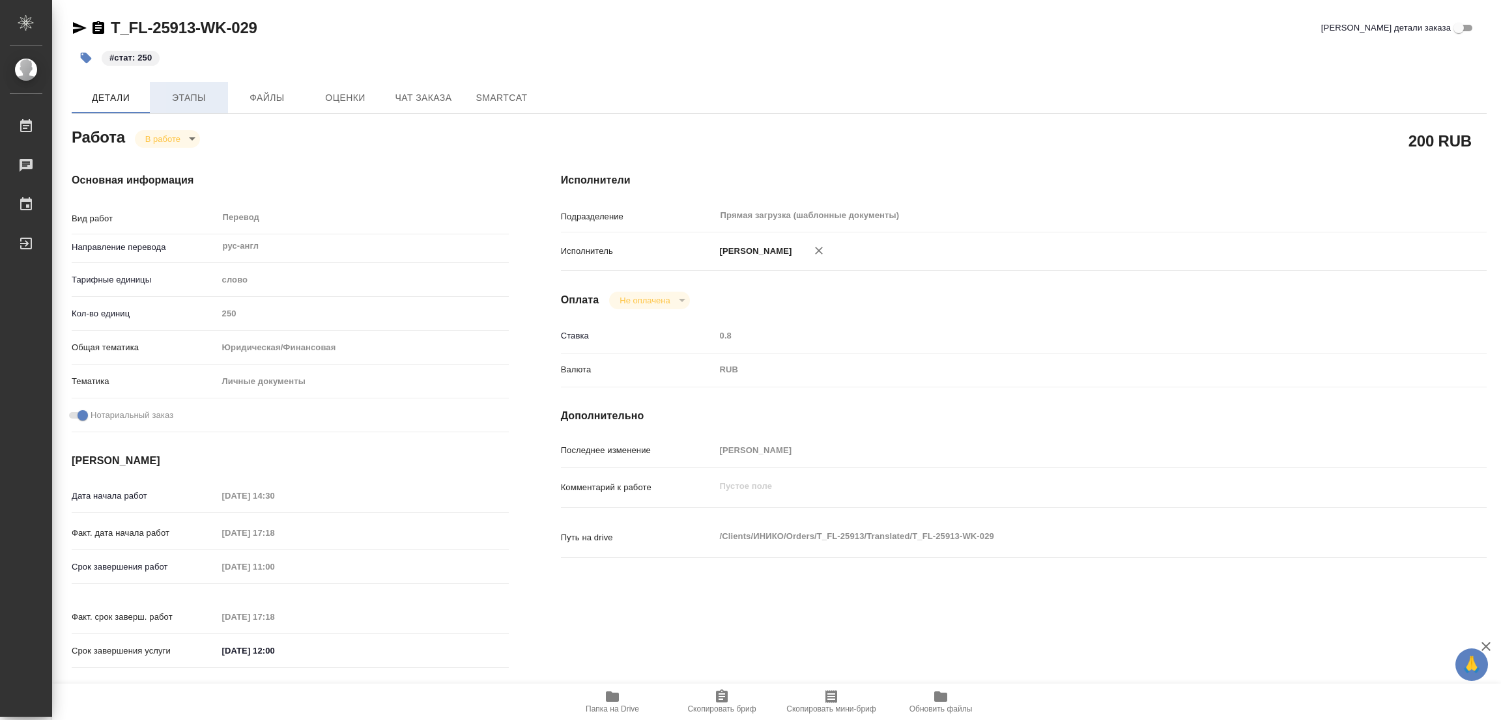
click at [186, 99] on span "Этапы" at bounding box center [189, 98] width 63 height 16
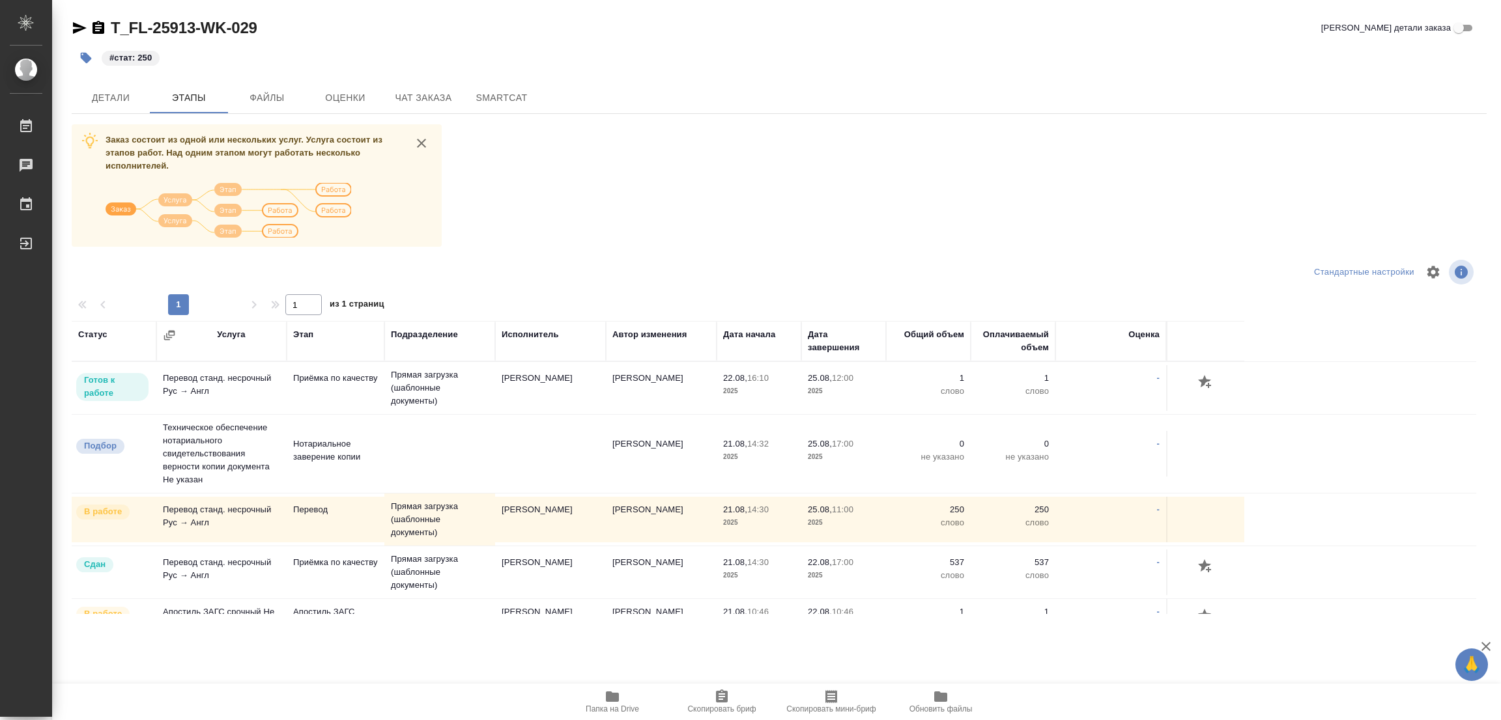
click at [749, 216] on div "Заказ состоит из одной или нескольких услуг. Услуга состоит из этапов работ. На…" at bounding box center [779, 369] width 1415 height 490
click at [89, 58] on icon "button" at bounding box center [86, 58] width 11 height 11
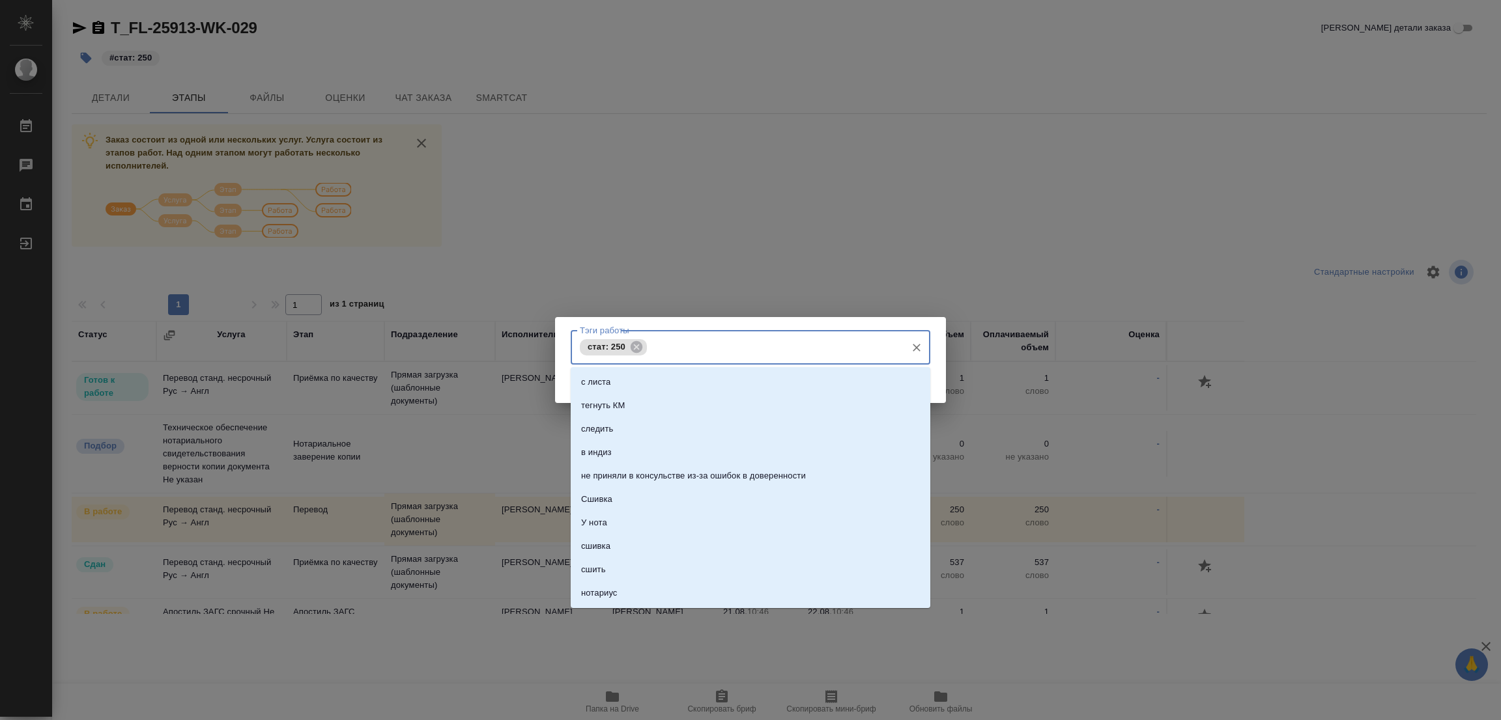
click at [650, 345] on input "Тэги работы" at bounding box center [774, 347] width 249 height 22
click at [638, 348] on icon at bounding box center [636, 347] width 14 height 14
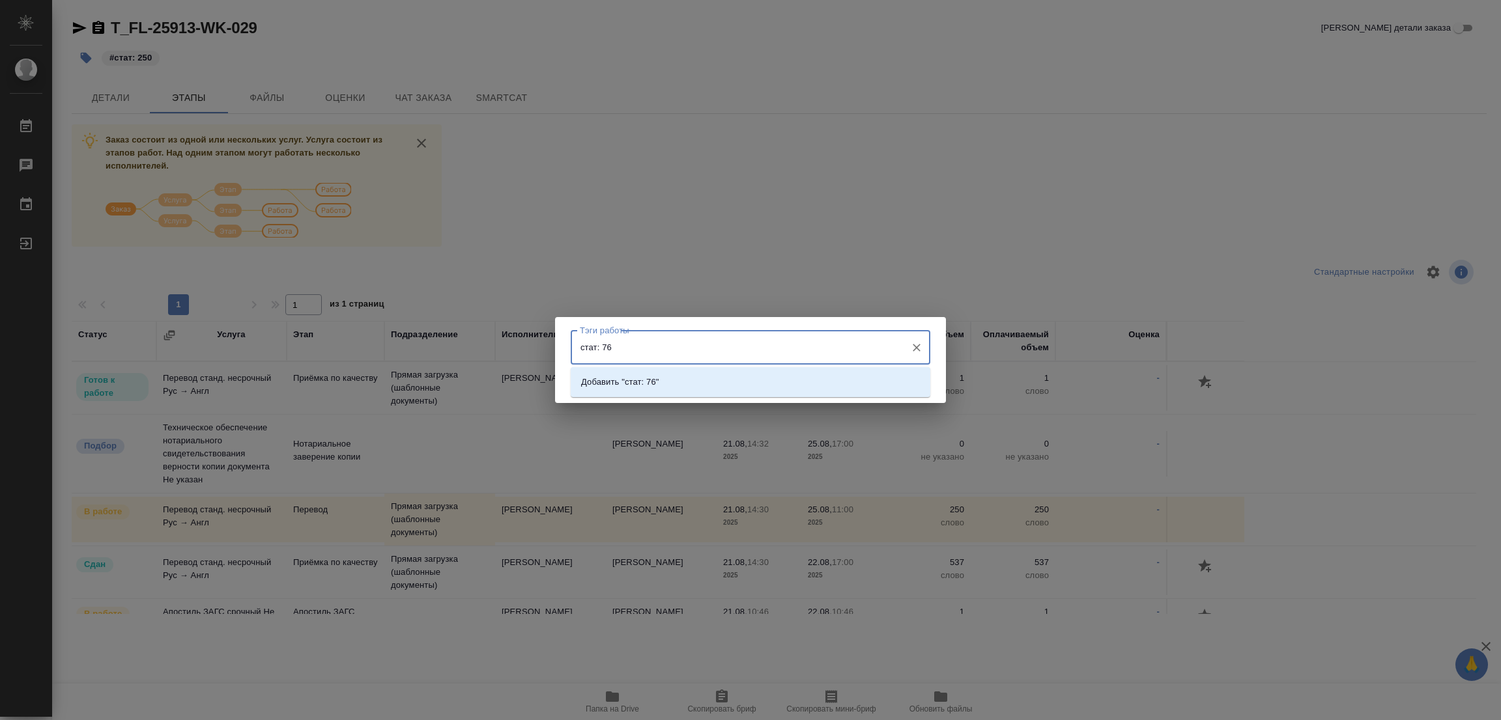
type input "стат: 760"
click at [658, 384] on p "Добавить "стат: 760"" at bounding box center [622, 382] width 83 height 13
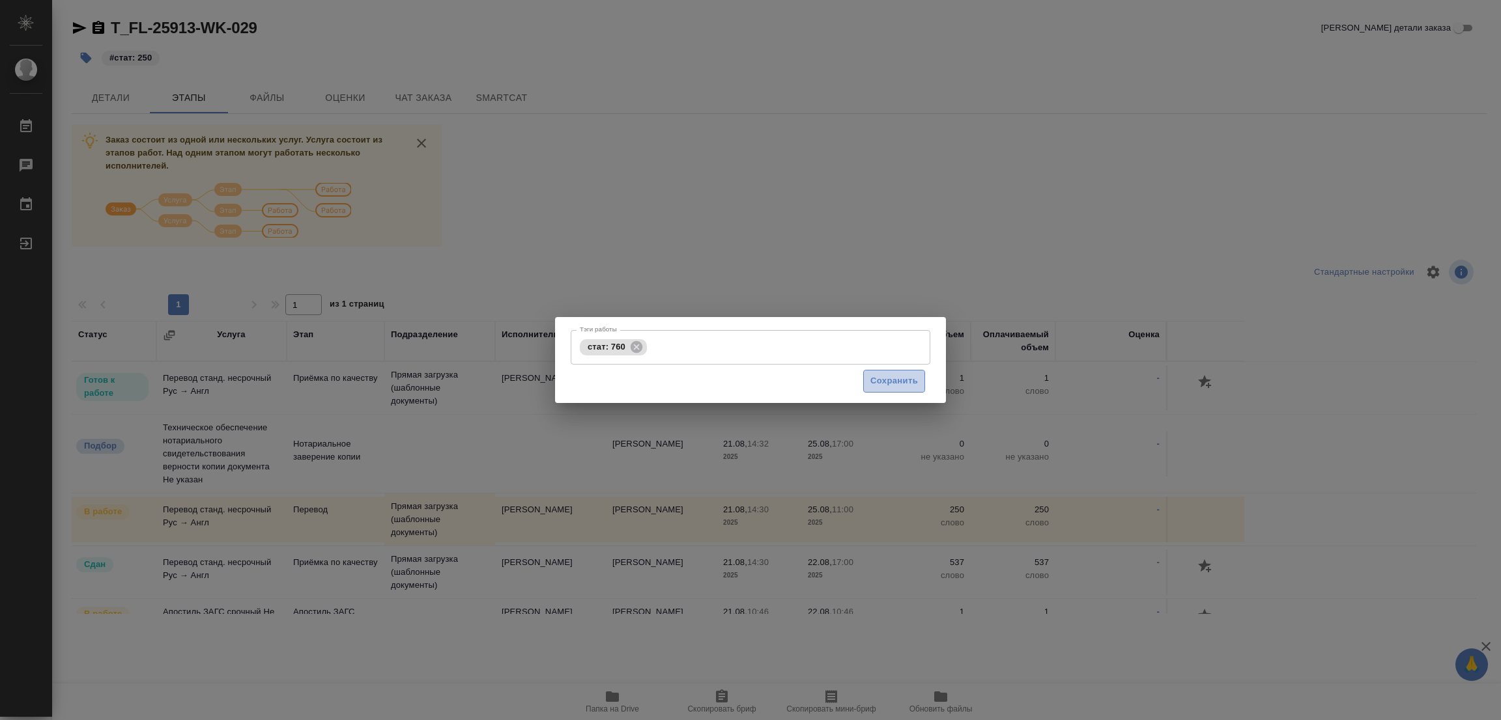
click at [905, 380] on span "Сохранить" at bounding box center [894, 381] width 48 height 15
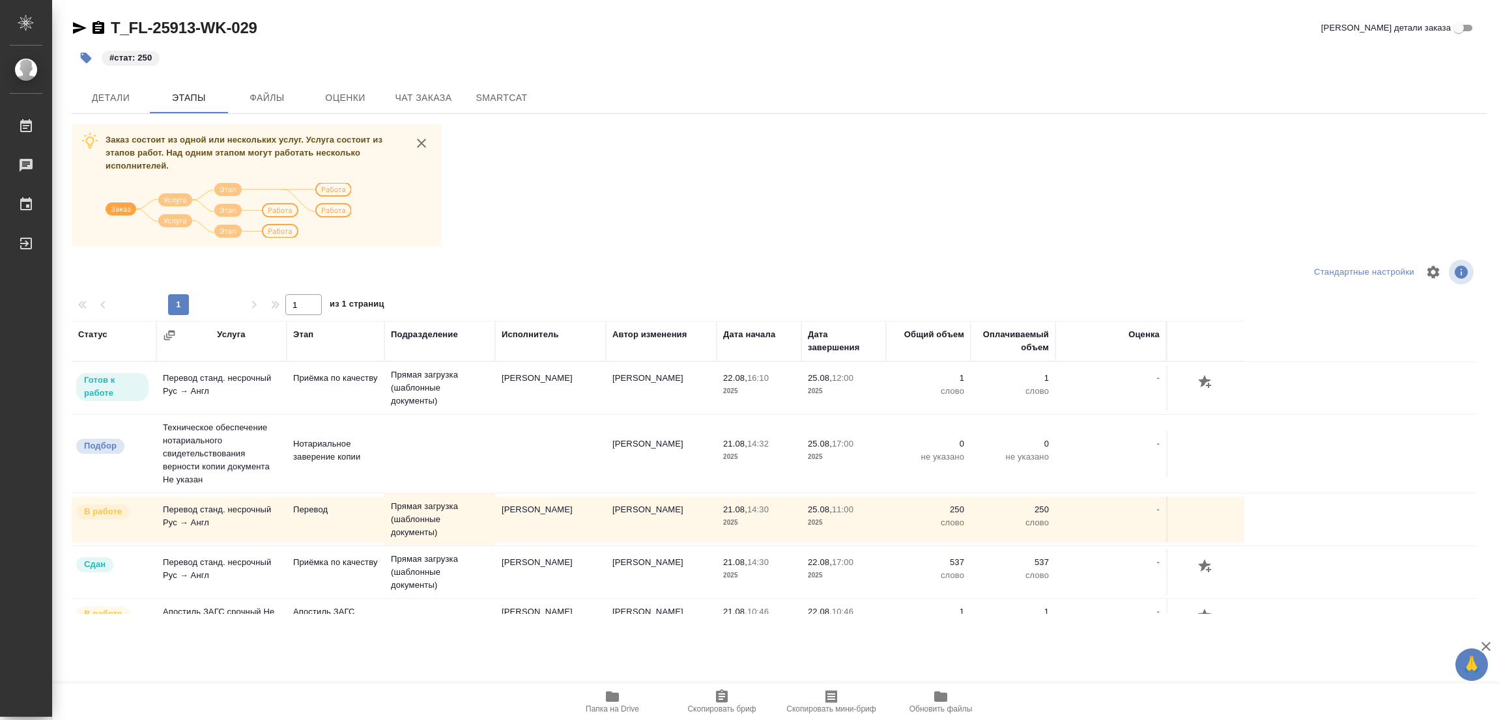
click at [808, 279] on div at bounding box center [779, 272] width 472 height 31
click at [111, 98] on span "Детали" at bounding box center [110, 98] width 63 height 16
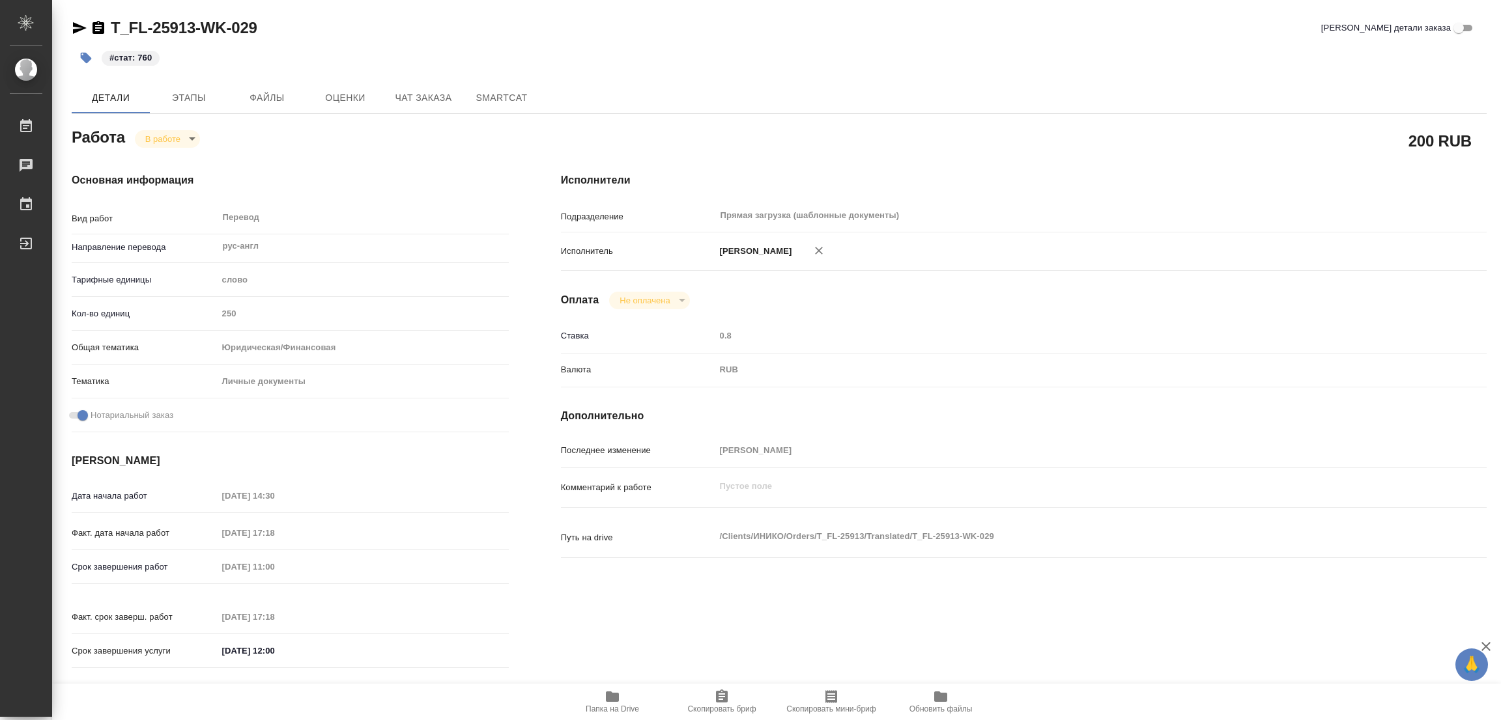
type textarea "x"
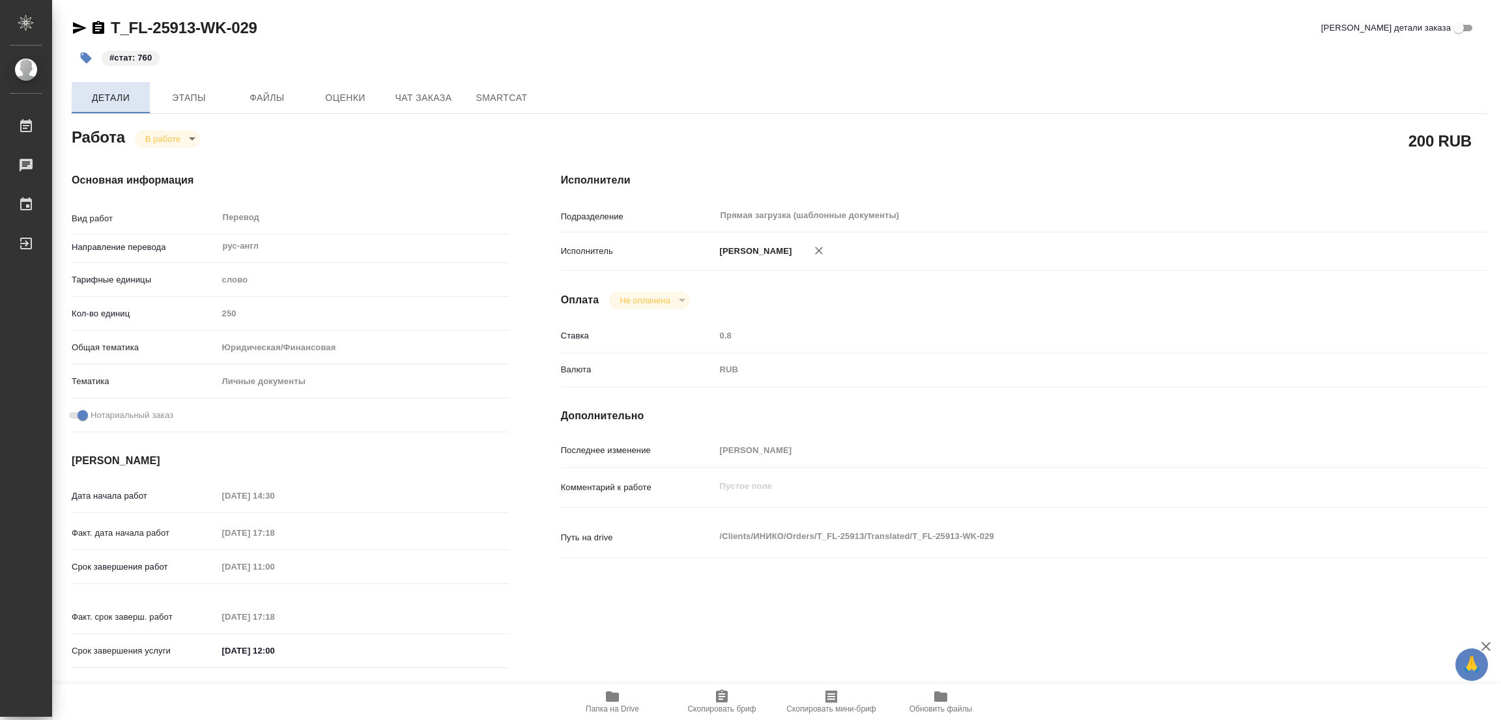
type textarea "x"
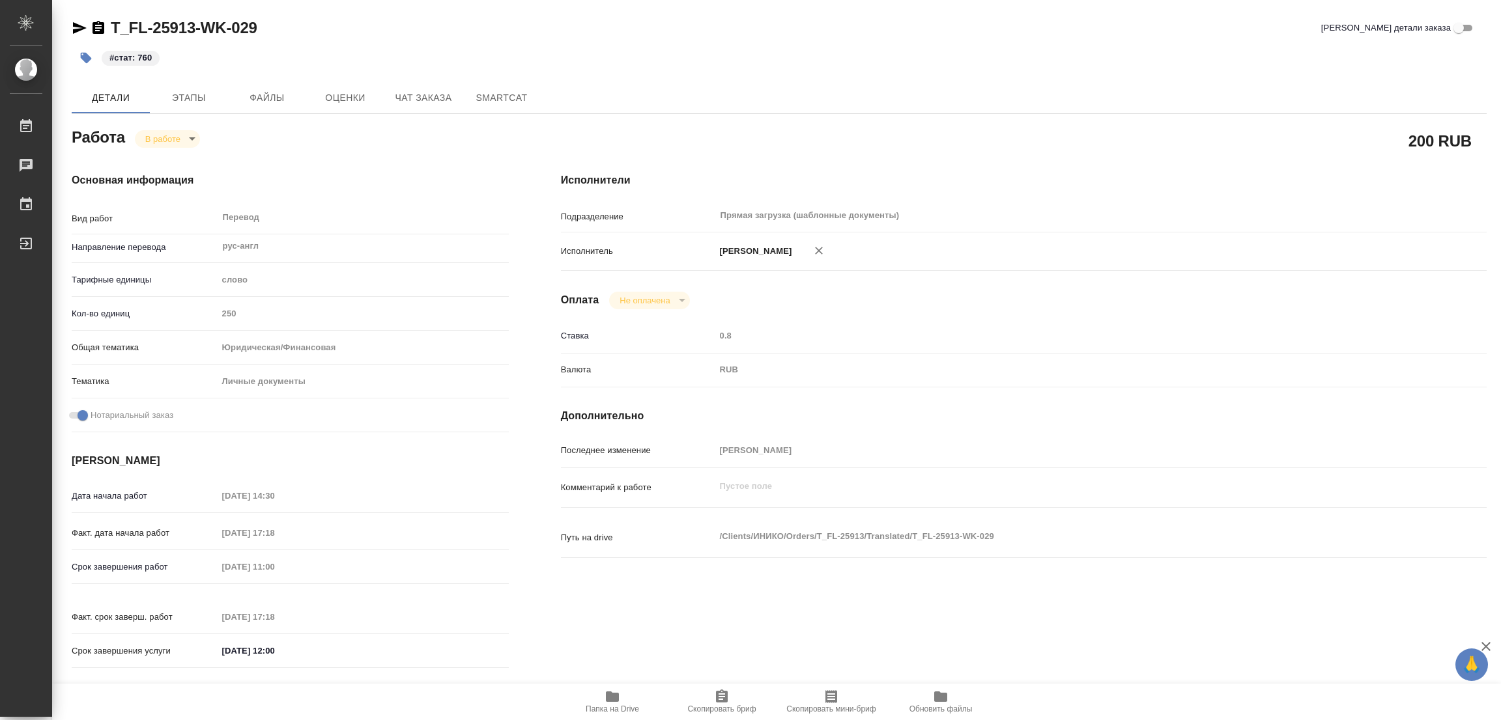
type textarea "x"
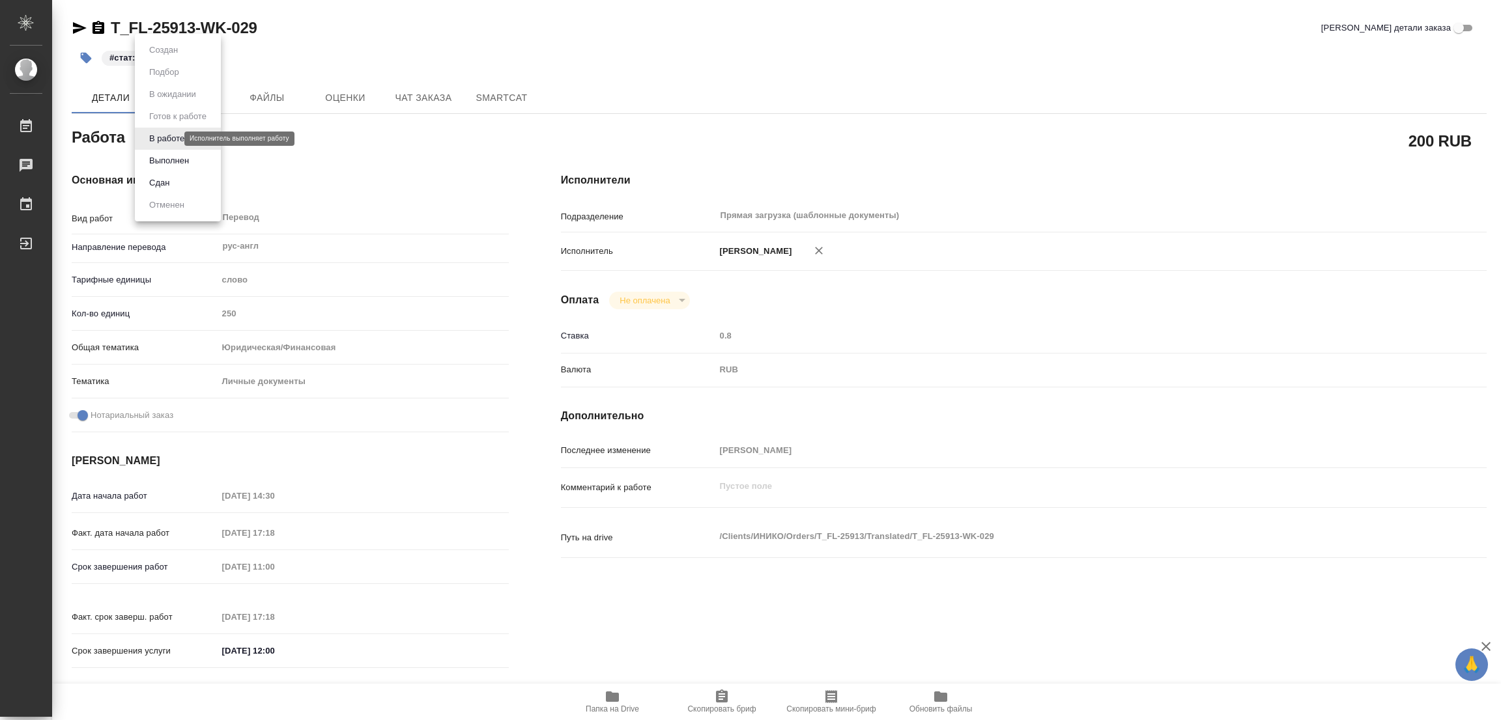
click at [171, 138] on body "🙏 .cls-1 fill:#fff; AWATERA Popova Galina Работы 0 Чаты График Выйти T_FL-25913…" at bounding box center [750, 360] width 1501 height 720
click at [169, 160] on button "Выполнен" at bounding box center [169, 161] width 48 height 14
type textarea "x"
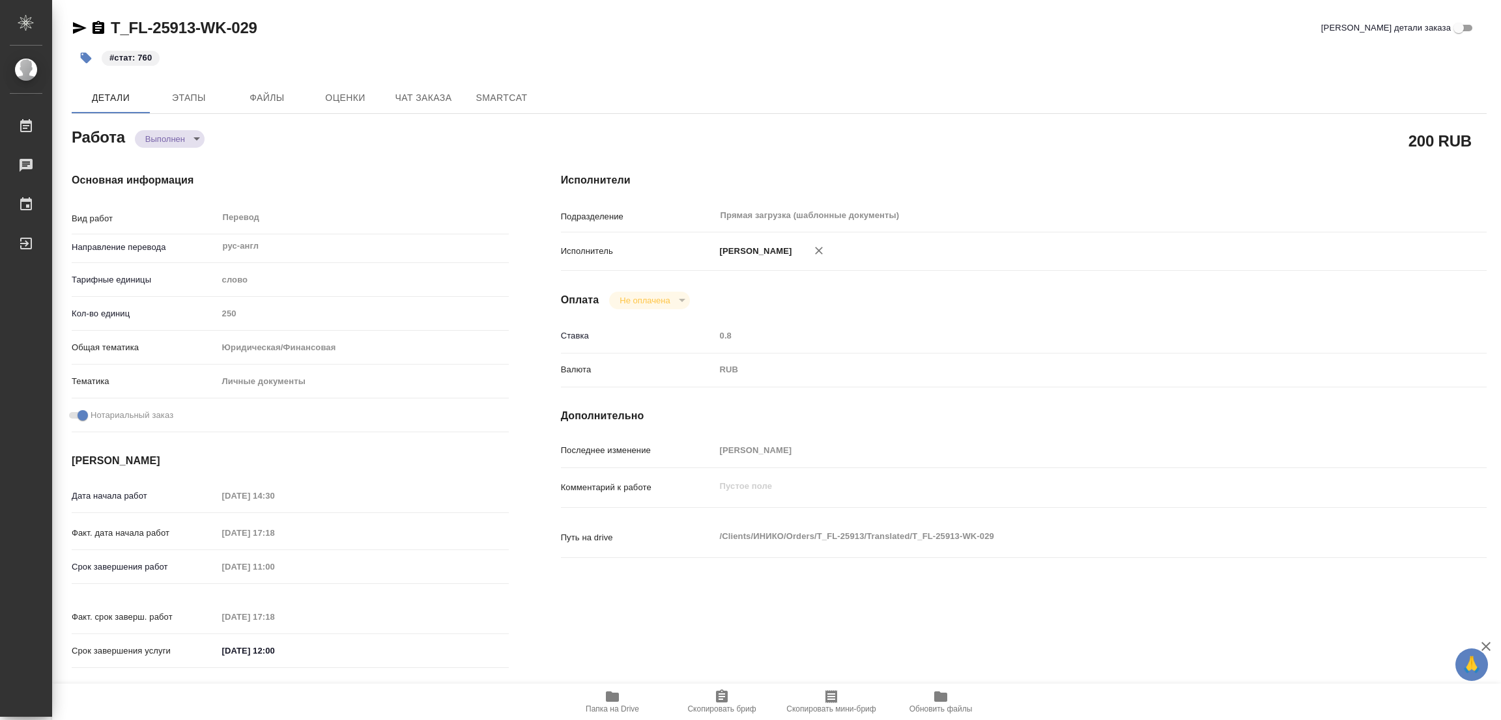
type textarea "x"
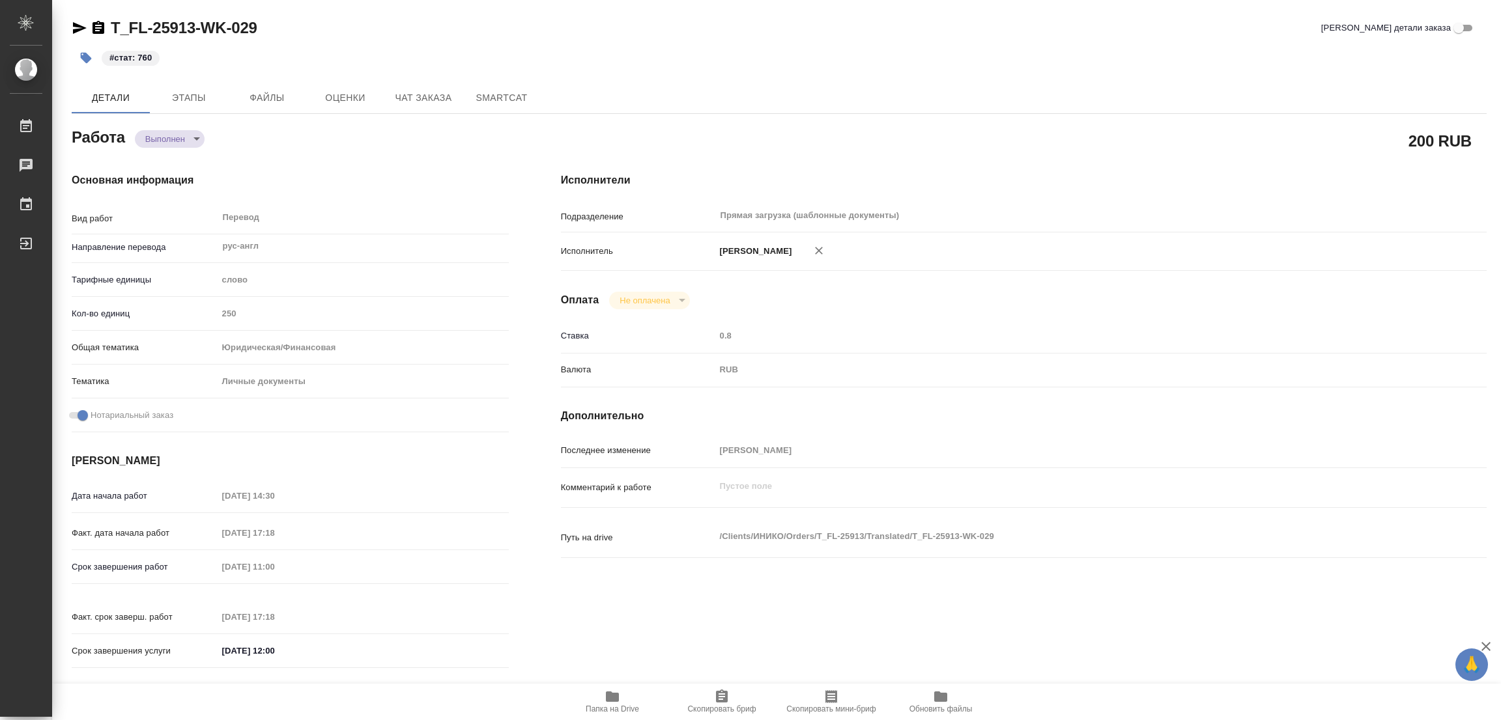
type textarea "x"
click at [609, 54] on div "#стат: 760" at bounding box center [543, 58] width 943 height 29
type textarea "x"
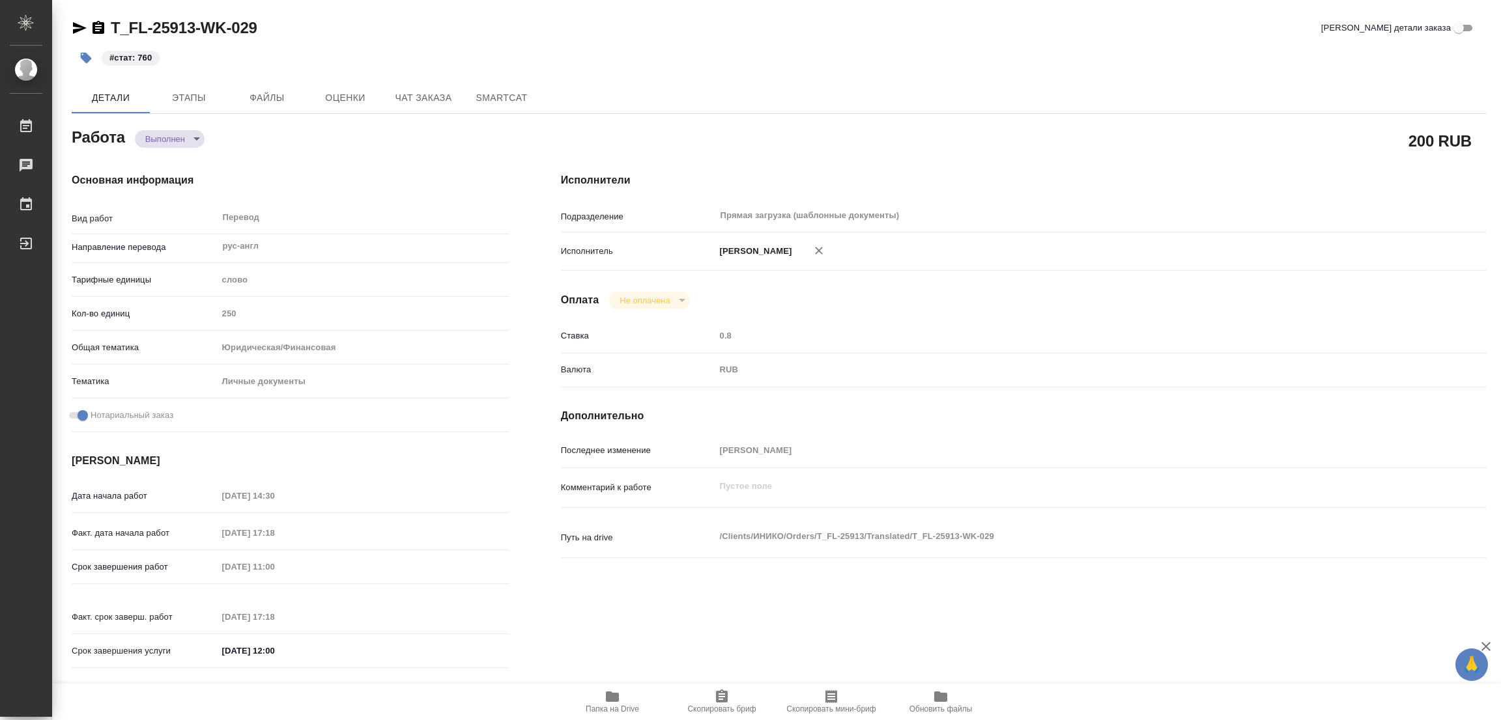
type textarea "x"
drag, startPoint x: 716, startPoint y: 44, endPoint x: 689, endPoint y: 6, distance: 46.8
click at [707, 29] on div "T_FL-25913-WK-029 Кратко детали заказа #стат: 760" at bounding box center [779, 45] width 1415 height 55
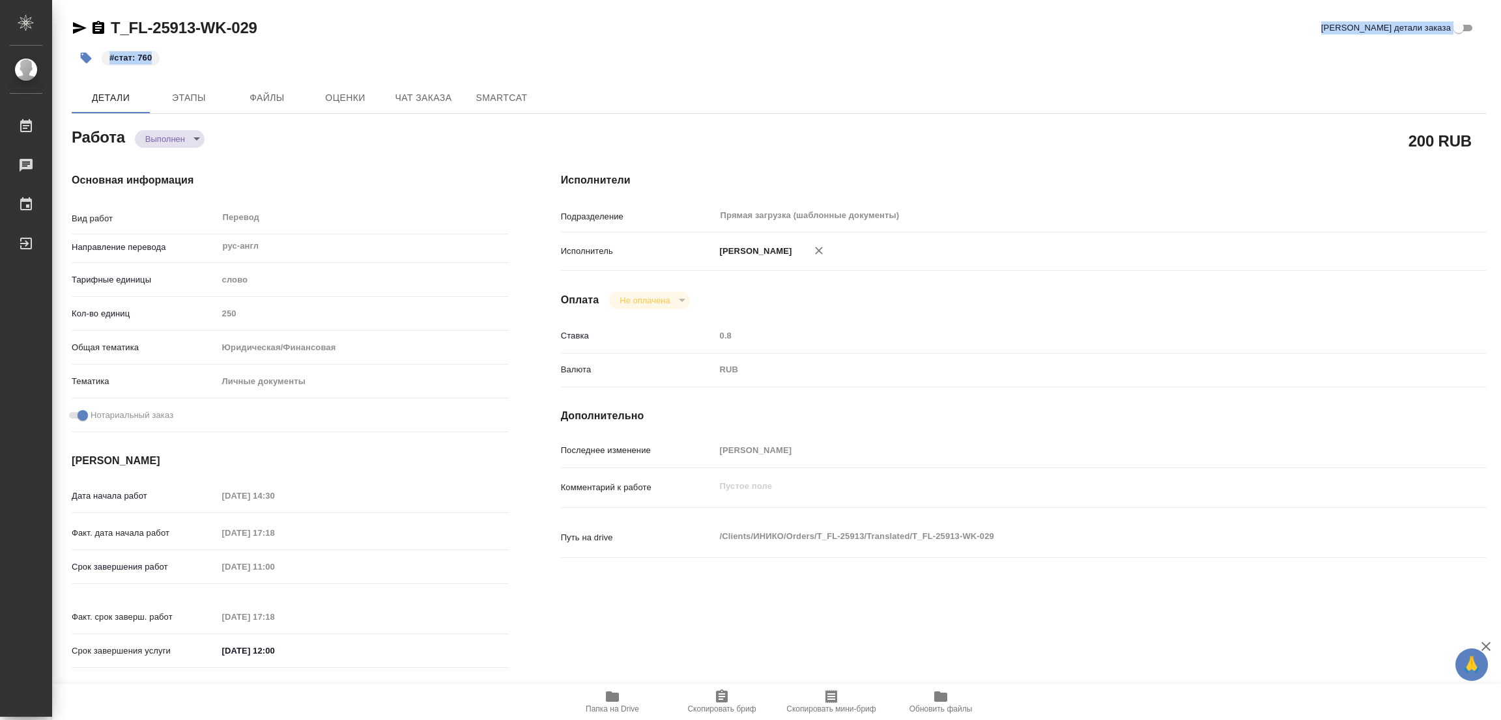
type textarea "x"
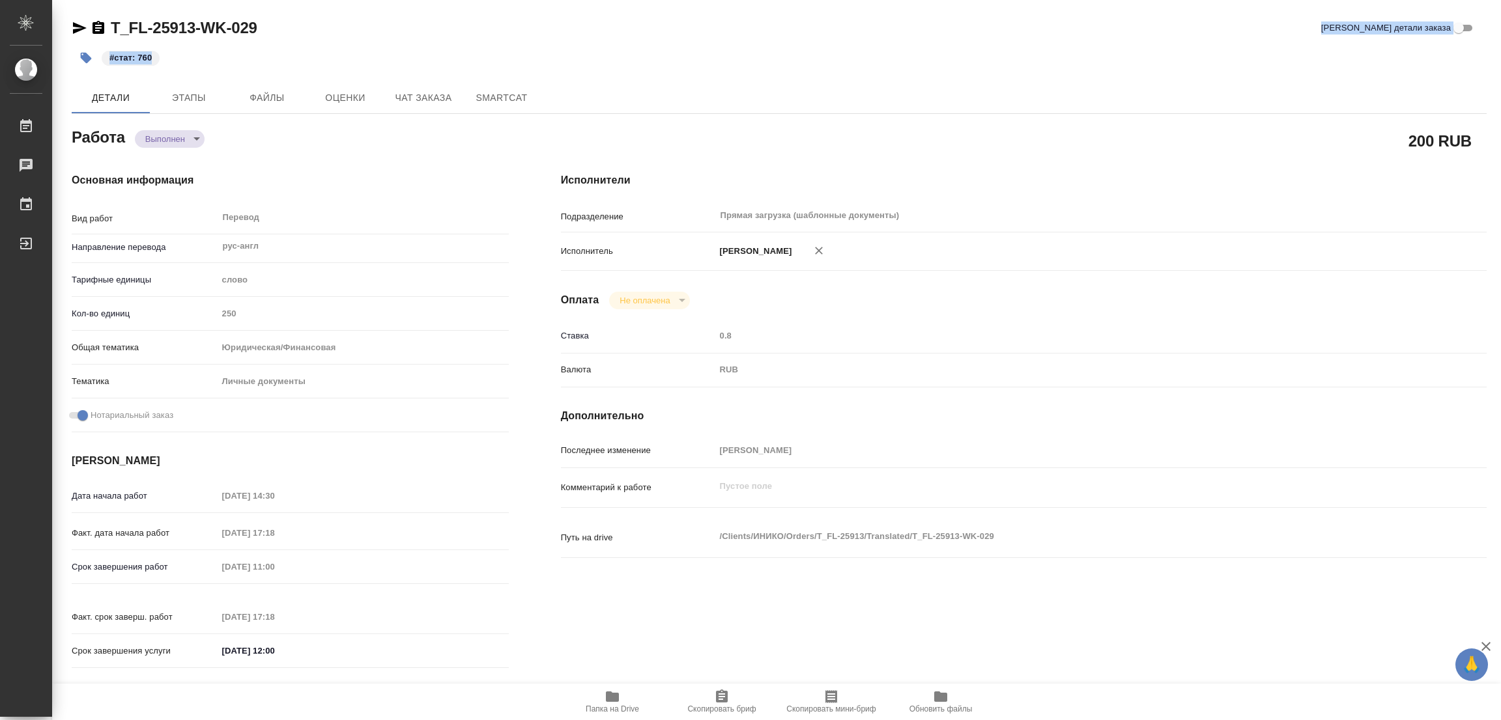
type textarea "x"
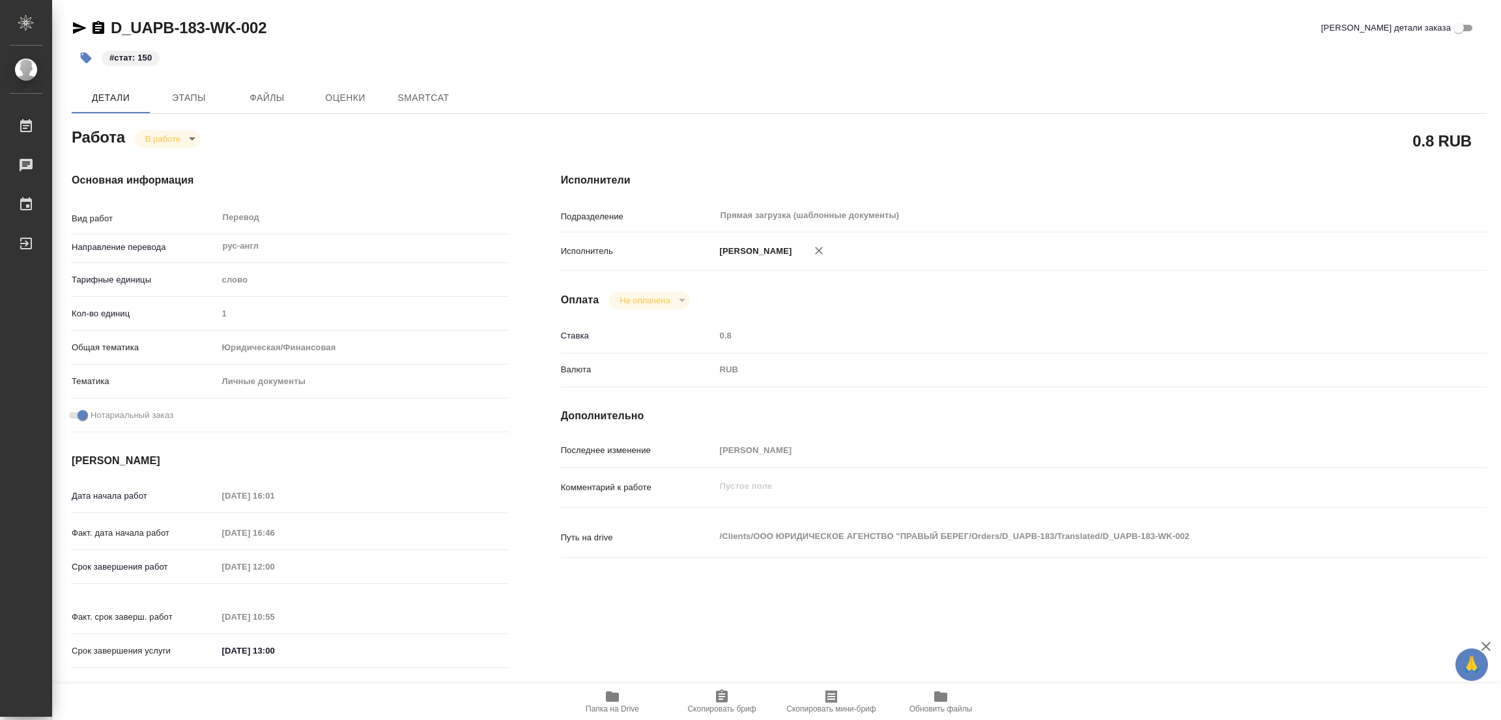
type textarea "x"
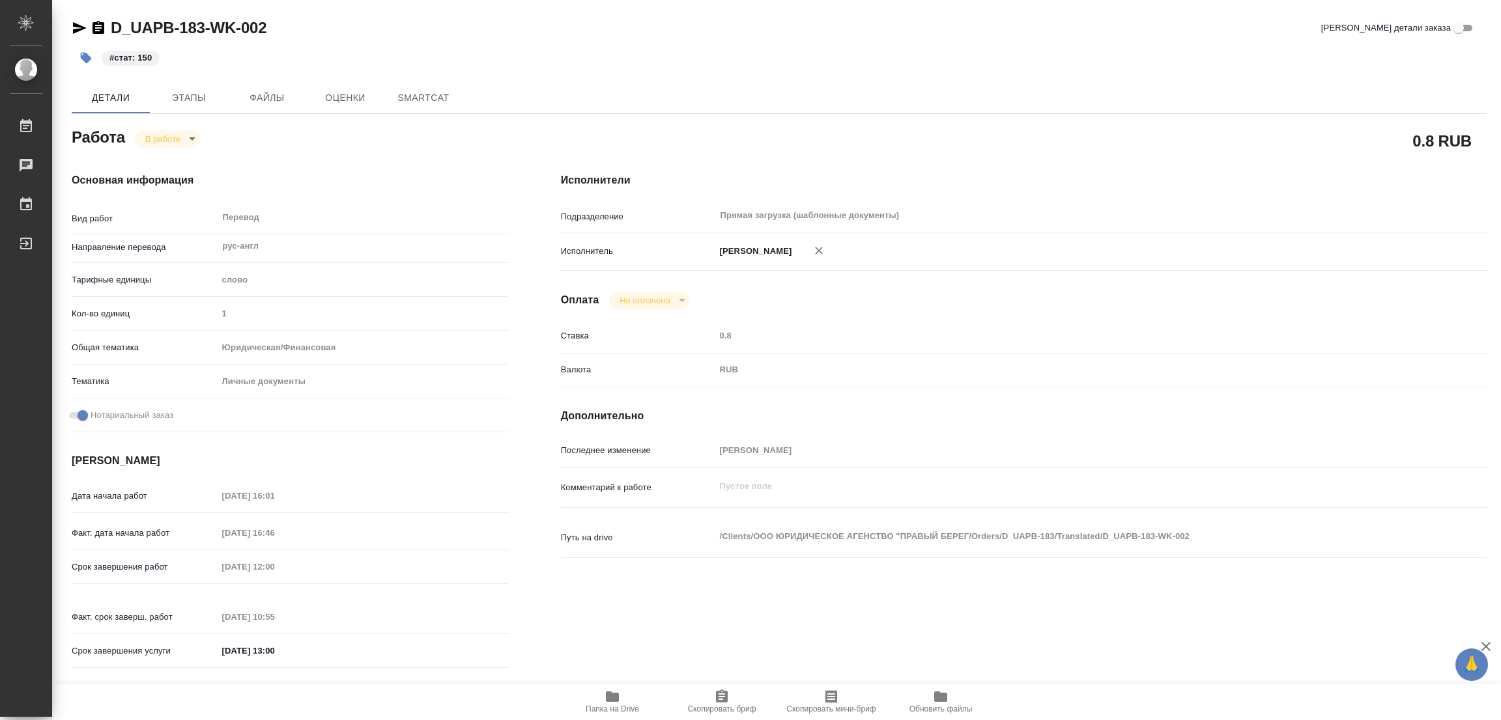
type textarea "x"
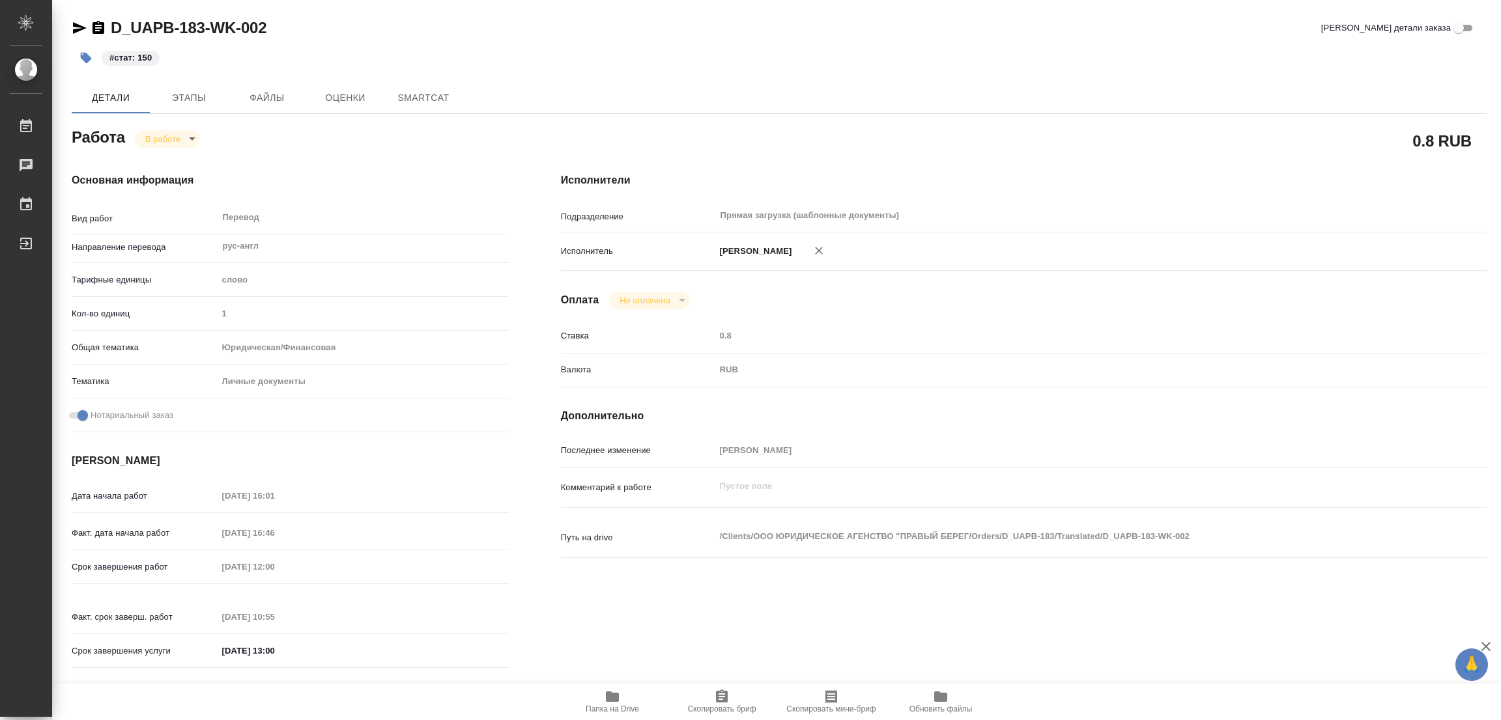
type textarea "x"
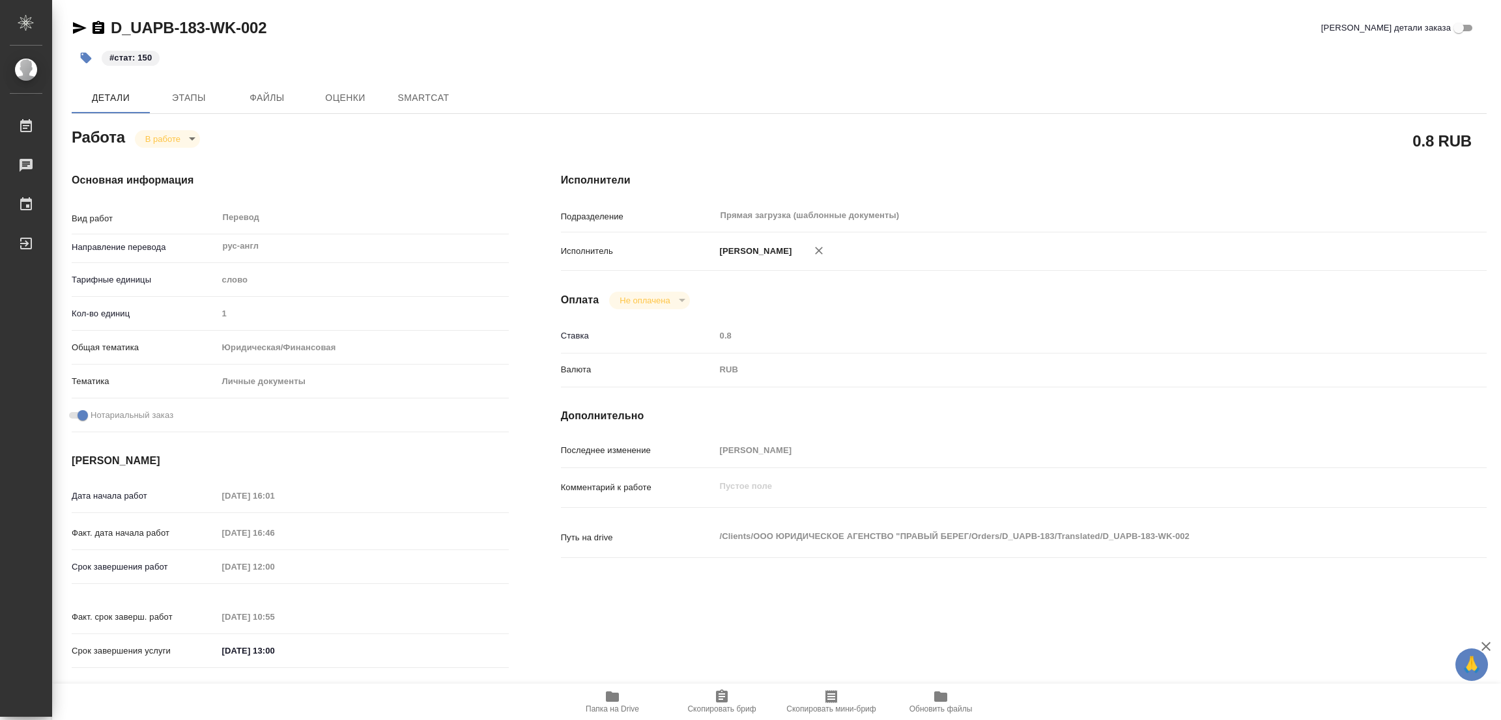
type textarea "x"
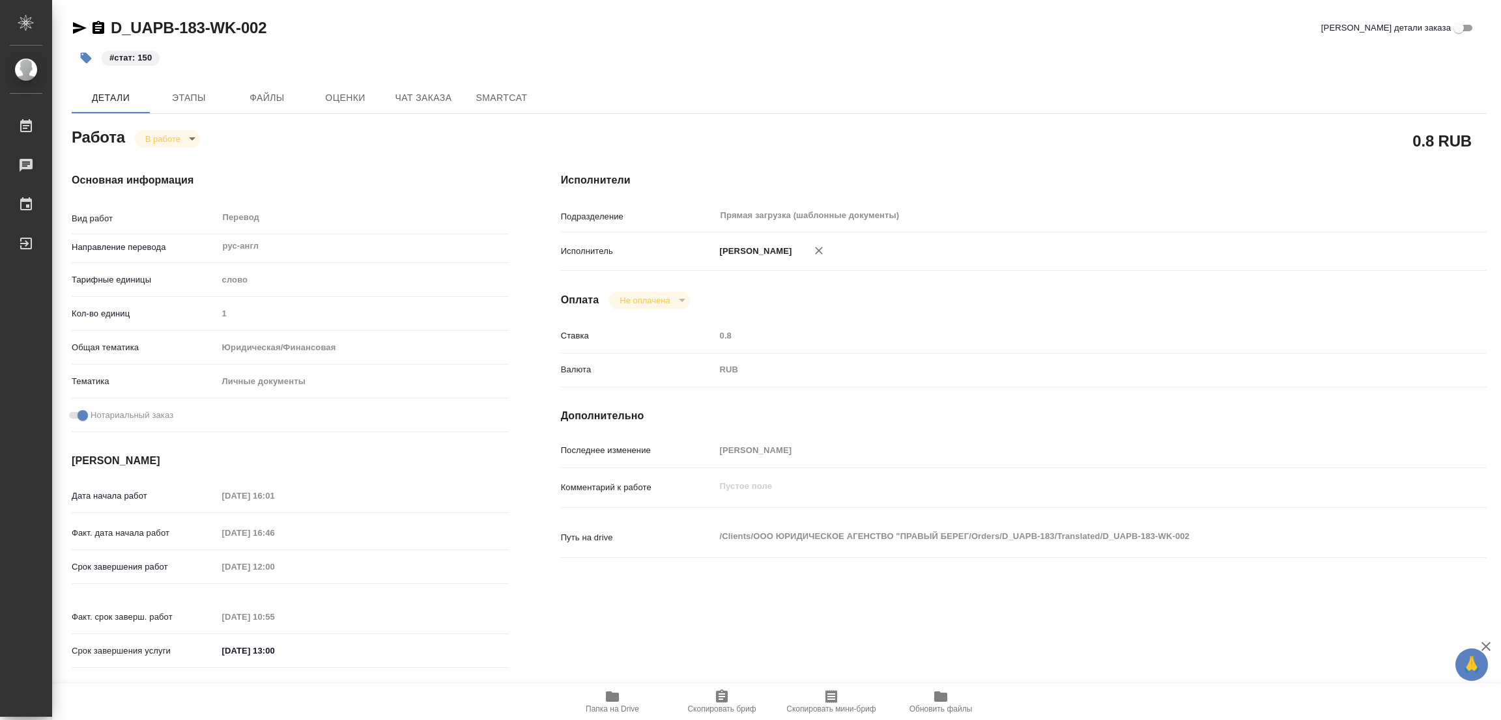
click at [614, 695] on icon "button" at bounding box center [612, 697] width 13 height 10
type textarea "x"
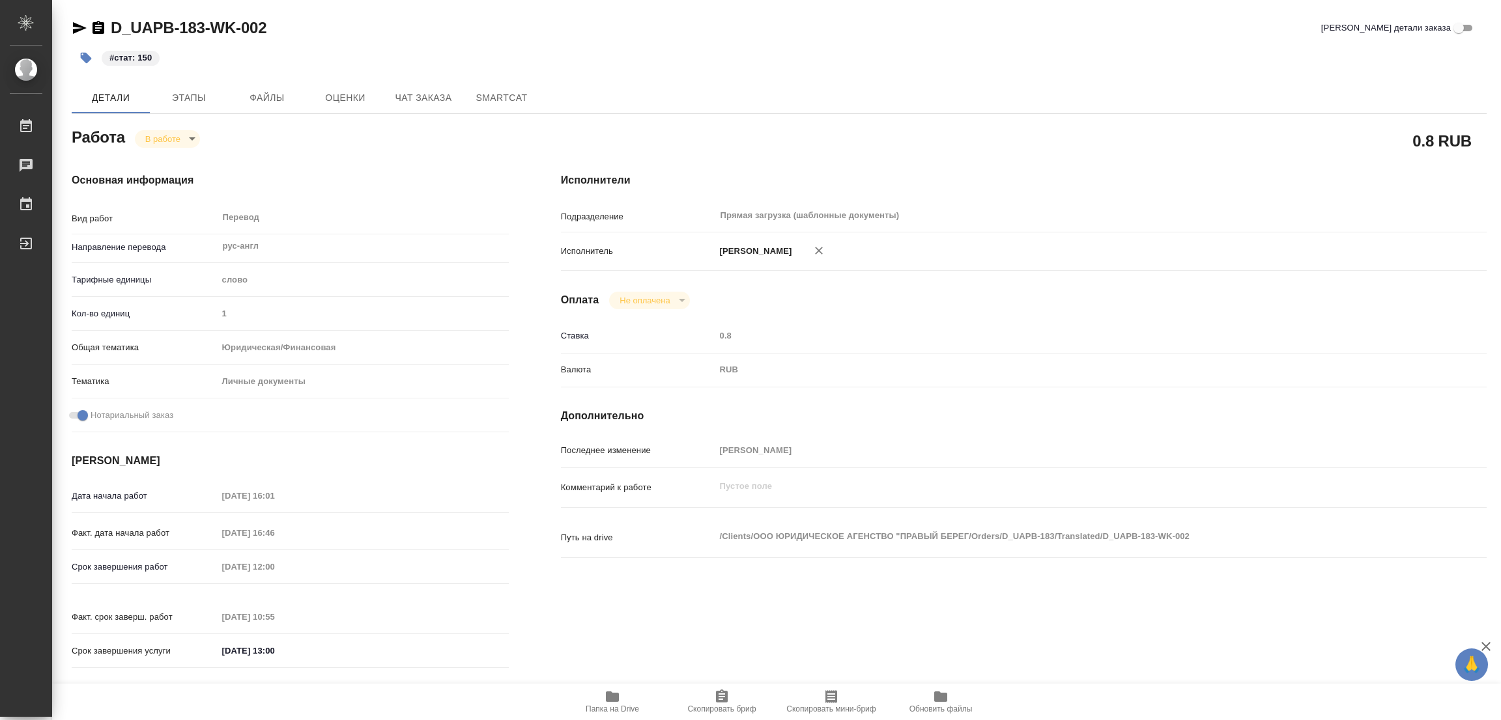
type textarea "x"
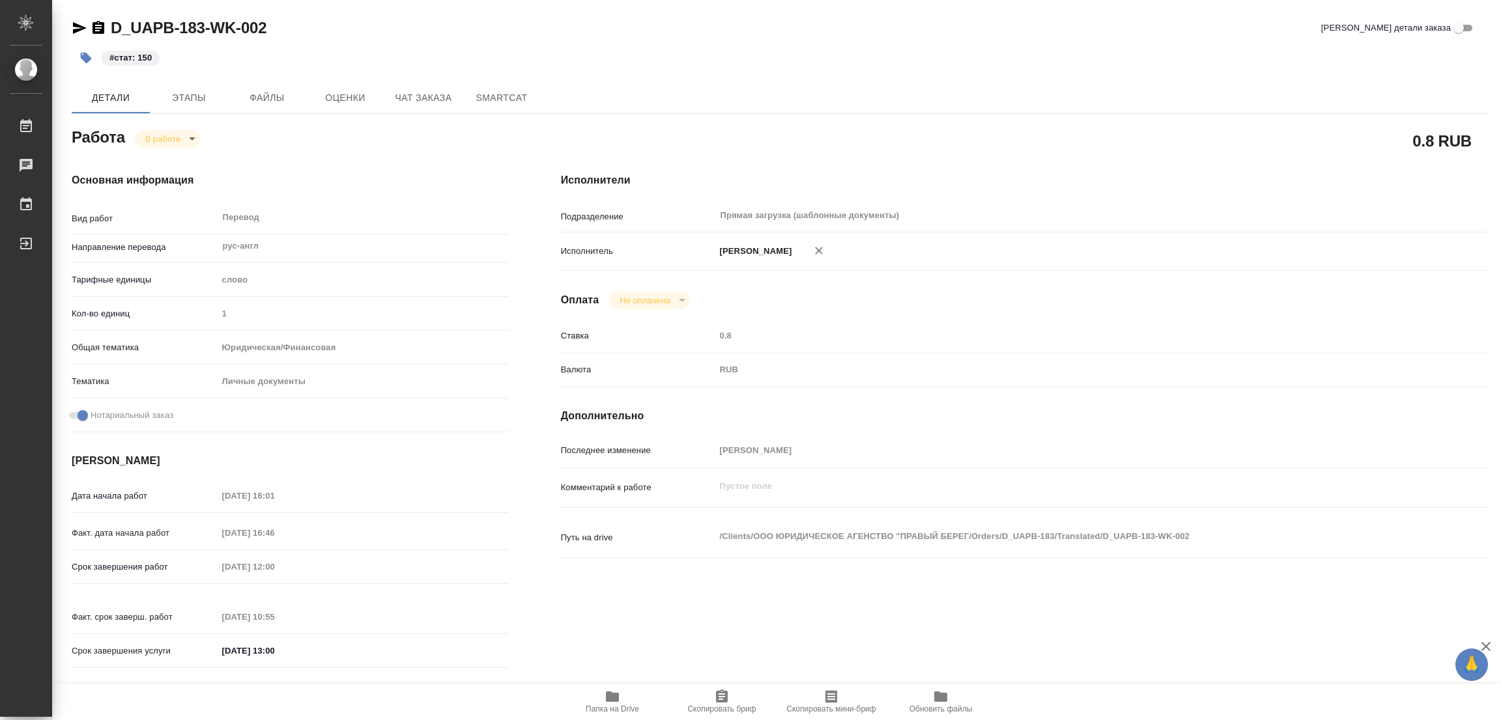
type textarea "x"
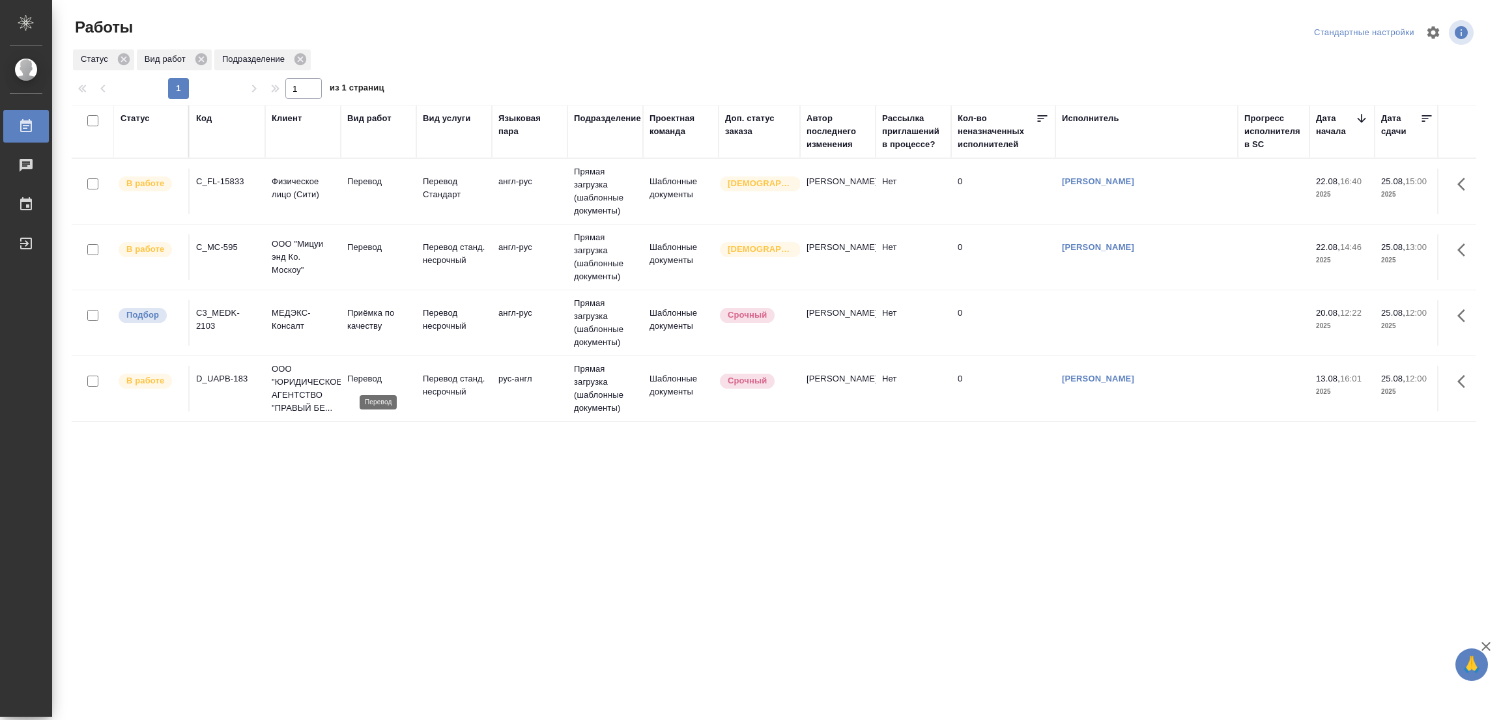
click at [378, 378] on p "Перевод" at bounding box center [378, 379] width 63 height 13
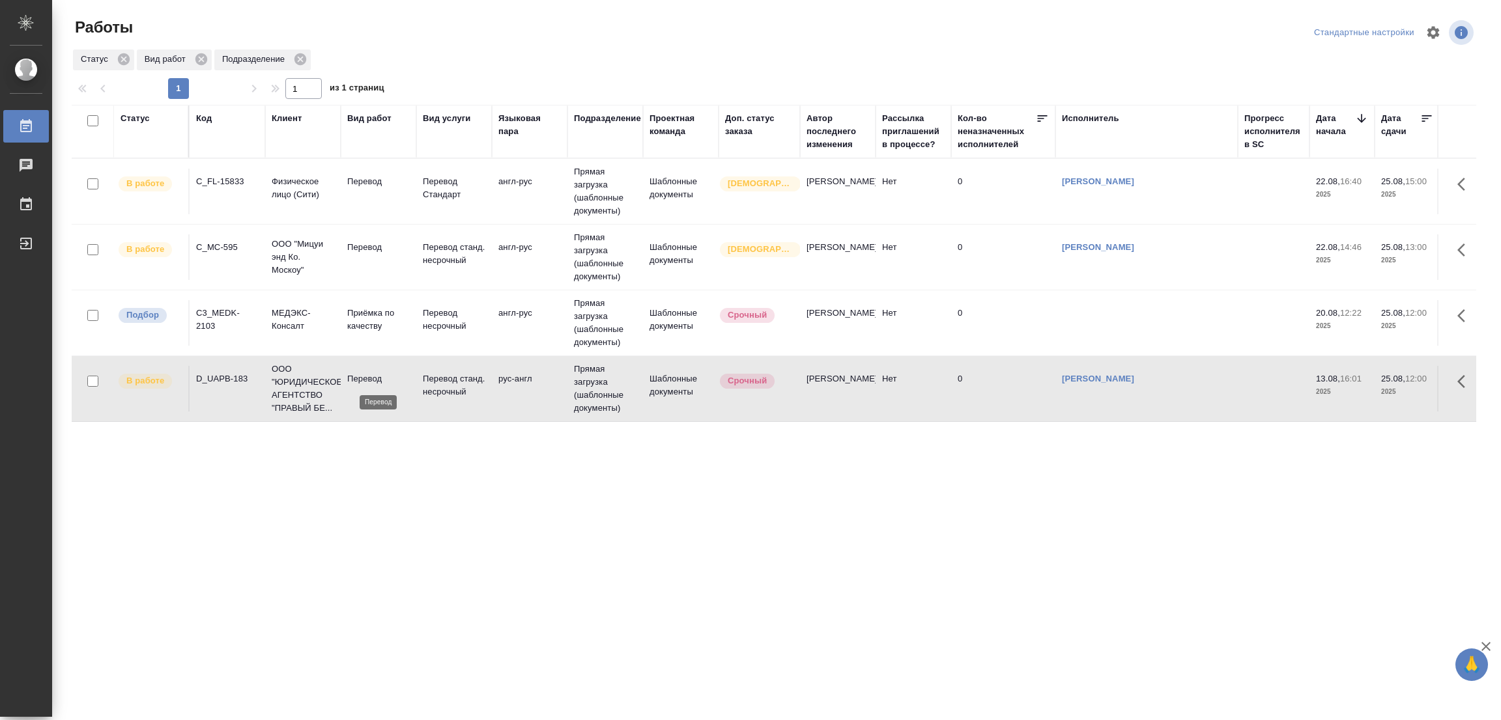
click at [370, 375] on p "Перевод" at bounding box center [378, 379] width 63 height 13
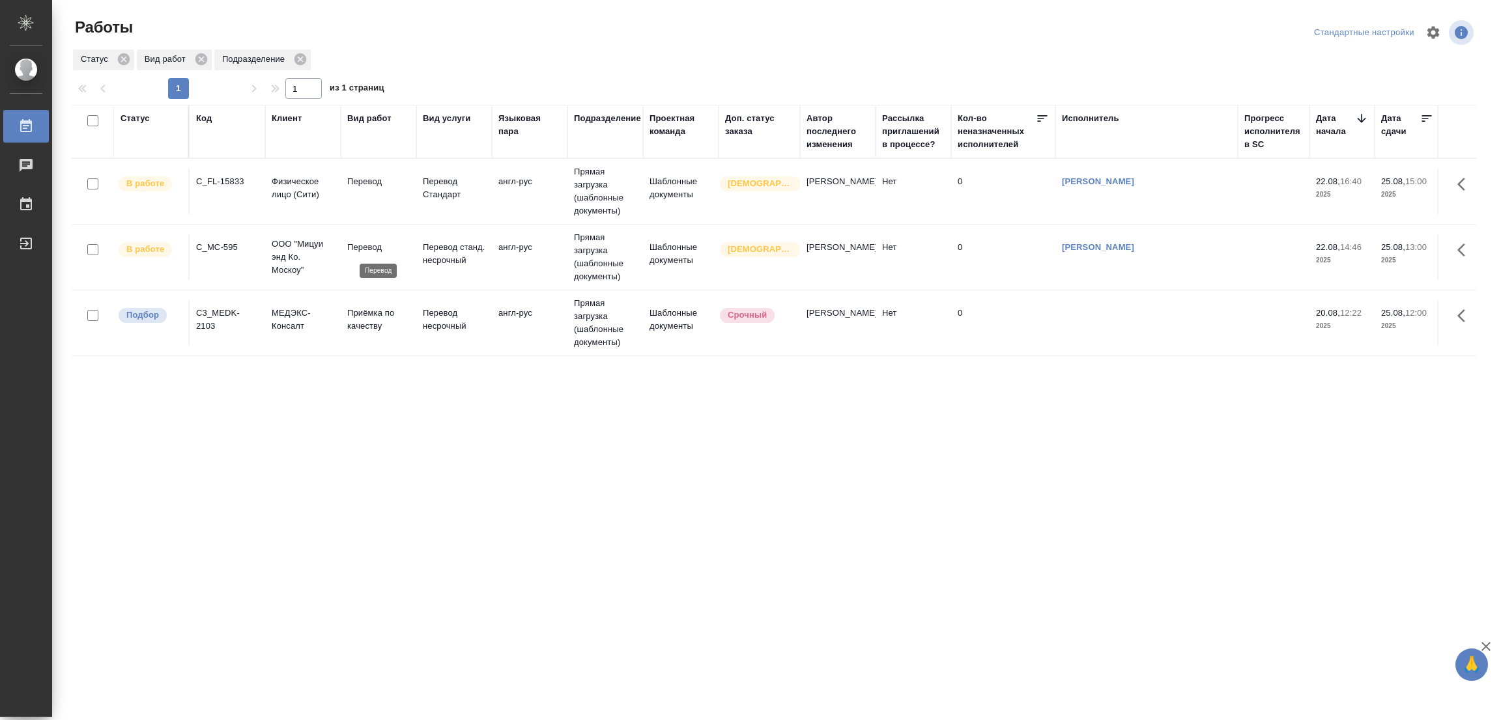
click at [369, 246] on p "Перевод" at bounding box center [378, 247] width 63 height 13
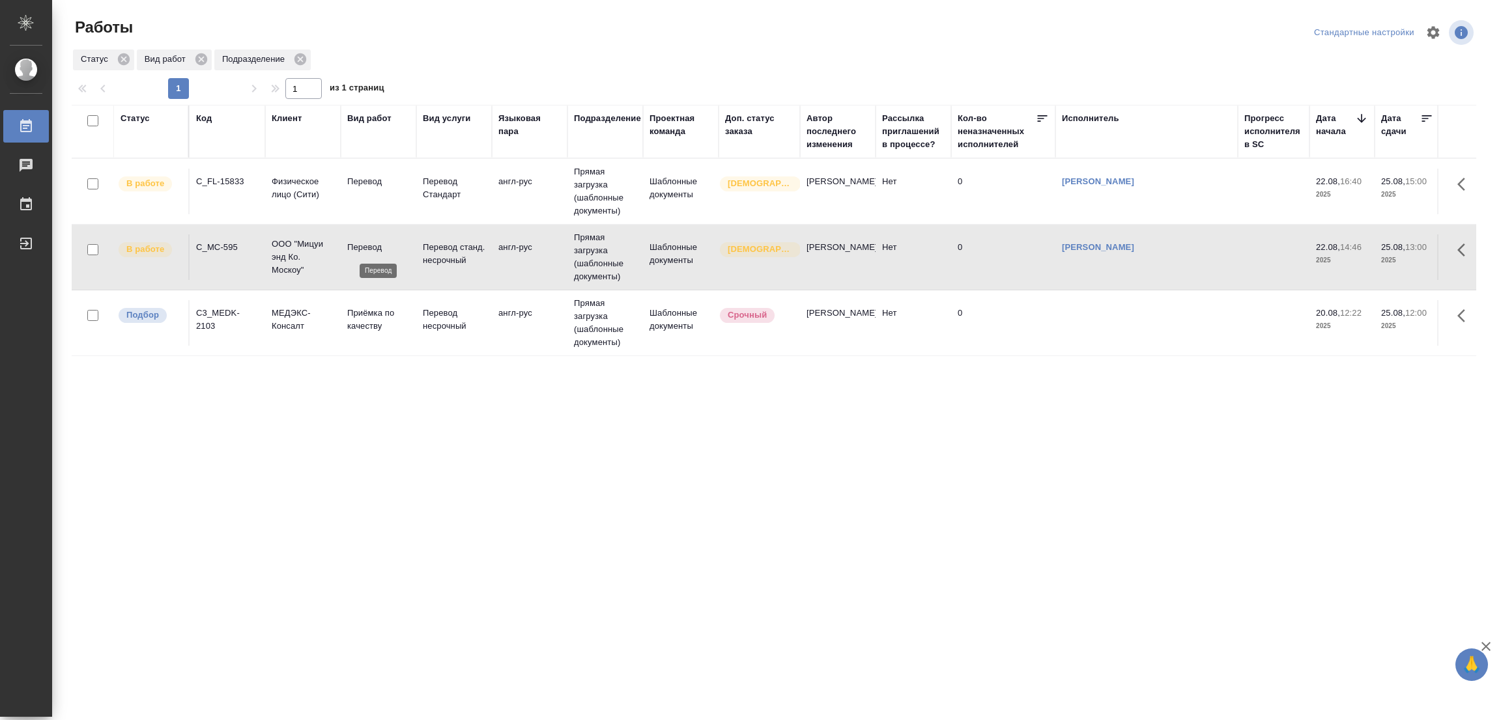
click at [369, 246] on p "Перевод" at bounding box center [378, 247] width 63 height 13
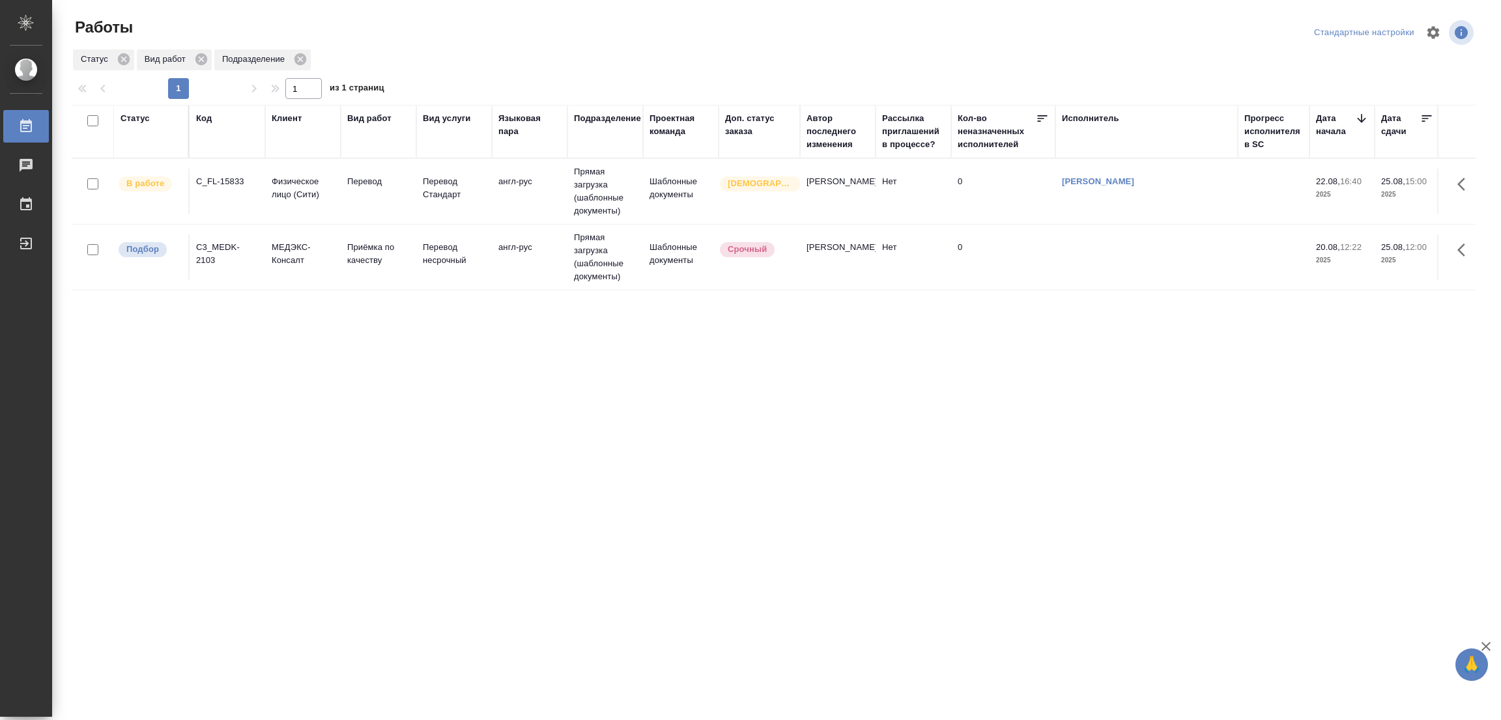
click at [322, 481] on div "Статус Код Клиент Вид работ Вид услуги Языковая пара Подразделение Проектная ко…" at bounding box center [774, 339] width 1404 height 469
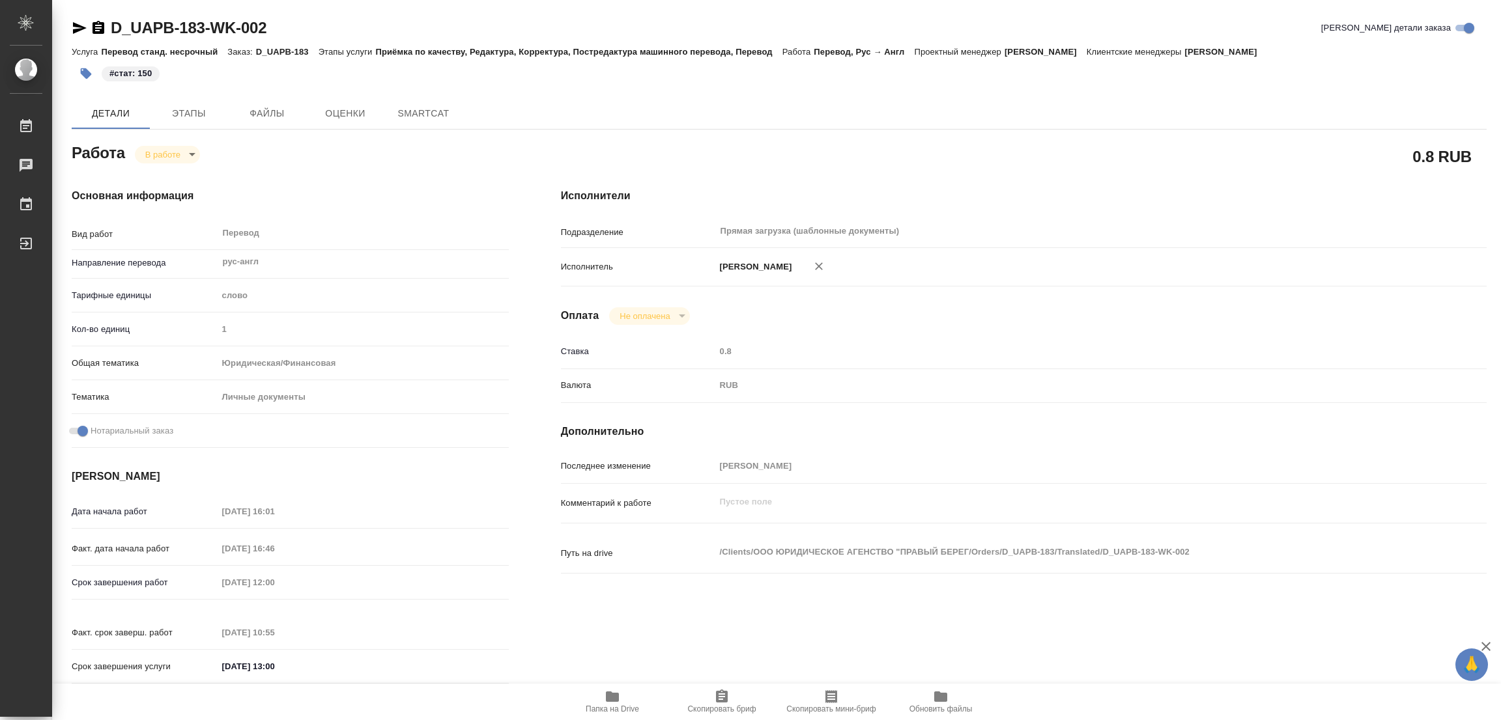
type textarea "x"
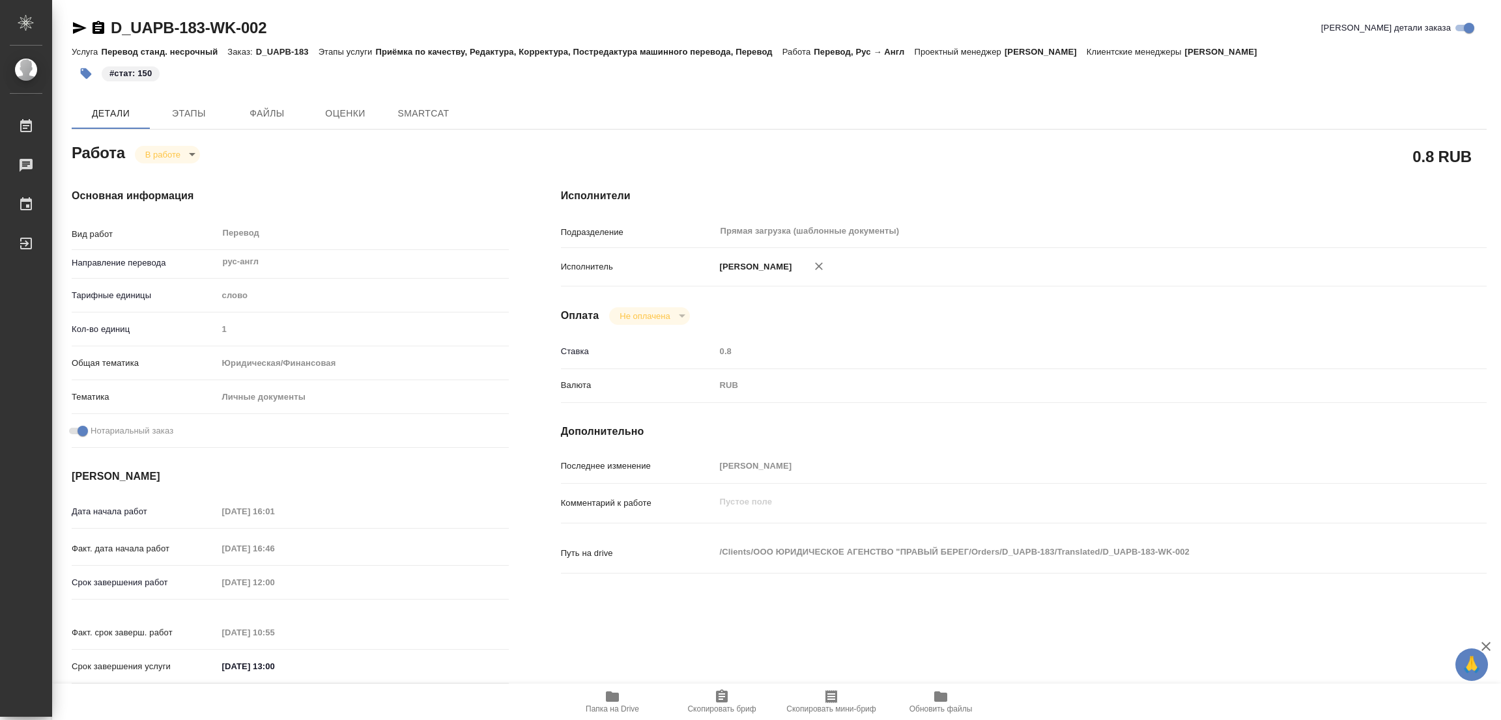
type textarea "x"
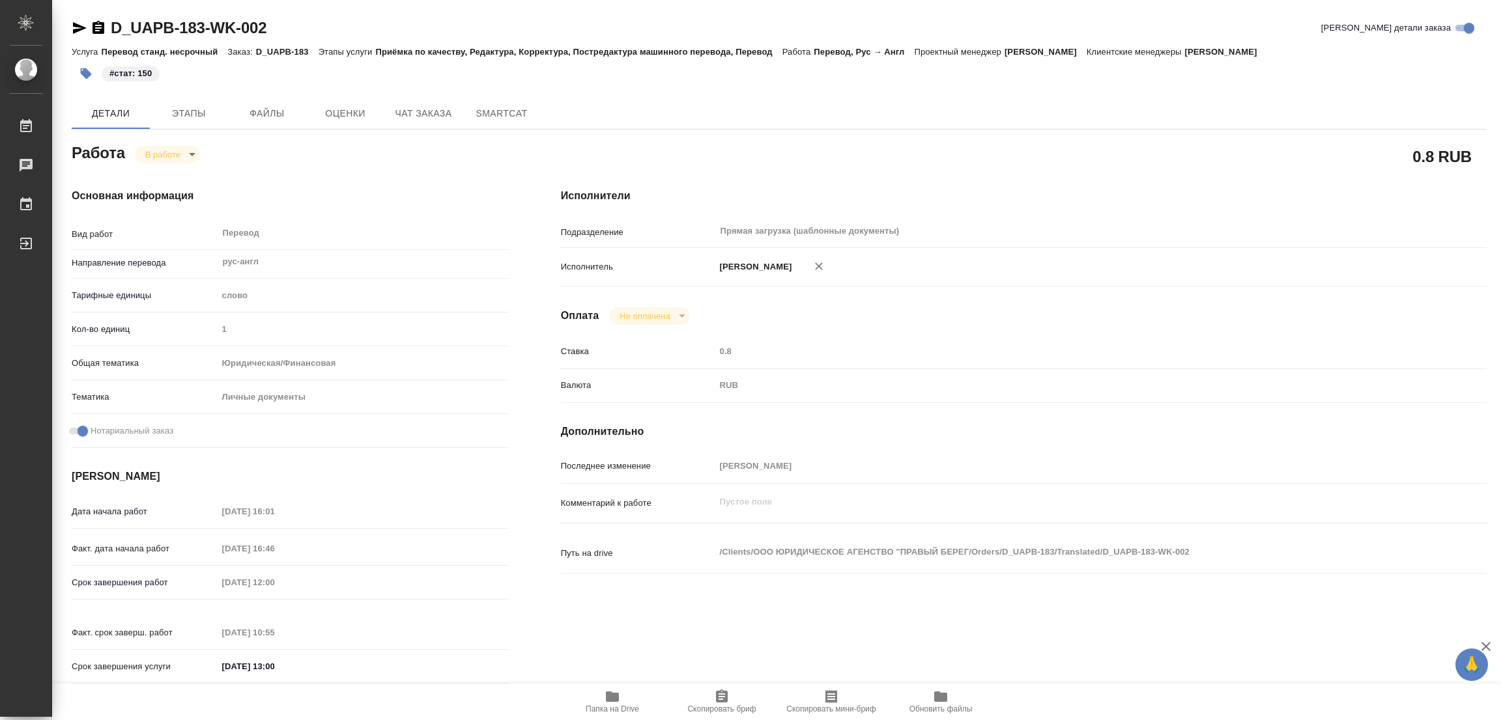
type textarea "x"
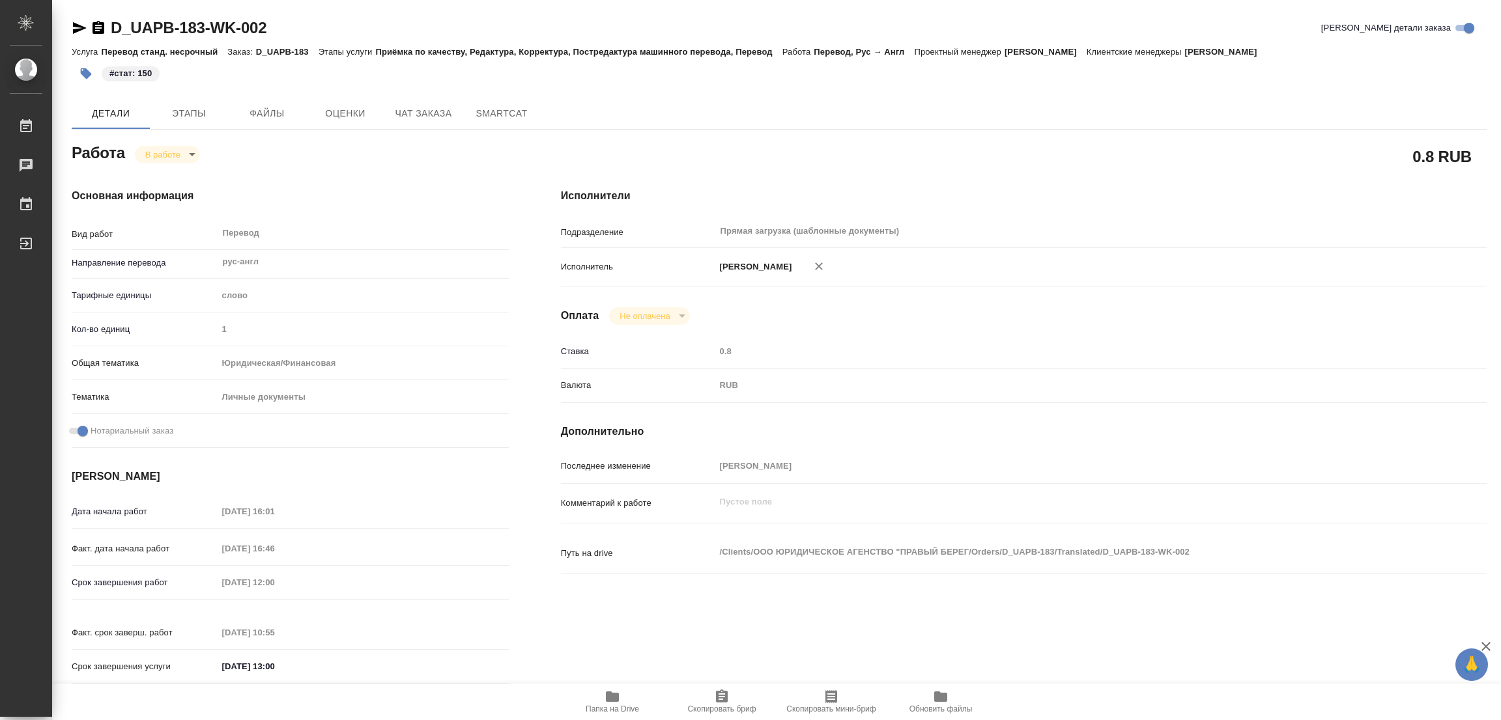
type textarea "x"
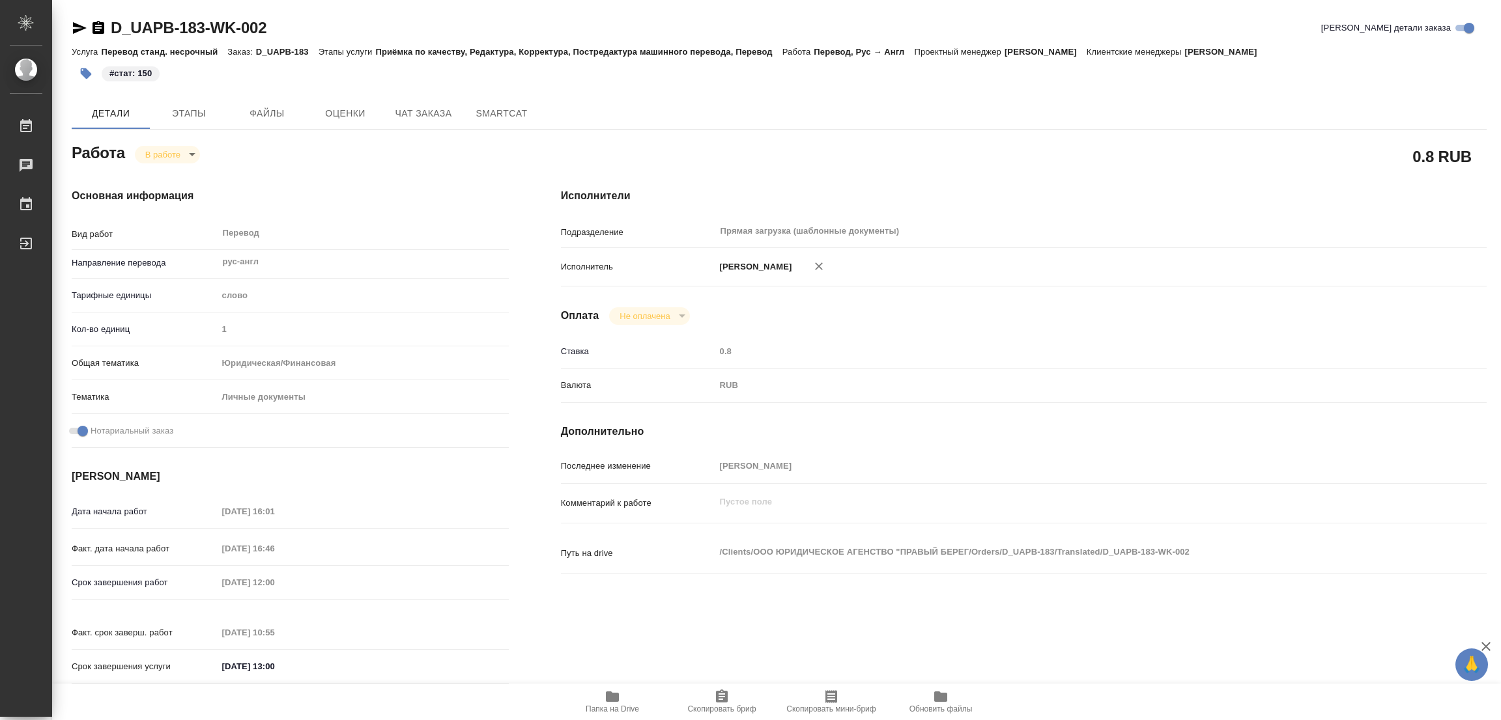
type textarea "x"
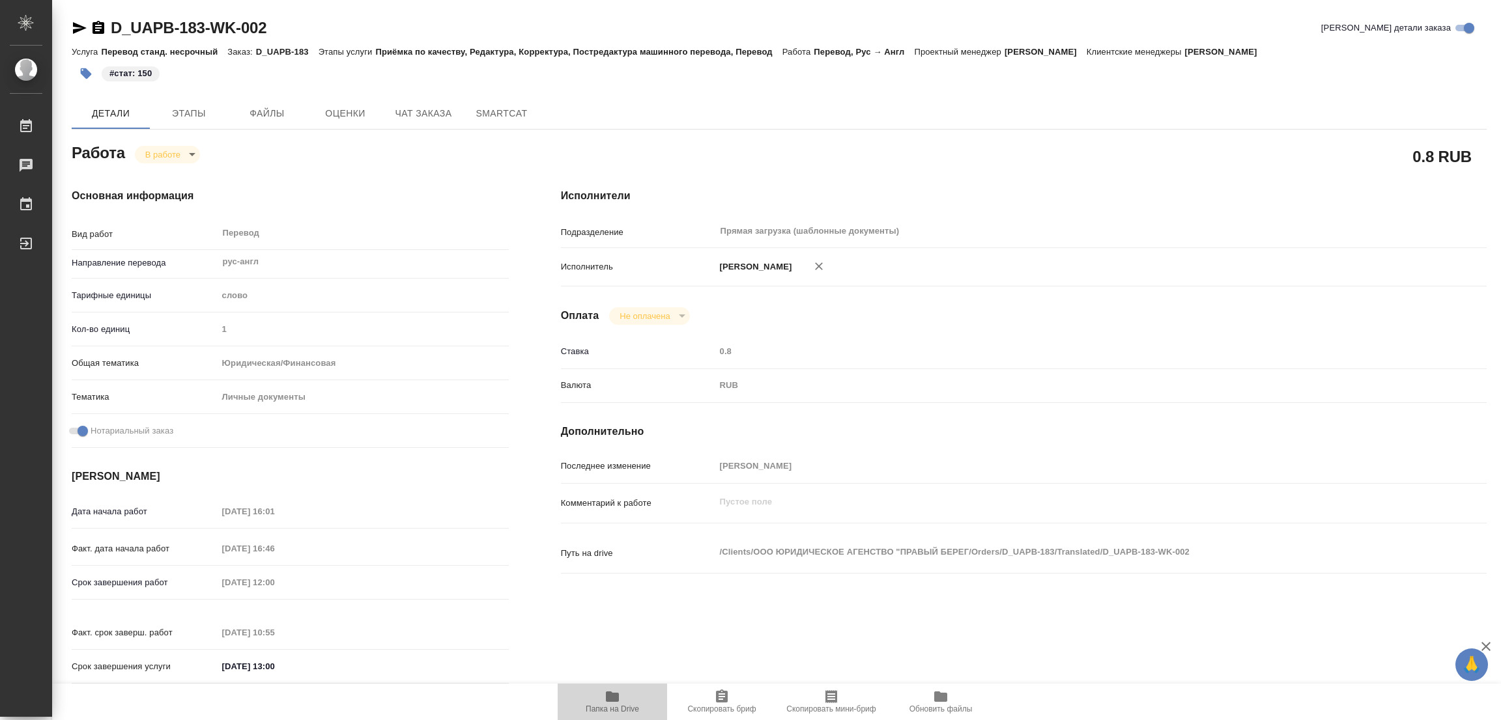
click at [620, 695] on span "Папка на Drive" at bounding box center [612, 701] width 94 height 25
type textarea "x"
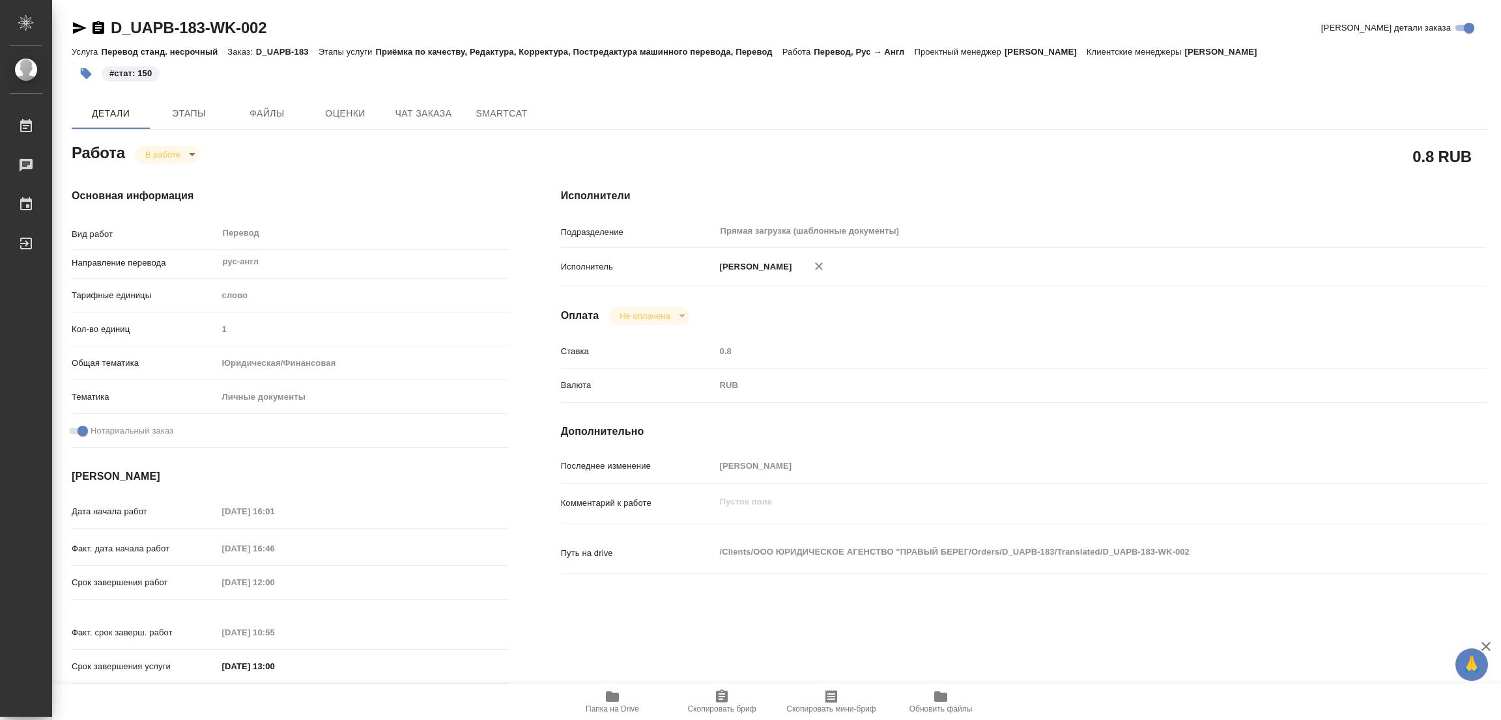
type textarea "x"
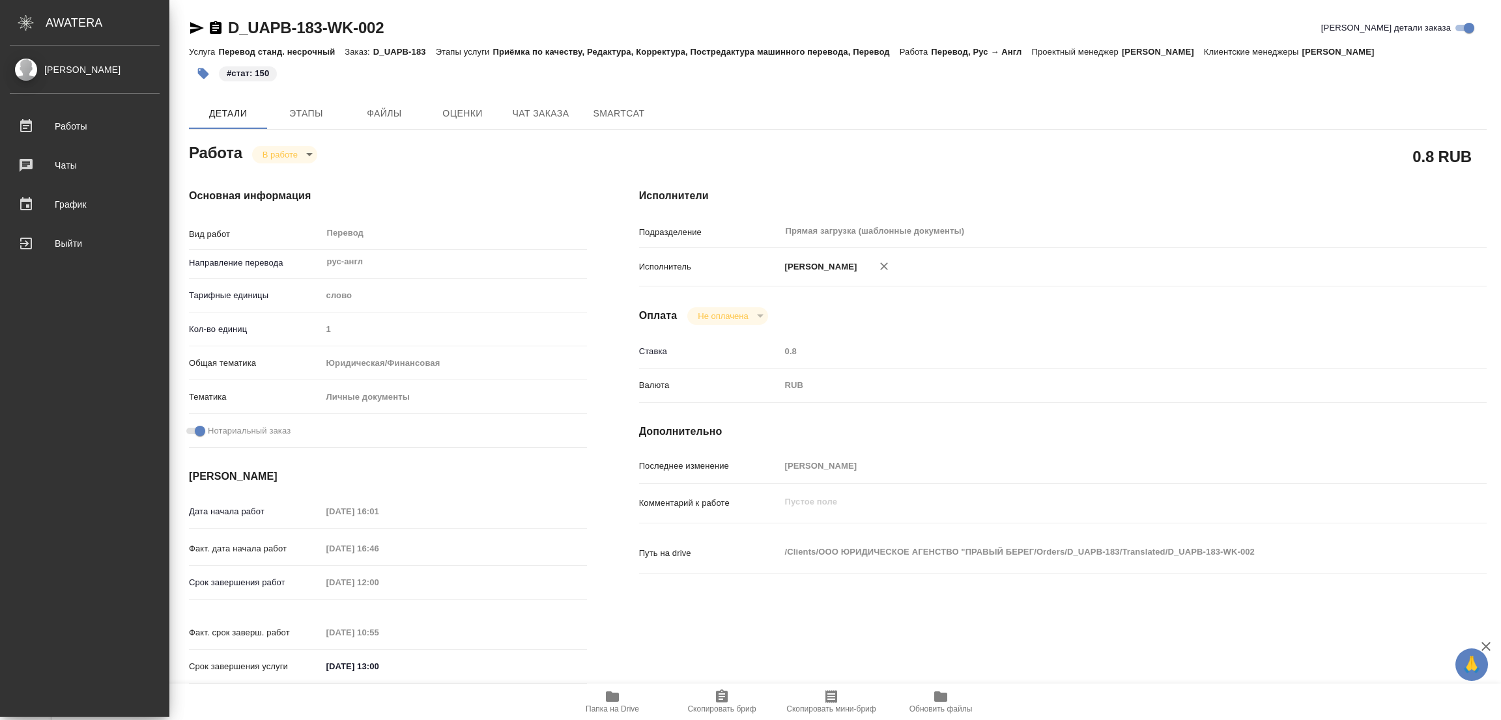
type textarea "x"
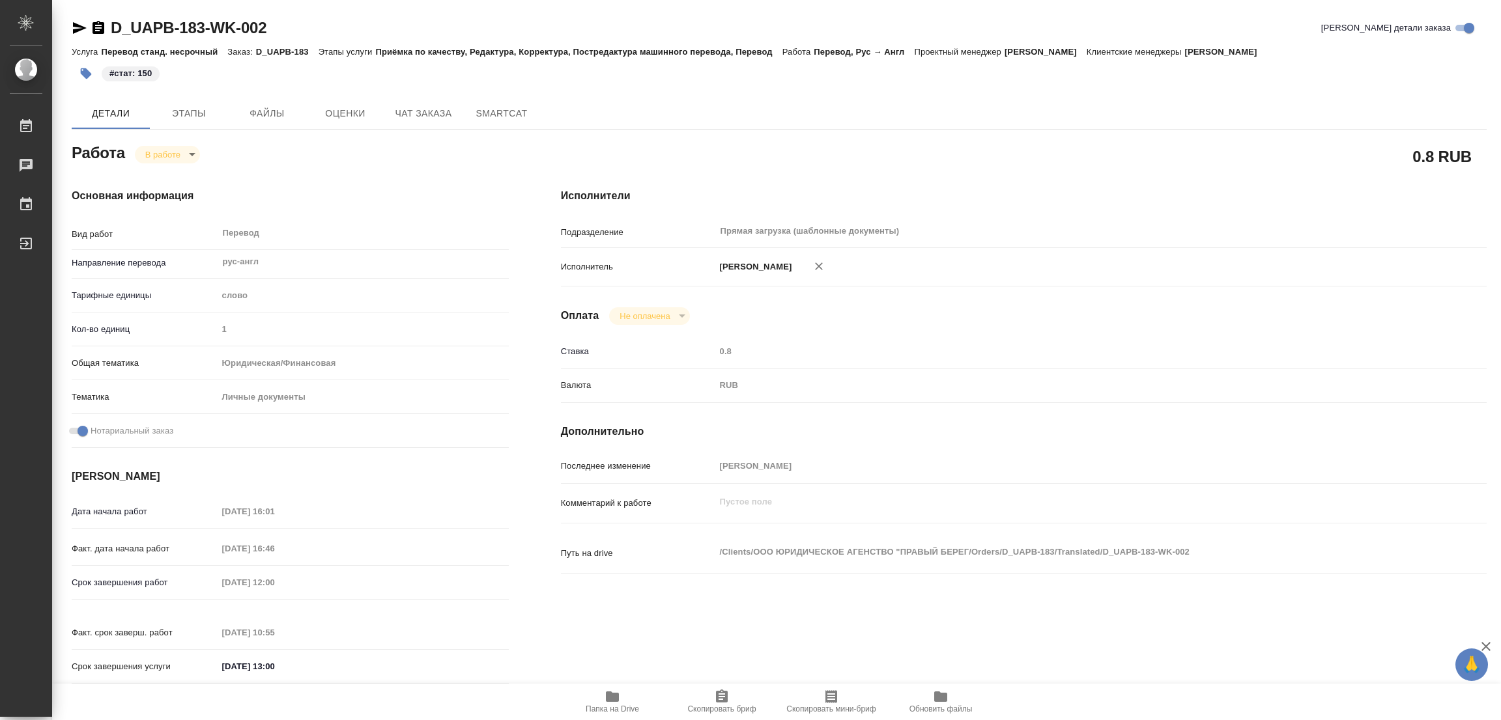
type textarea "x"
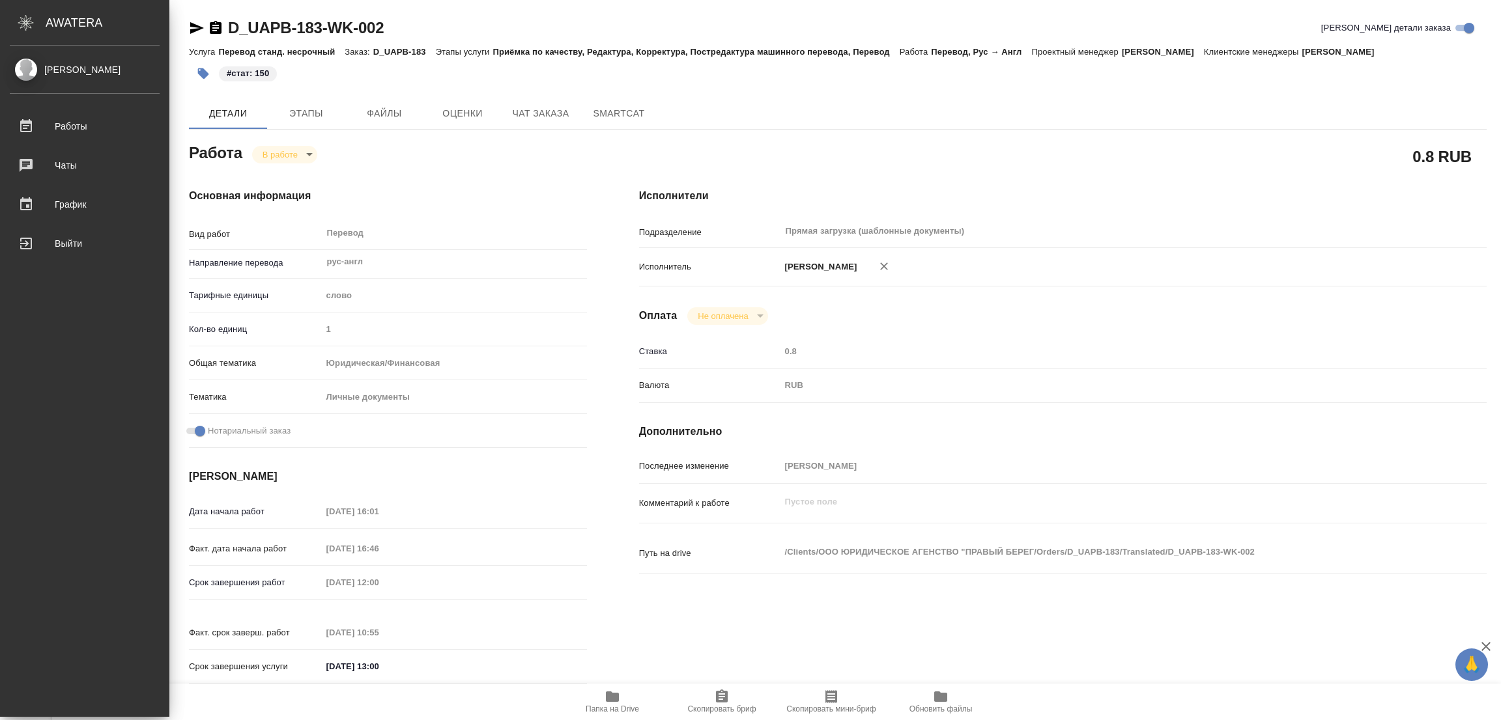
type textarea "x"
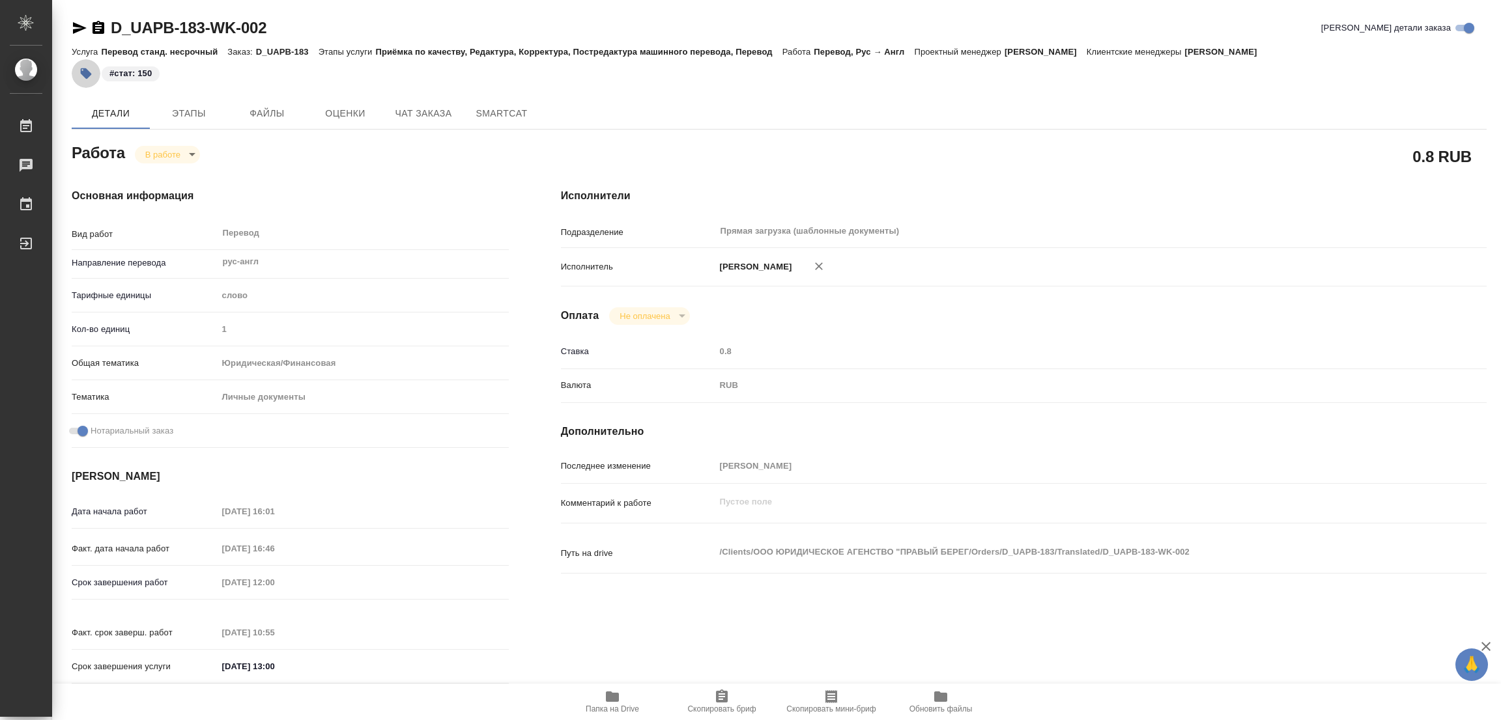
click at [88, 72] on icon "button" at bounding box center [86, 73] width 11 height 11
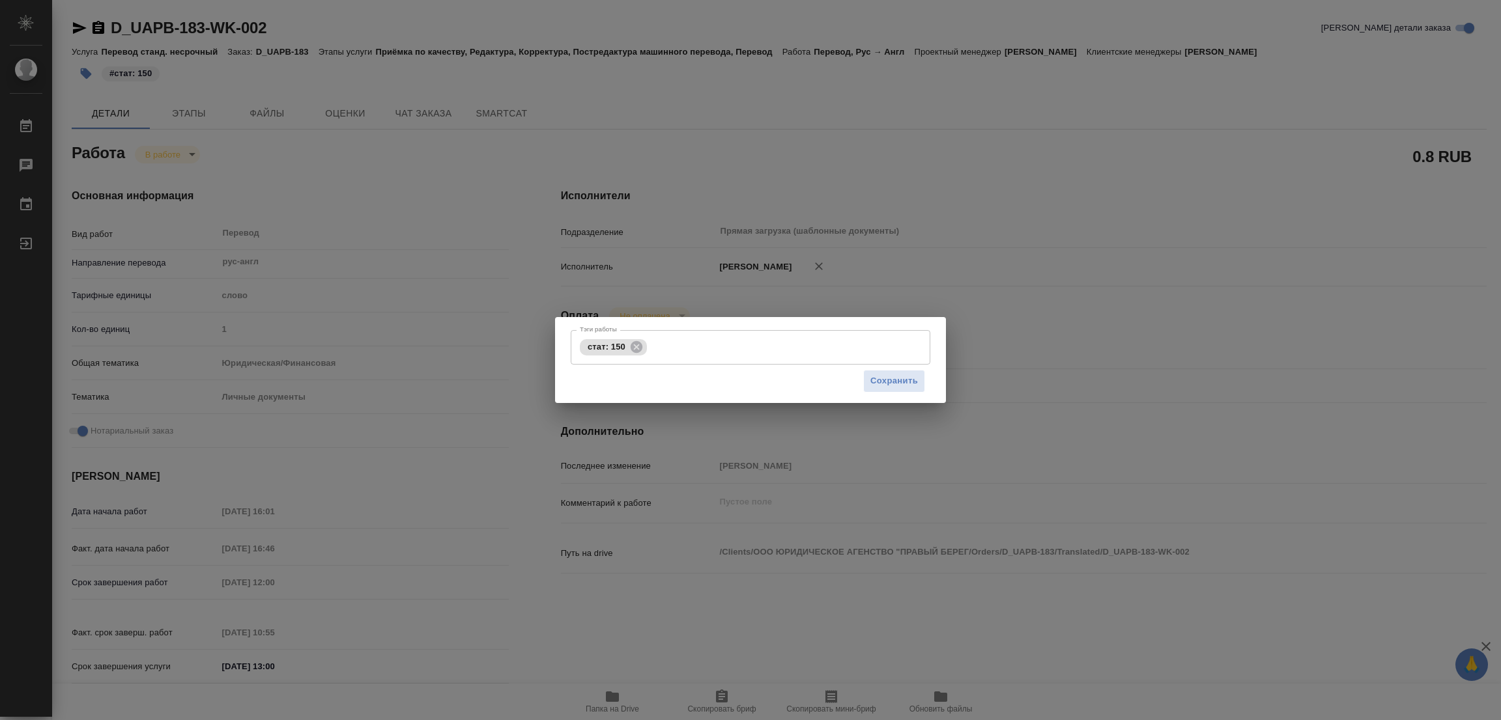
click at [1058, 357] on div "Тэги работы стат: 150 Тэги работы Сохранить" at bounding box center [750, 360] width 1501 height 720
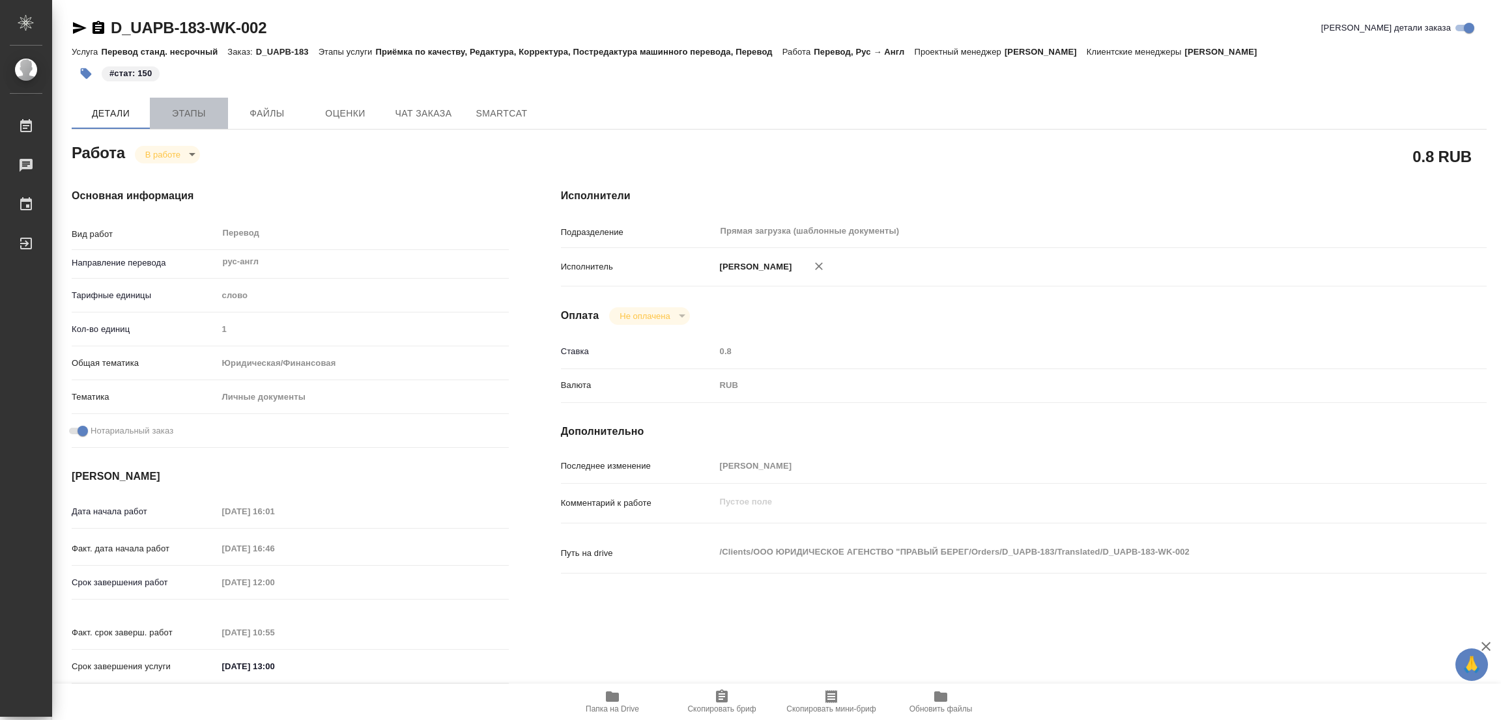
click at [203, 110] on span "Этапы" at bounding box center [189, 114] width 63 height 16
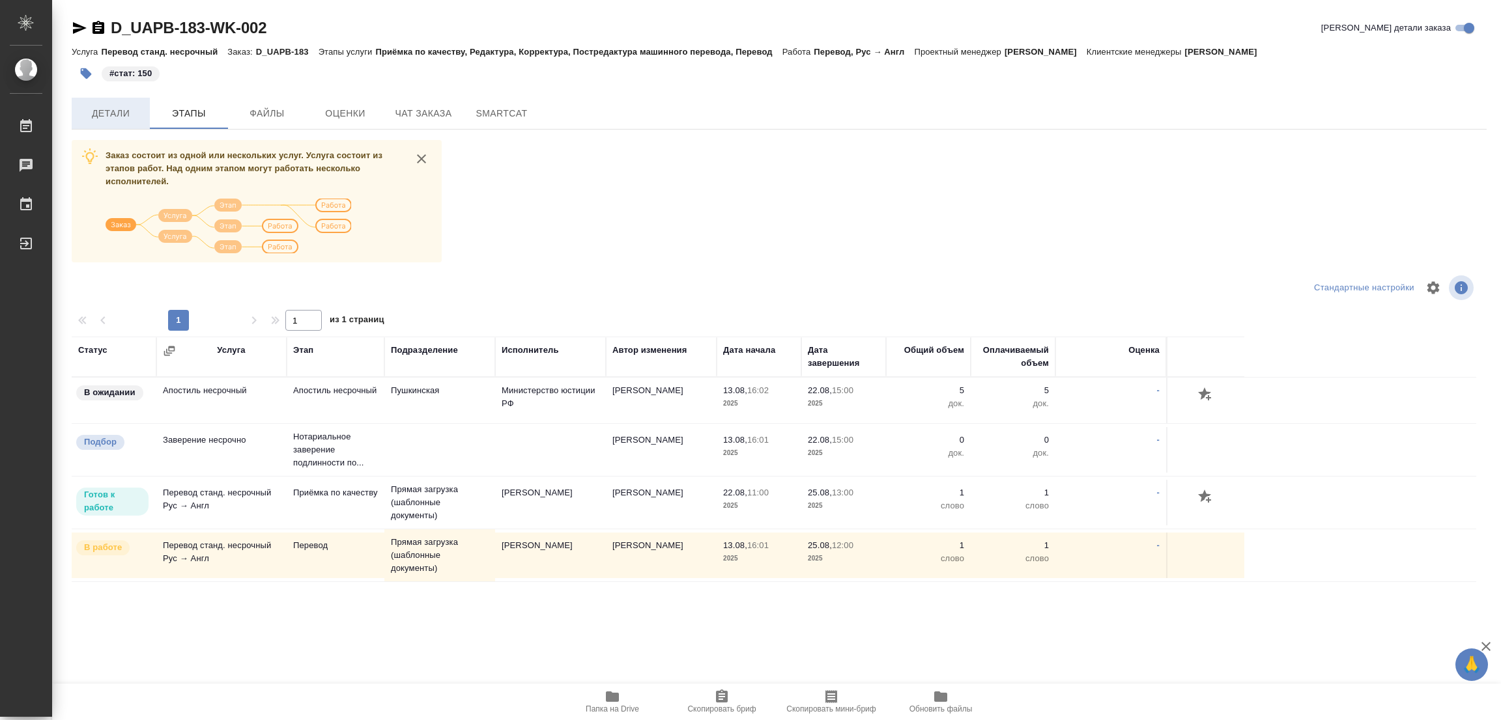
click at [113, 107] on span "Детали" at bounding box center [110, 114] width 63 height 16
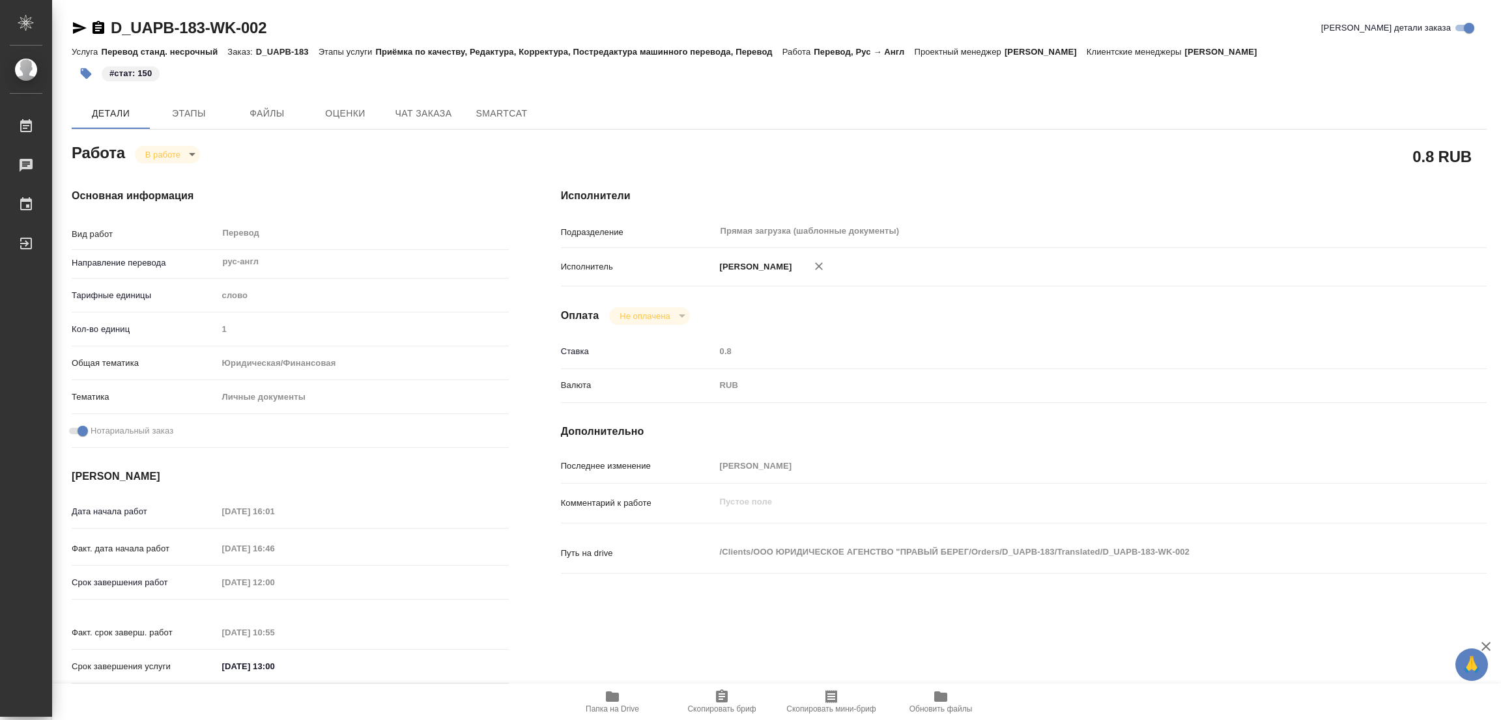
type textarea "x"
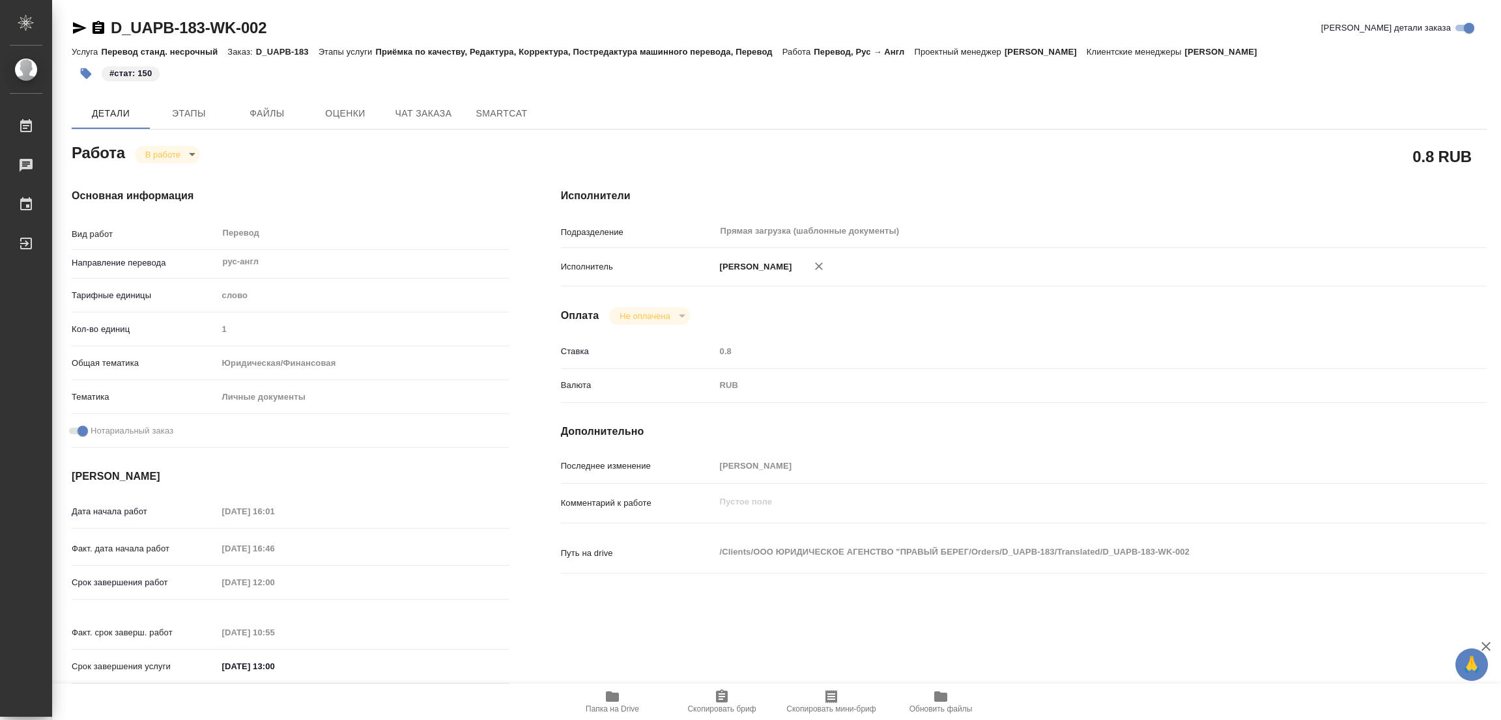
type textarea "x"
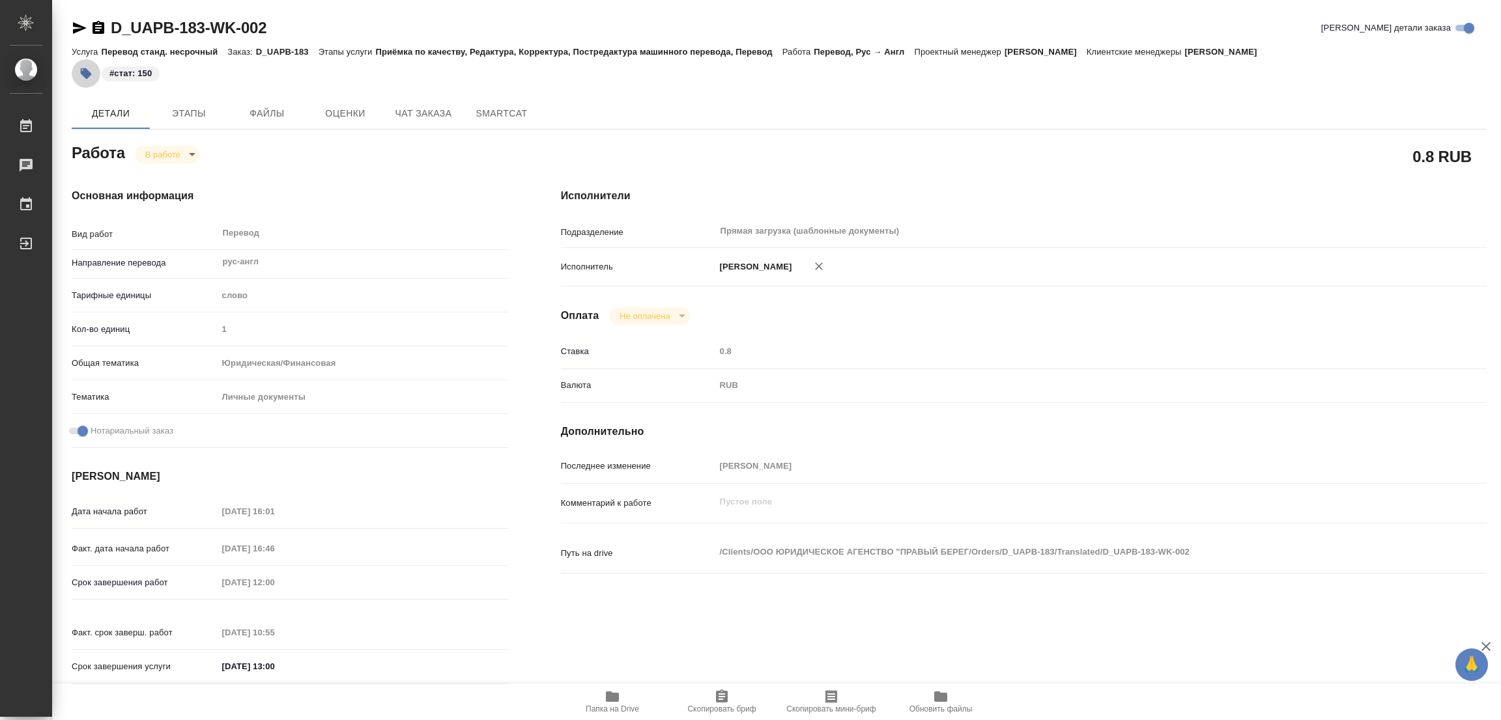
click at [85, 72] on icon "button" at bounding box center [86, 73] width 11 height 11
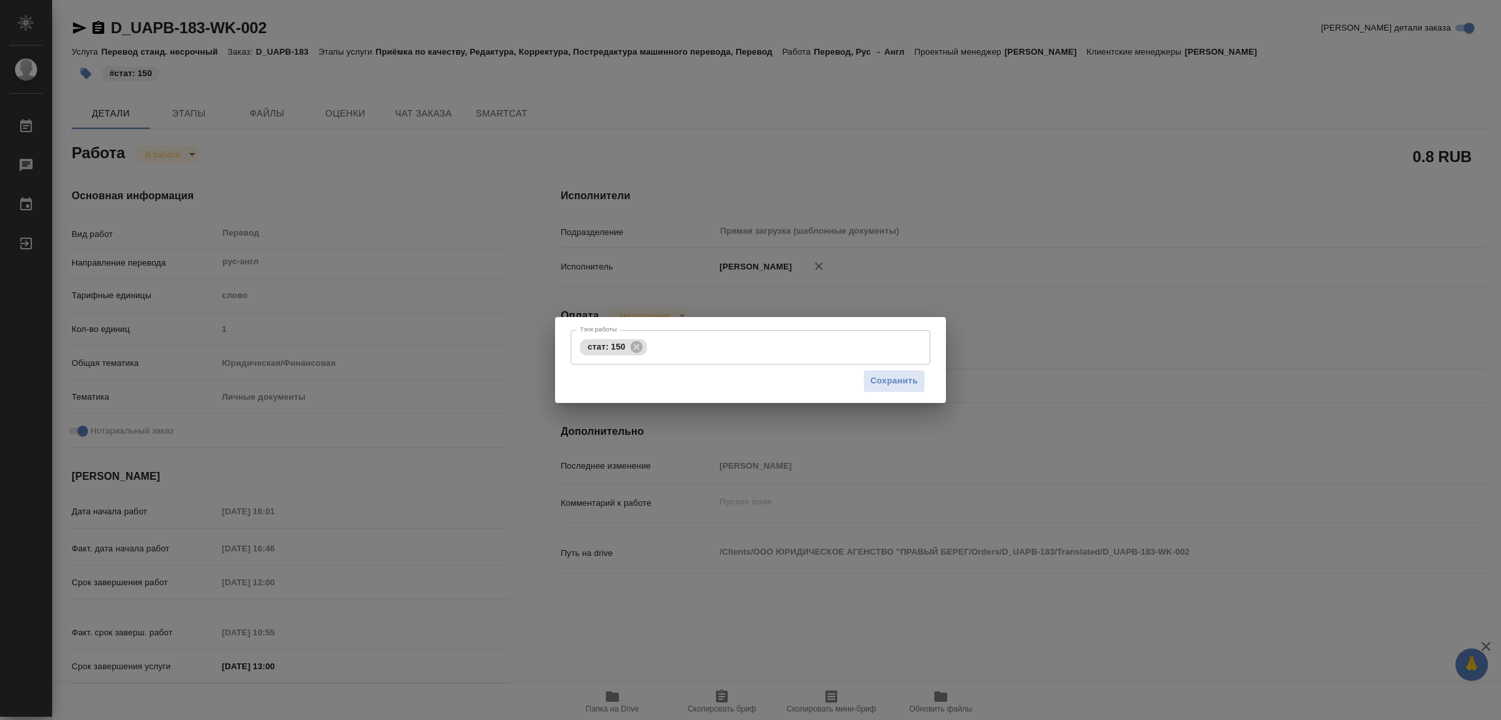
type textarea "x"
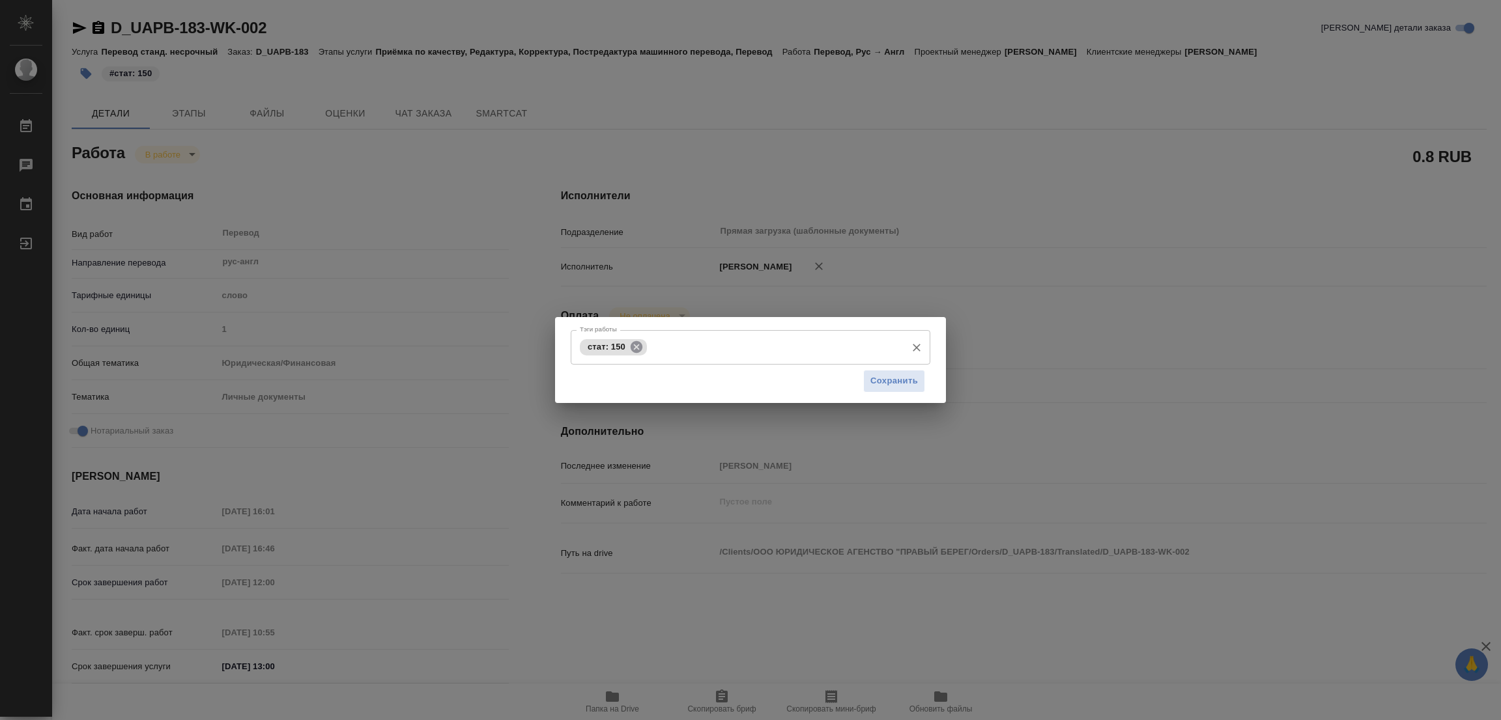
click at [634, 348] on icon at bounding box center [636, 347] width 14 height 14
click at [587, 333] on div "Тэги работы" at bounding box center [751, 347] width 360 height 34
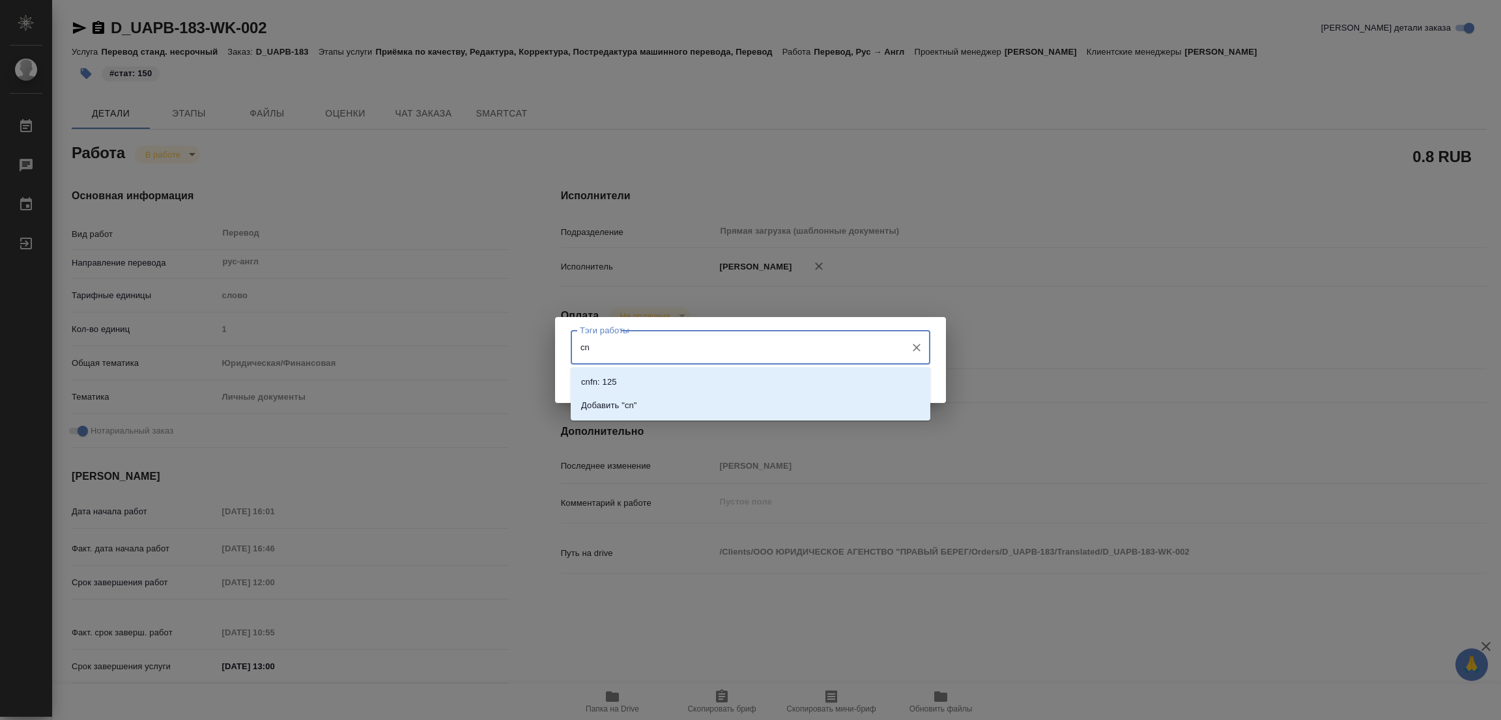
type input "c"
type input "стат: 350"
click at [647, 401] on p "Добавить "стат: 350"" at bounding box center [622, 405] width 83 height 13
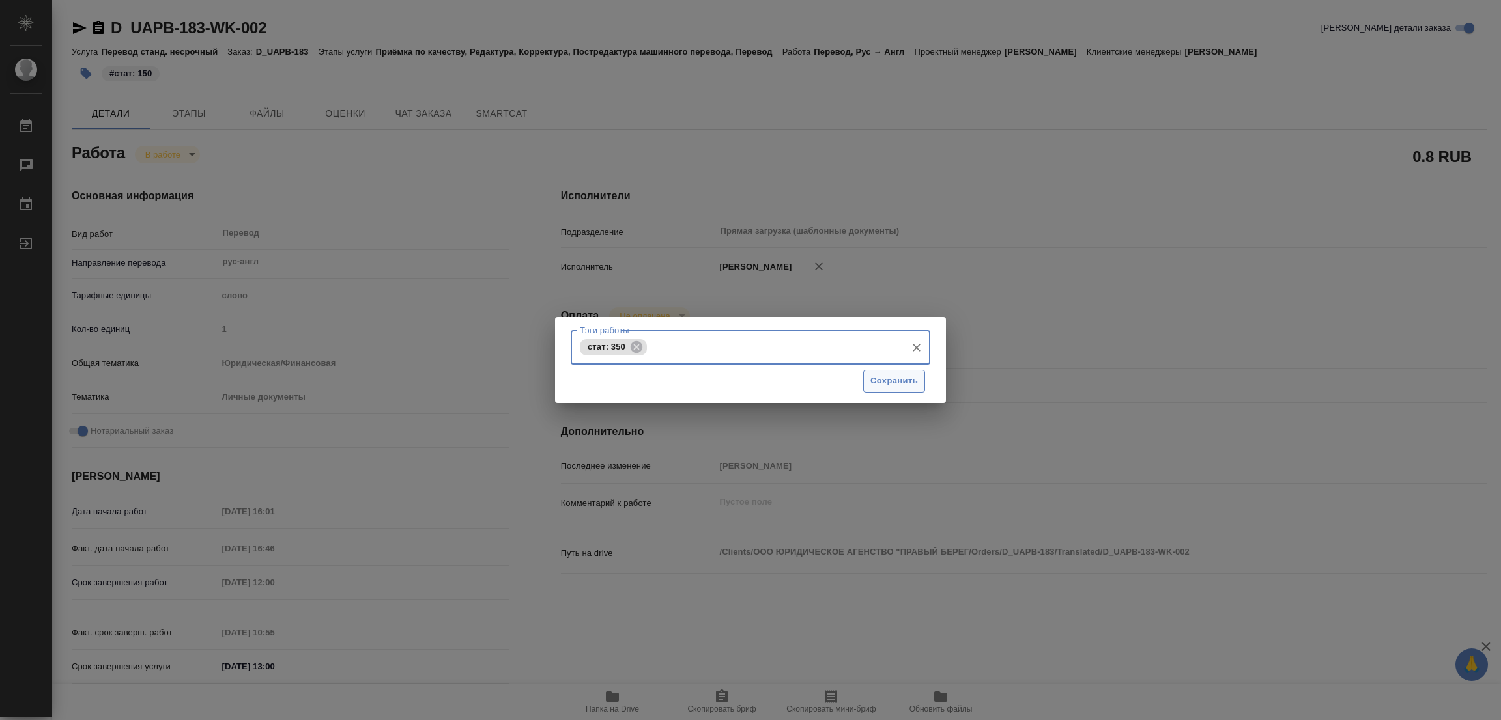
click at [894, 381] on span "Сохранить" at bounding box center [894, 381] width 48 height 15
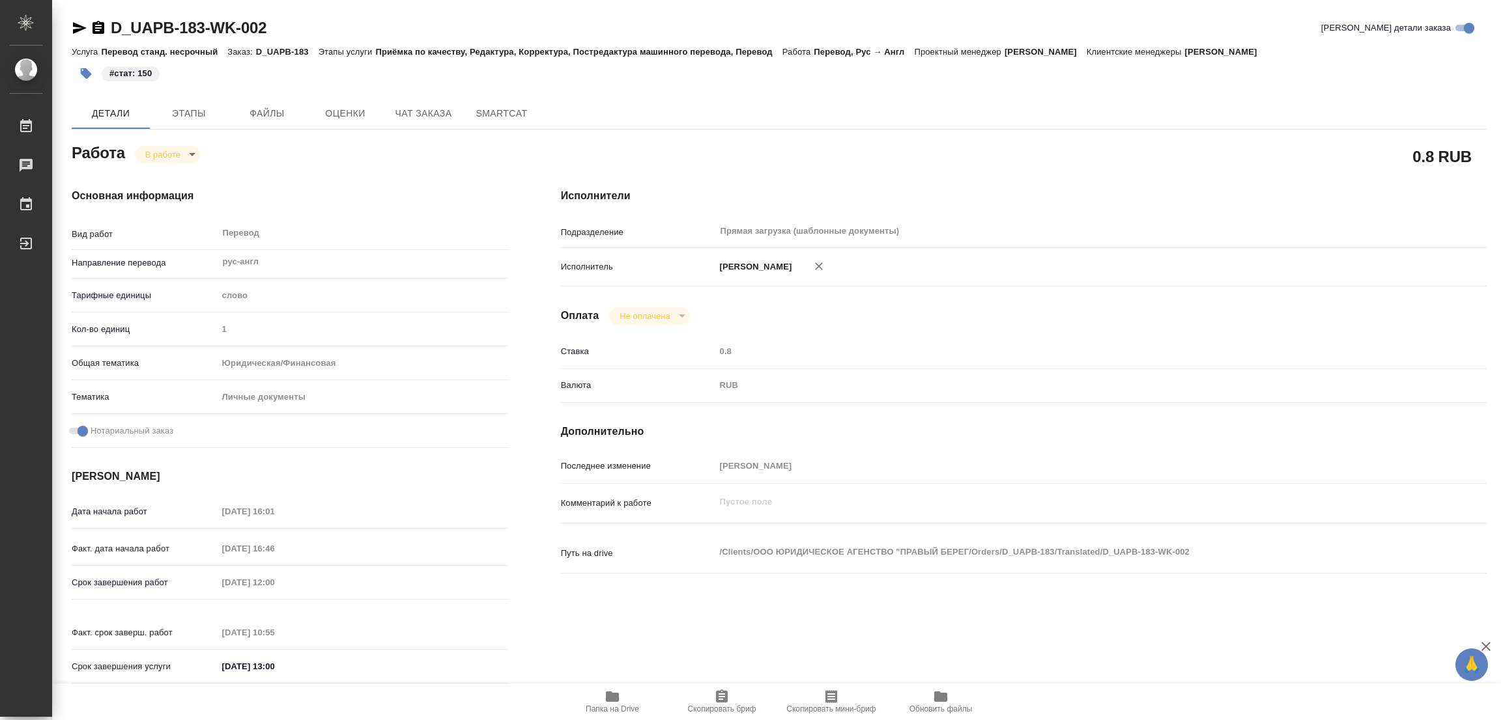
type input "inProgress"
type textarea "Перевод"
type textarea "x"
type input "рус-англ"
type input "5a8b1489cc6b4906c91bfd90"
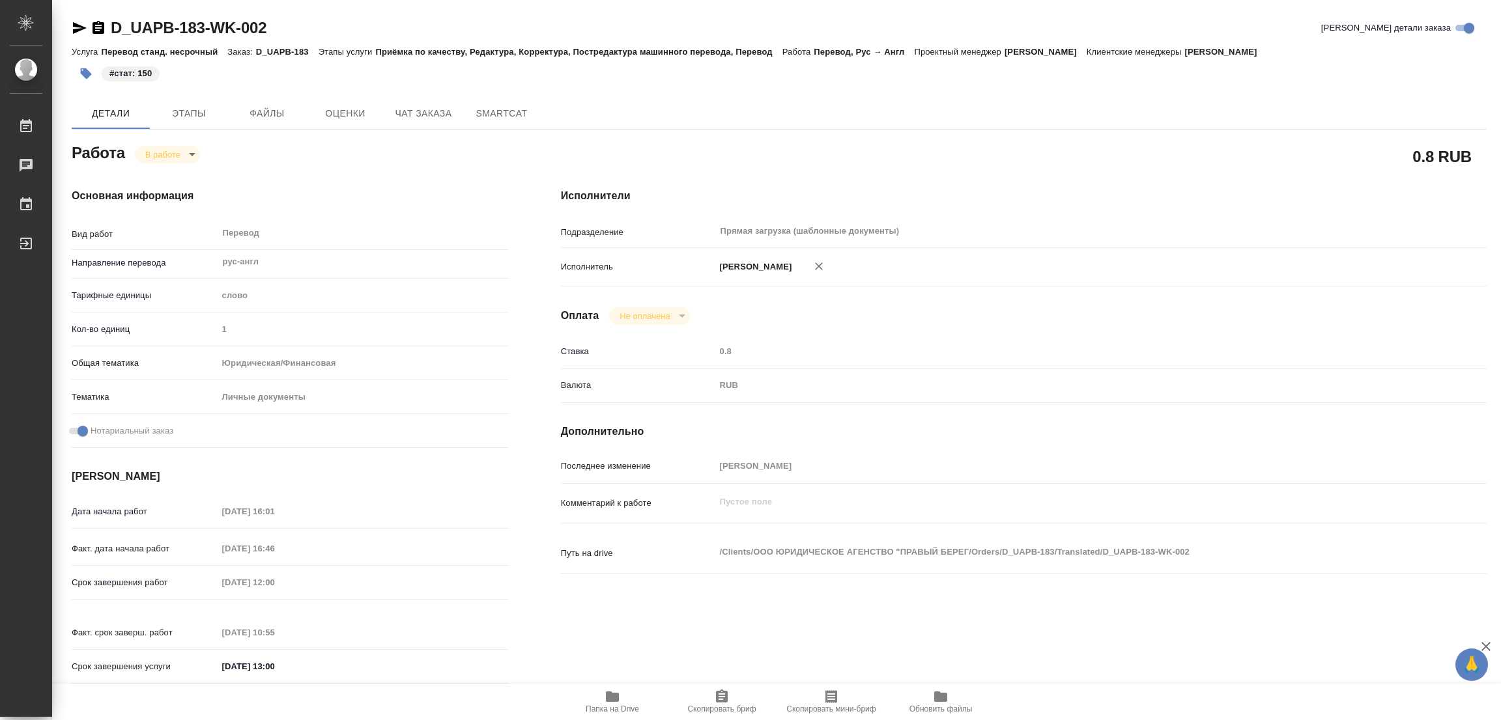
type input "1"
type input "yr-fn"
type input "5a8b8b956a9677013d343cfe"
checkbox input "true"
type input "13.08.2025 16:01"
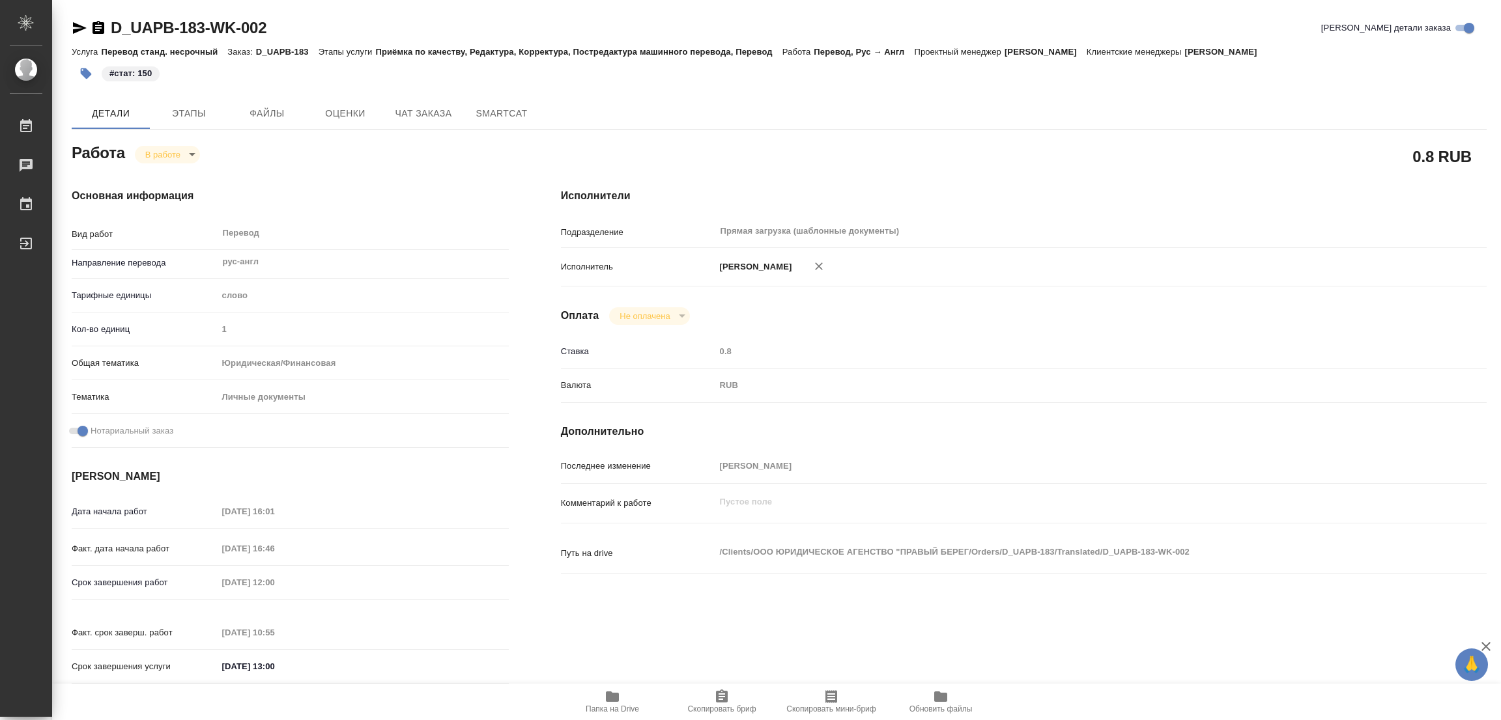
type input "13.08.2025 16:46"
type input "25.08.2025 12:00"
type input "14.08.2025 10:55"
type input "25.08.2025 13:00"
type input "Прямая загрузка (шаблонные документы)"
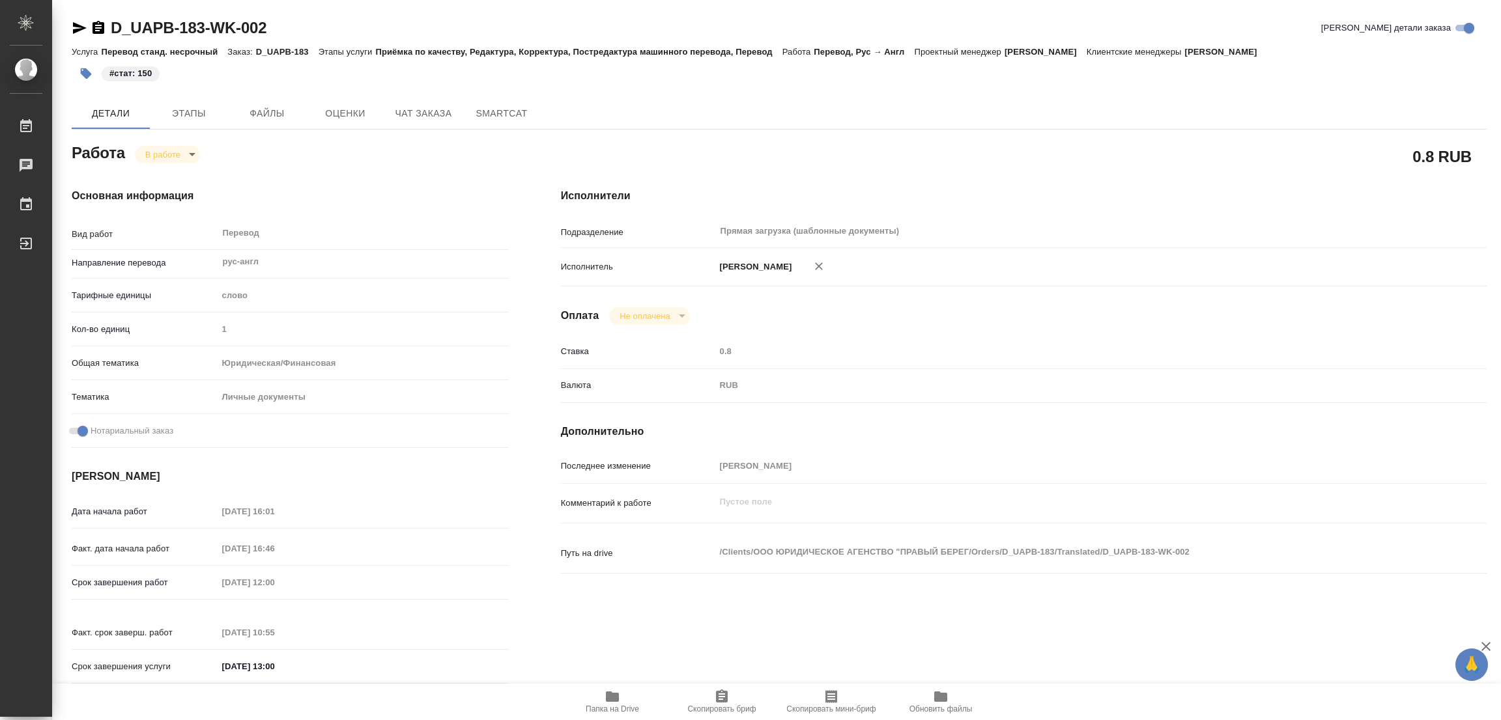
type input "notPayed"
type input "0.8"
type input "RUB"
type input "Тарабановская Анастасия"
type textarea "x"
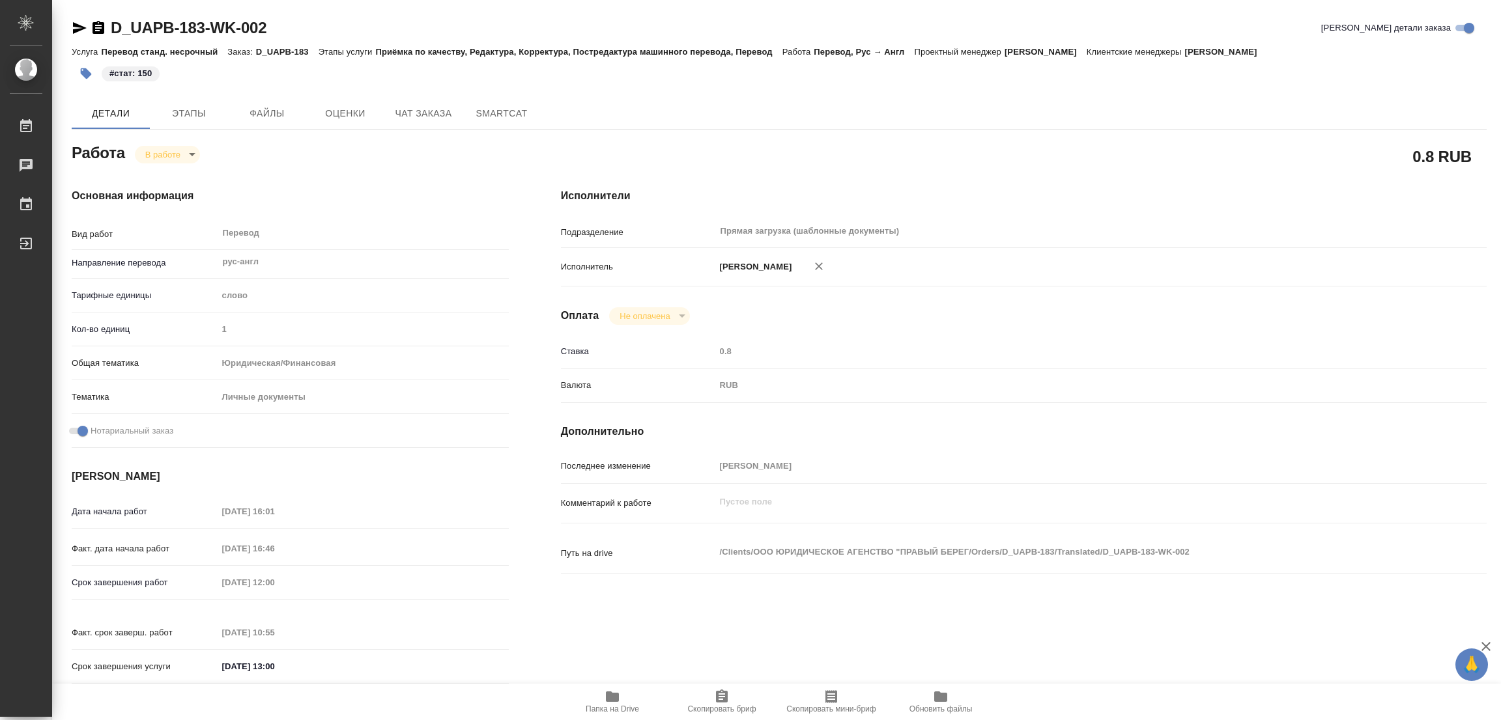
type textarea "/Clients/ООО ЮРИДИЧЕСКОЕ АГЕНСТВО "ПРАВЫЙ БЕРЕГ/Orders/D_UAPB-183/Translated/D_…"
type textarea "x"
type input "D_UAPB-183"
type input "Перевод станд. несрочный"
type input "Приёмка по качеству, Редактура, Корректура, Постредактура машинного перевода, П…"
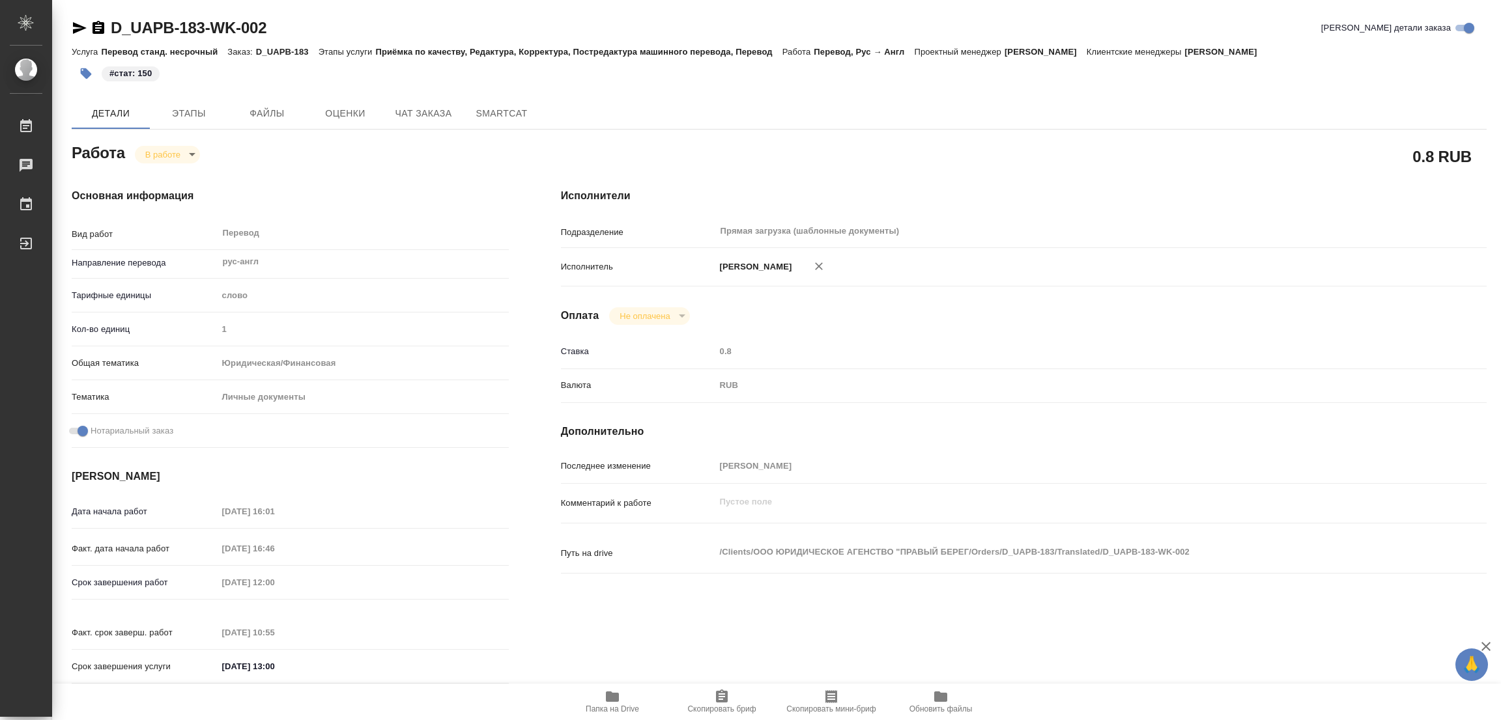
type input "Булахова Елена"
type input "/Clients/ООО ЮРИДИЧЕСКОЕ АГЕНСТВО "ПРАВЫЙ БЕРЕГ/Orders/D_UAPB-183"
type input "https://drive.awatera.com/s/zZXsNXiCGqd8d8x"
type textarea "x"
type textarea "добавится апостили на юр доках допереводим апо и сшивки, СОБР переводим полност…"
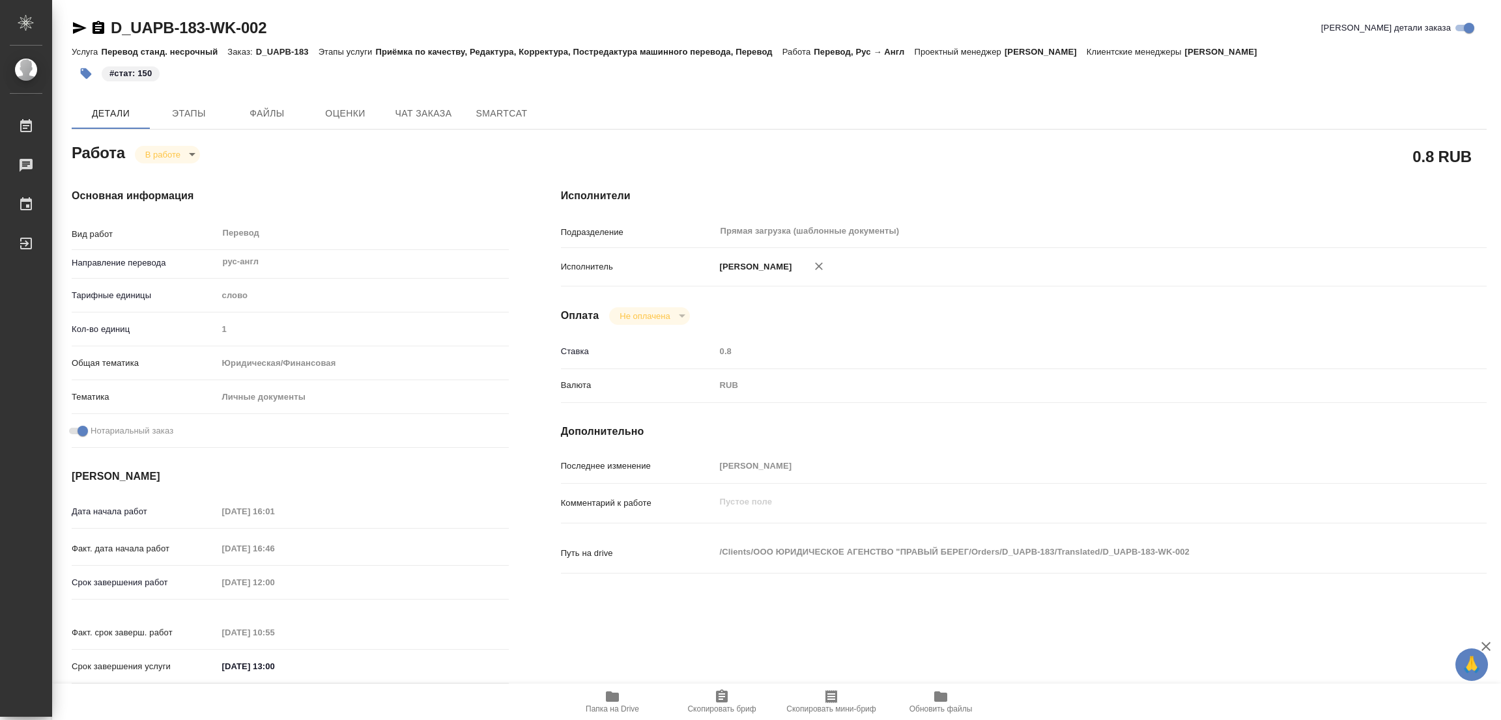
type textarea "x"
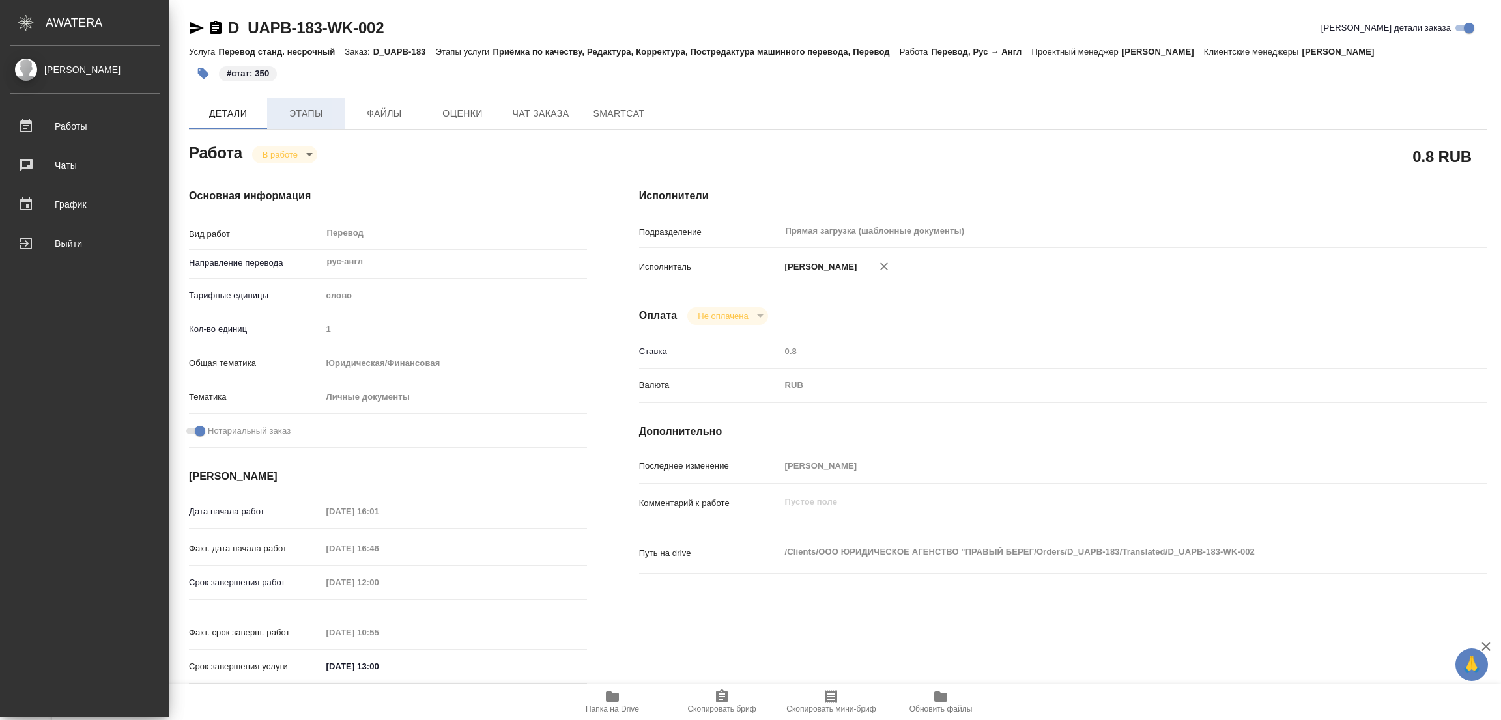
type textarea "x"
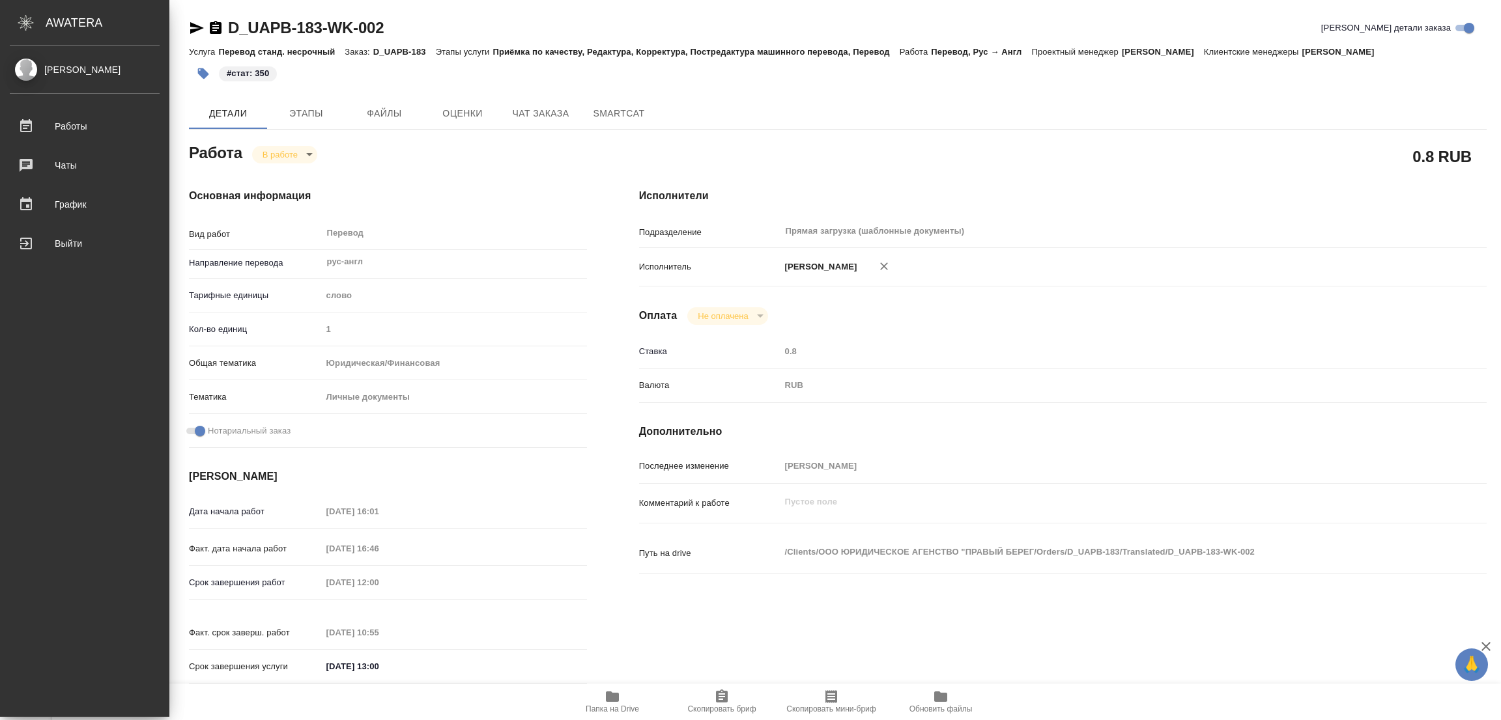
type textarea "x"
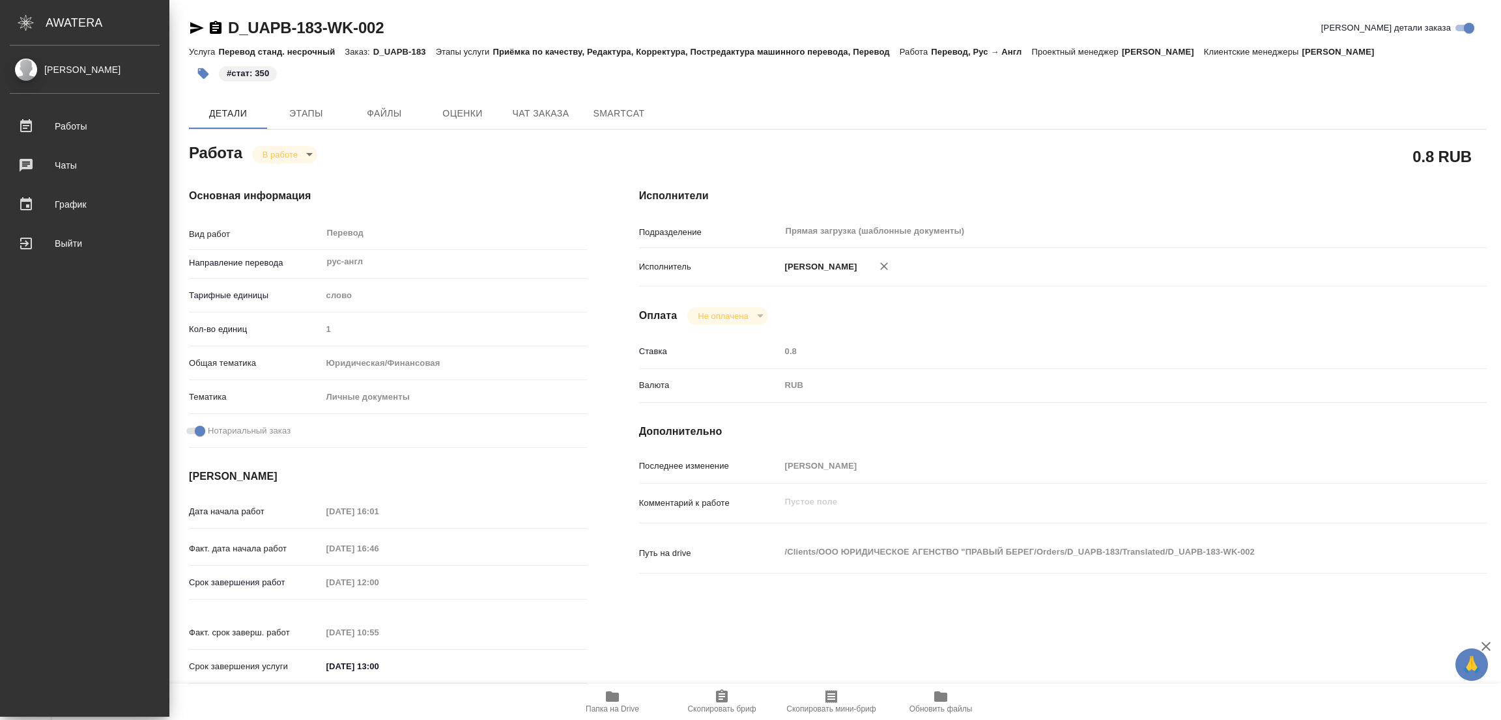
type textarea "x"
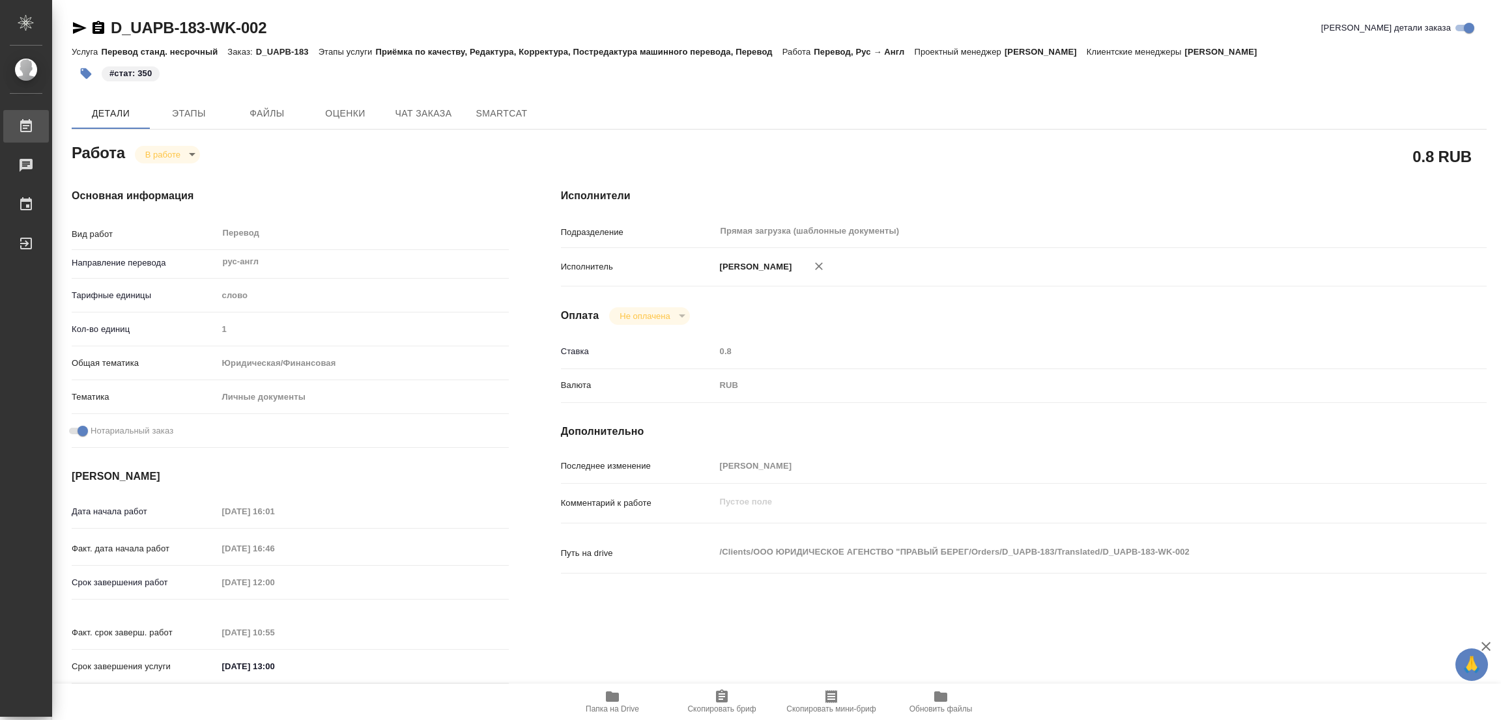
type textarea "x"
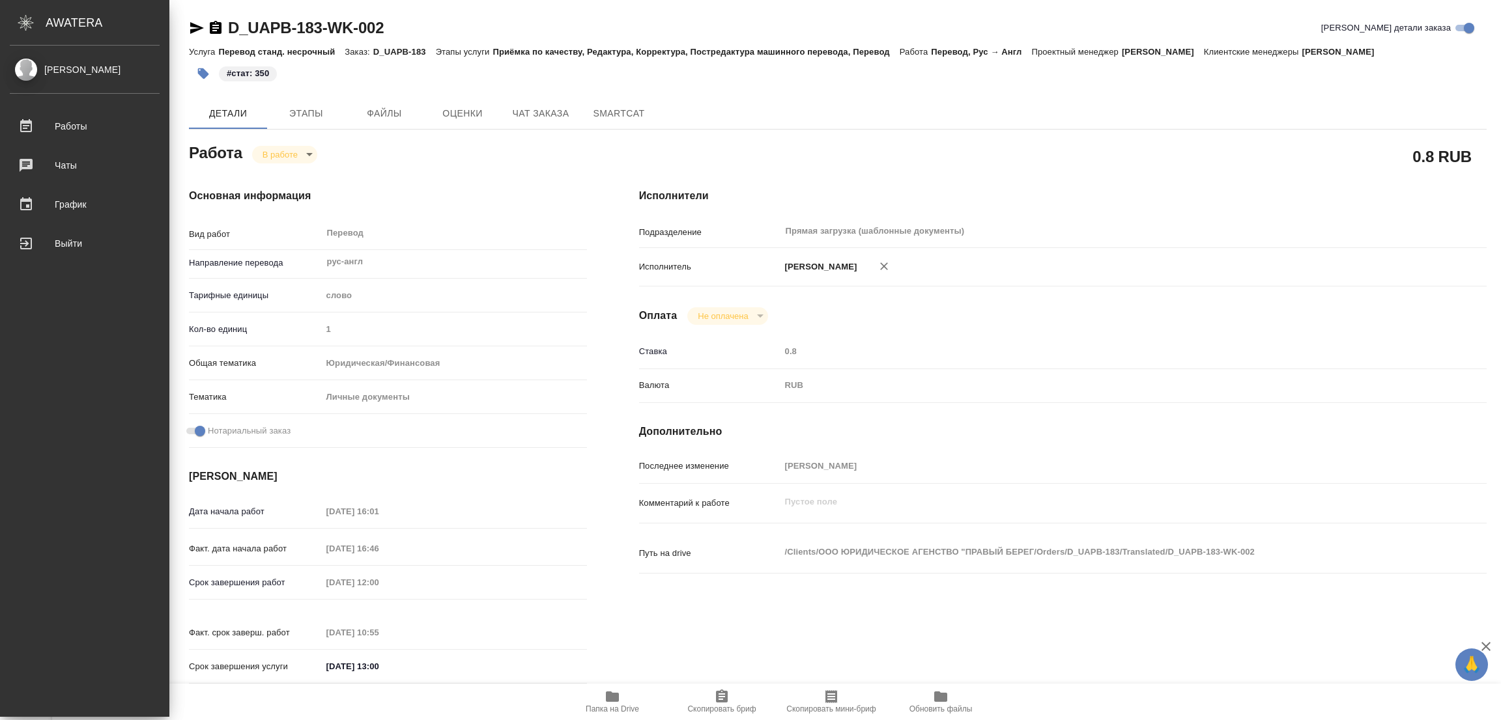
type textarea "x"
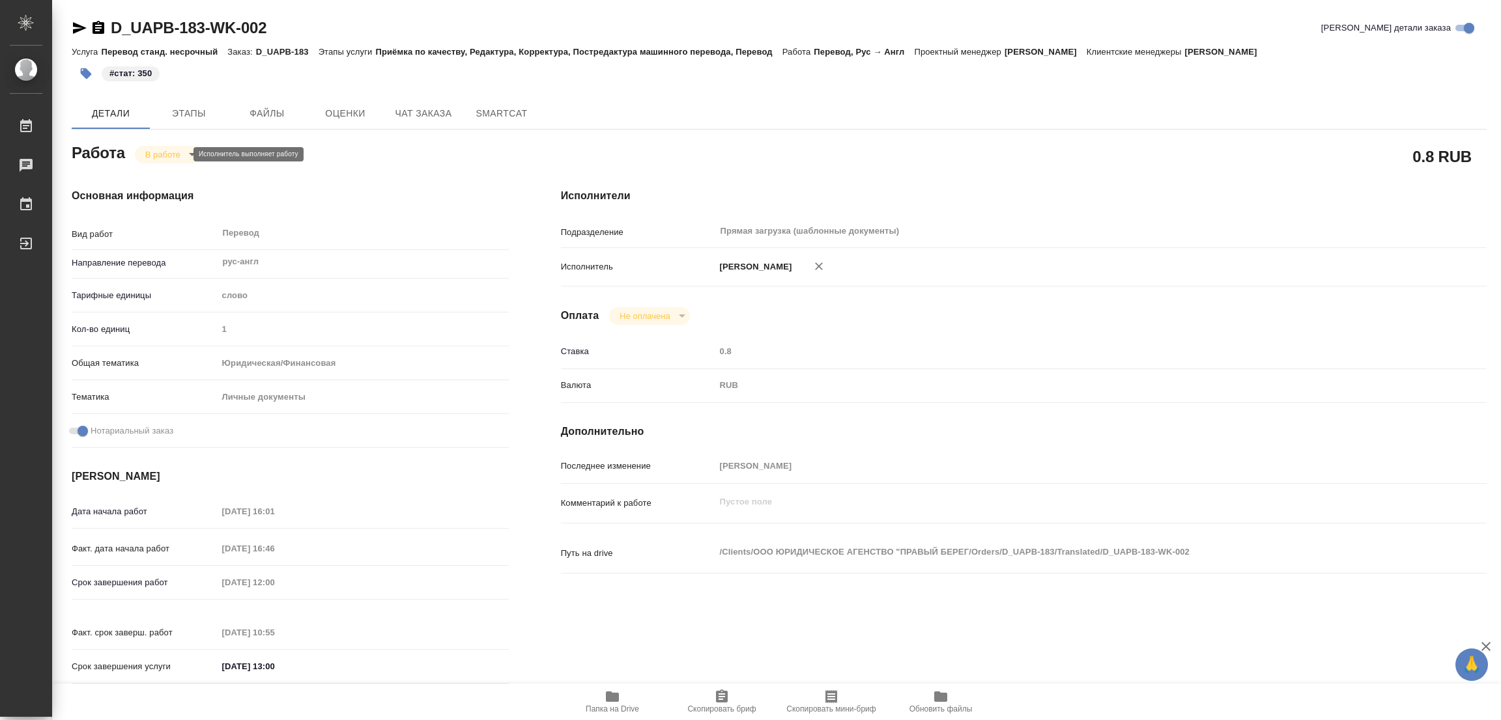
click at [158, 154] on body "🙏 .cls-1 fill:#fff; AWATERA Popova Galina Работы 0 Чаты График Выйти D_UAPB-183…" at bounding box center [750, 360] width 1501 height 720
click at [159, 173] on button "Выполнен" at bounding box center [169, 176] width 48 height 14
type textarea "x"
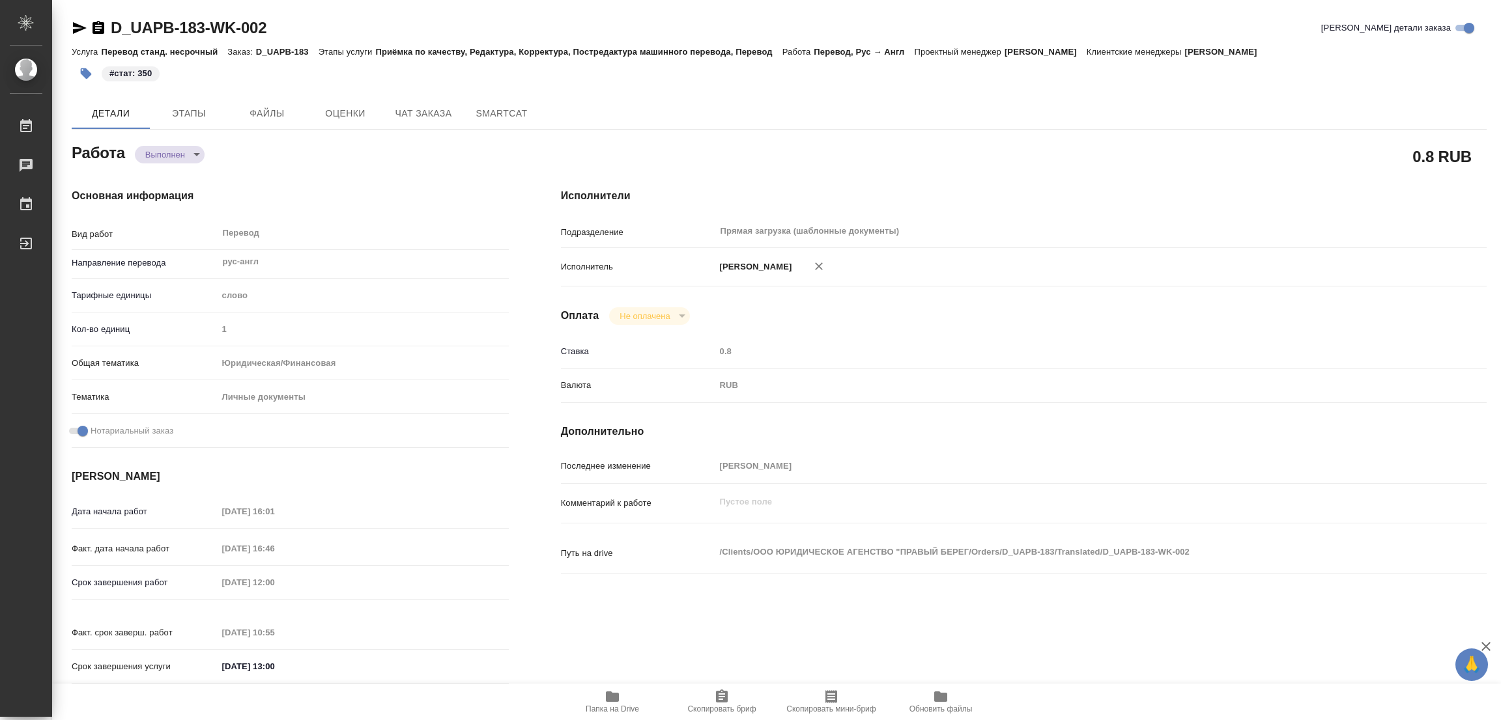
type textarea "x"
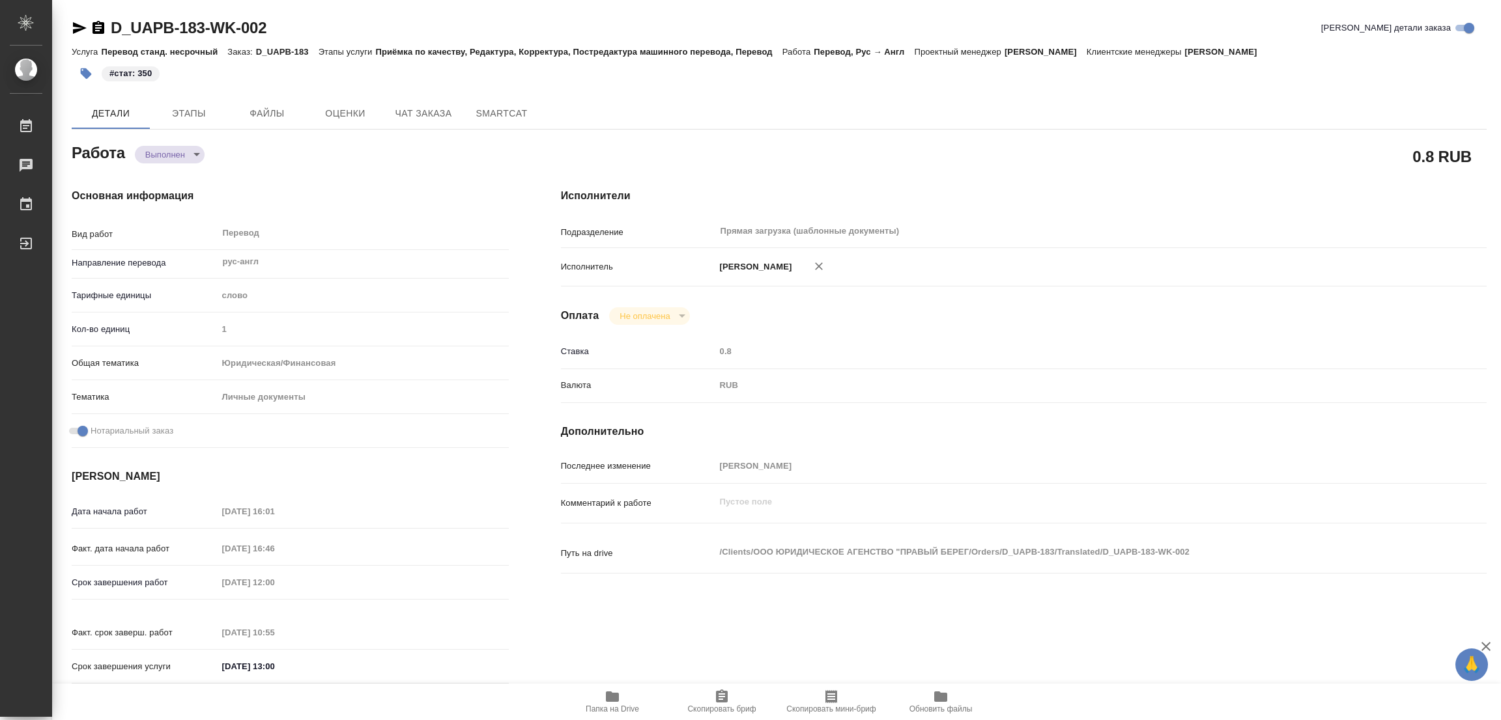
type textarea "x"
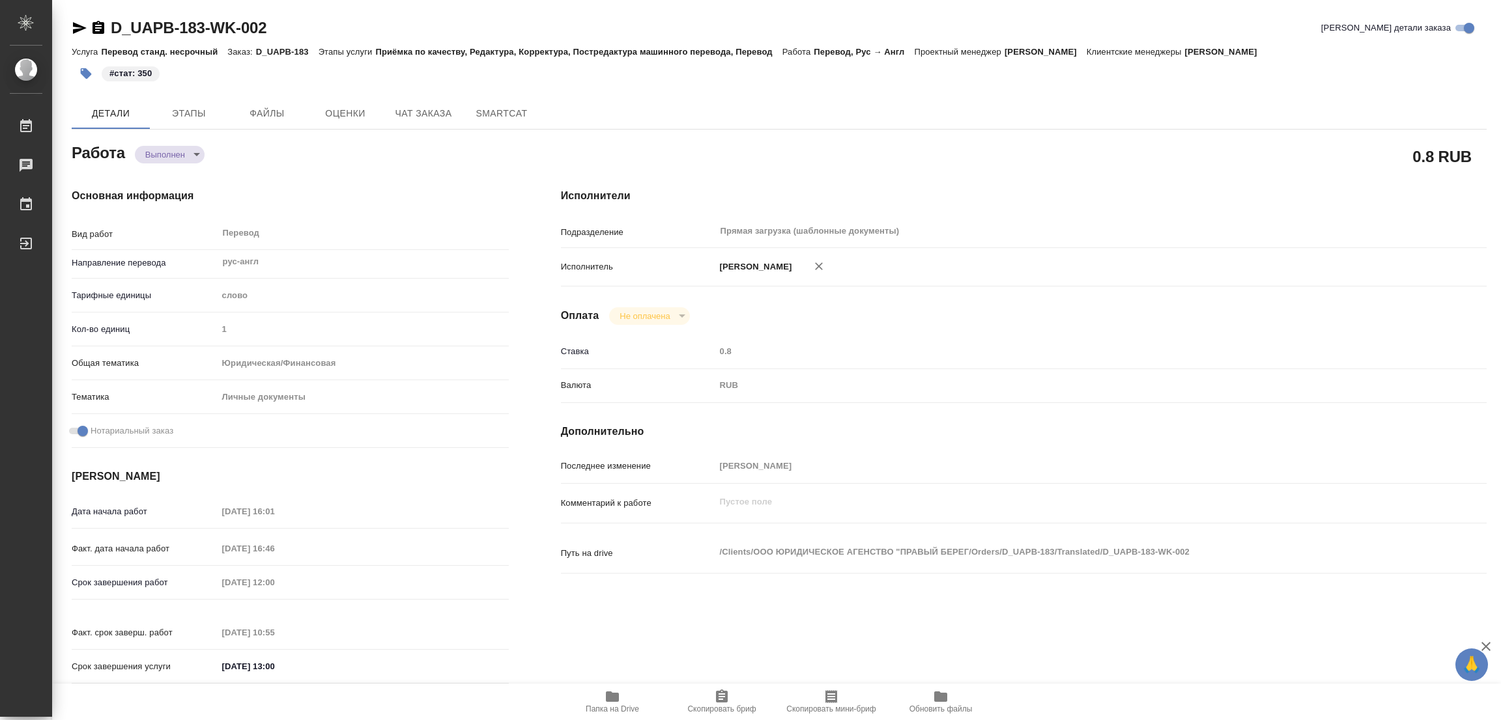
type textarea "x"
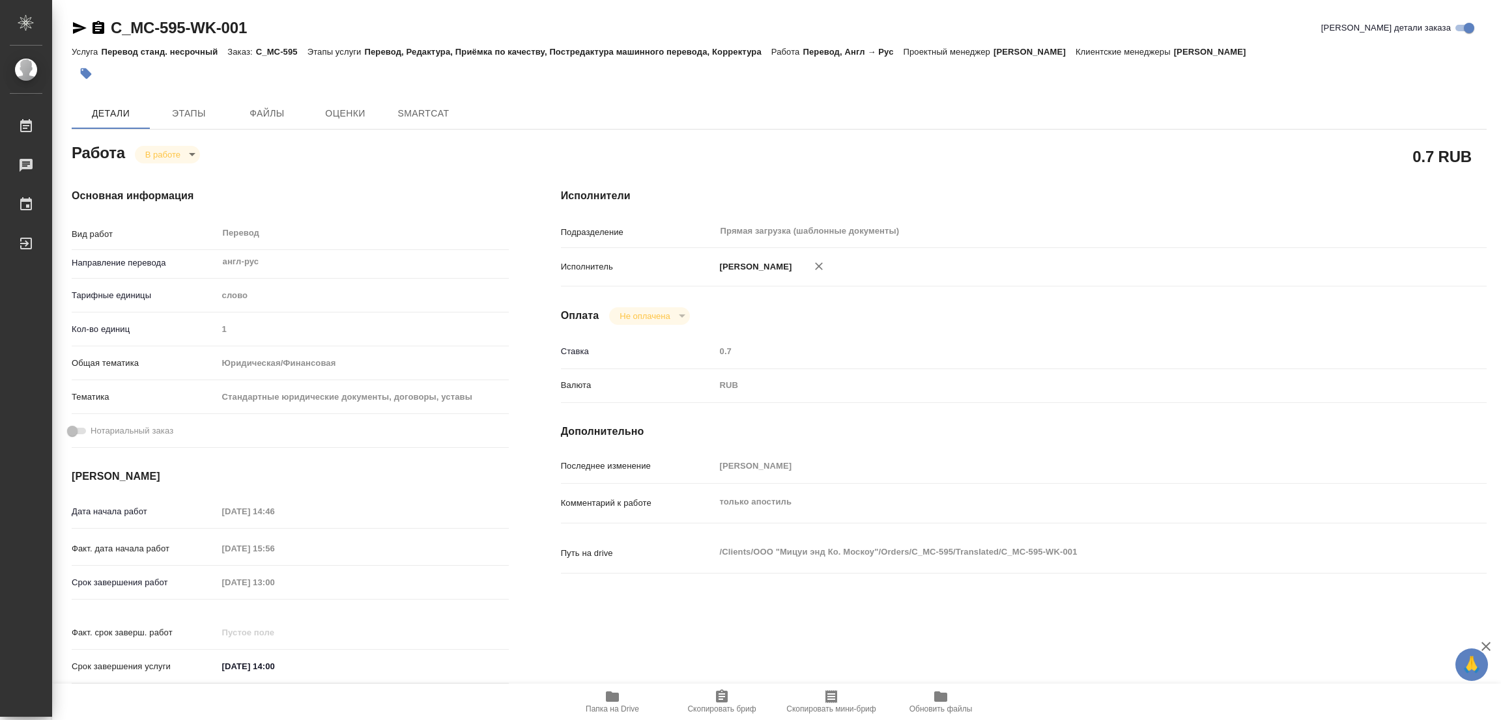
type textarea "x"
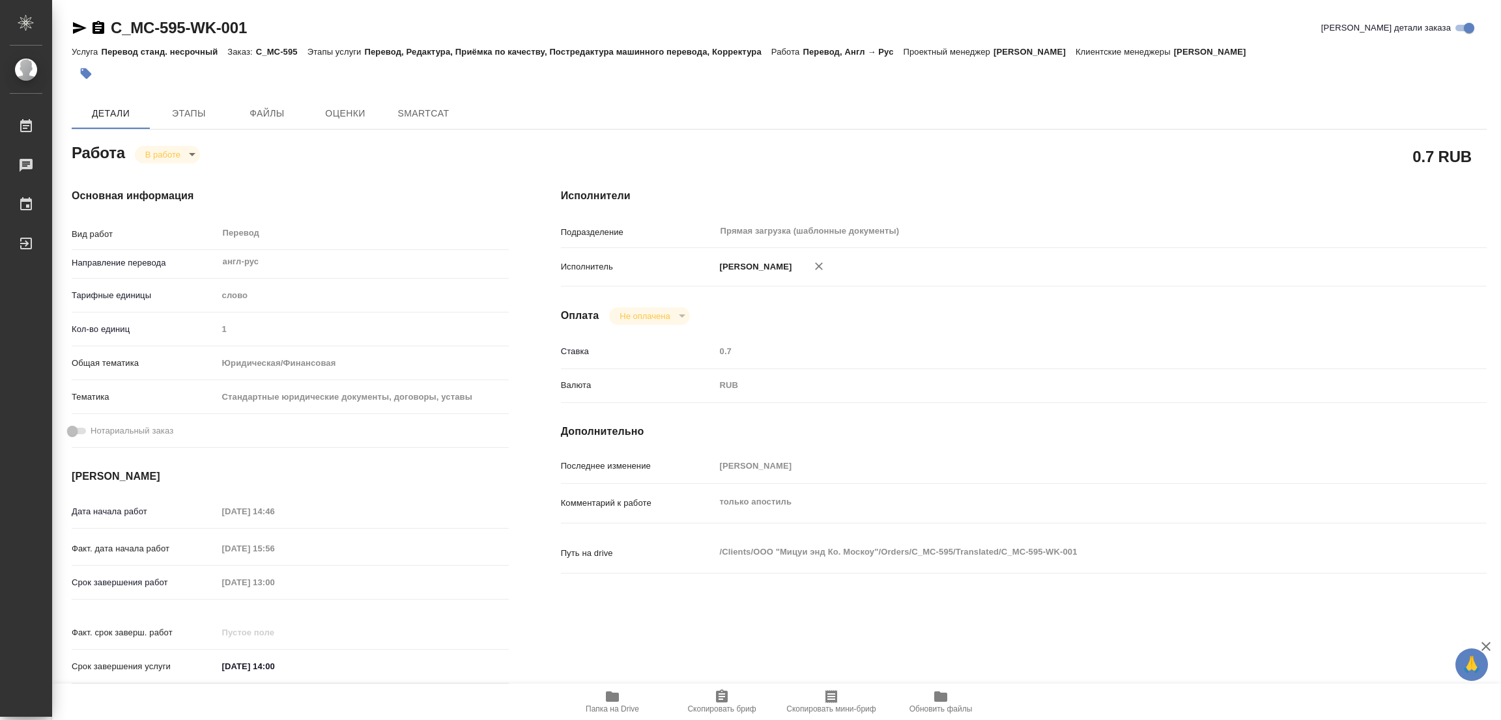
type textarea "x"
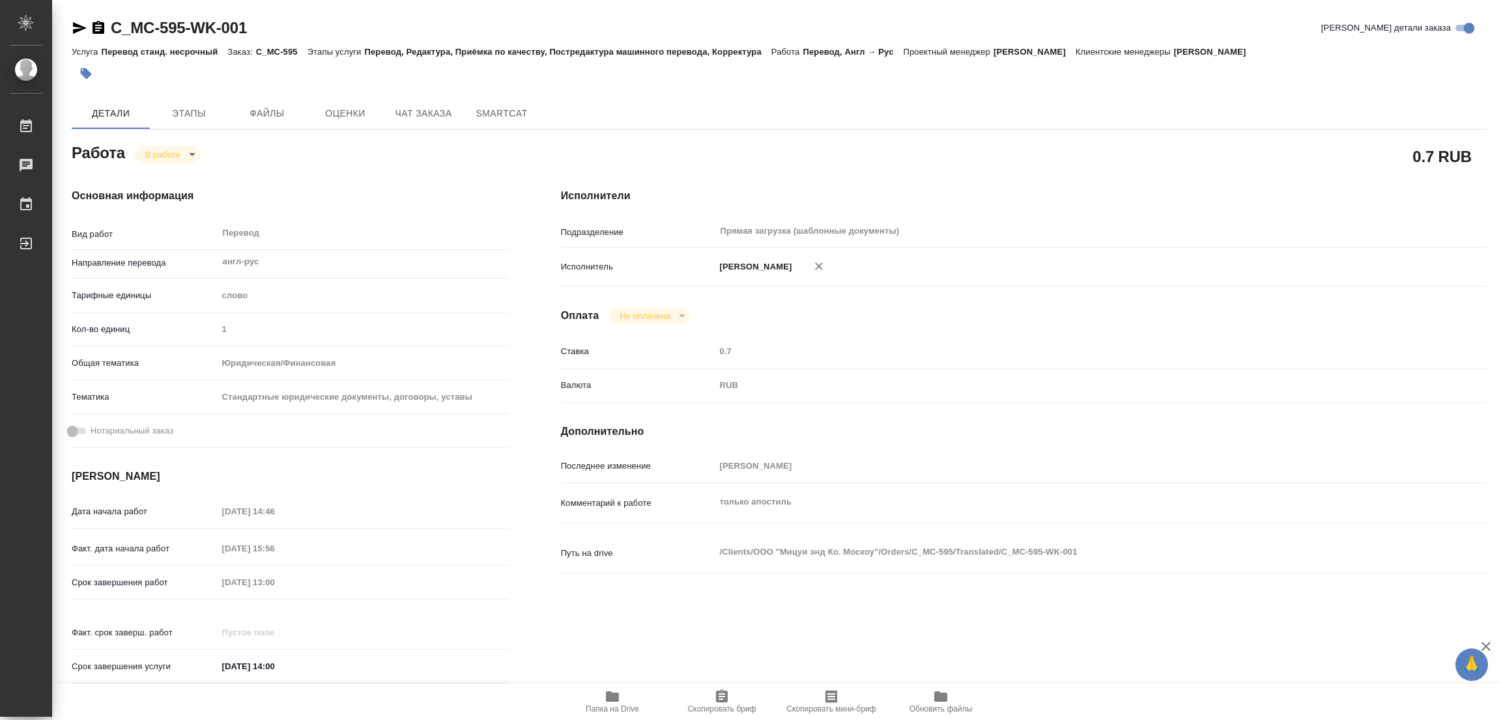
type textarea "x"
click at [615, 697] on icon "button" at bounding box center [612, 697] width 13 height 10
type textarea "x"
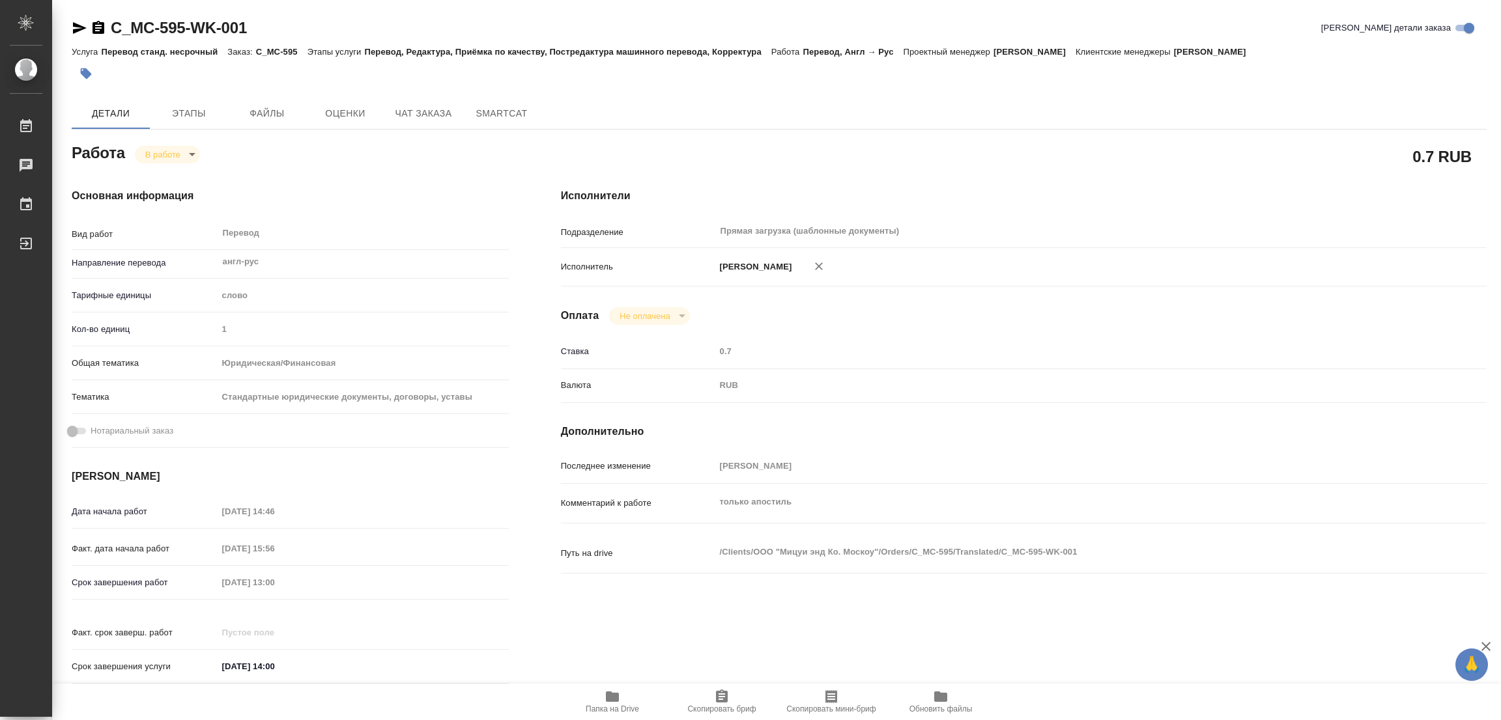
type textarea "x"
click at [183, 100] on button "Этапы" at bounding box center [189, 113] width 78 height 31
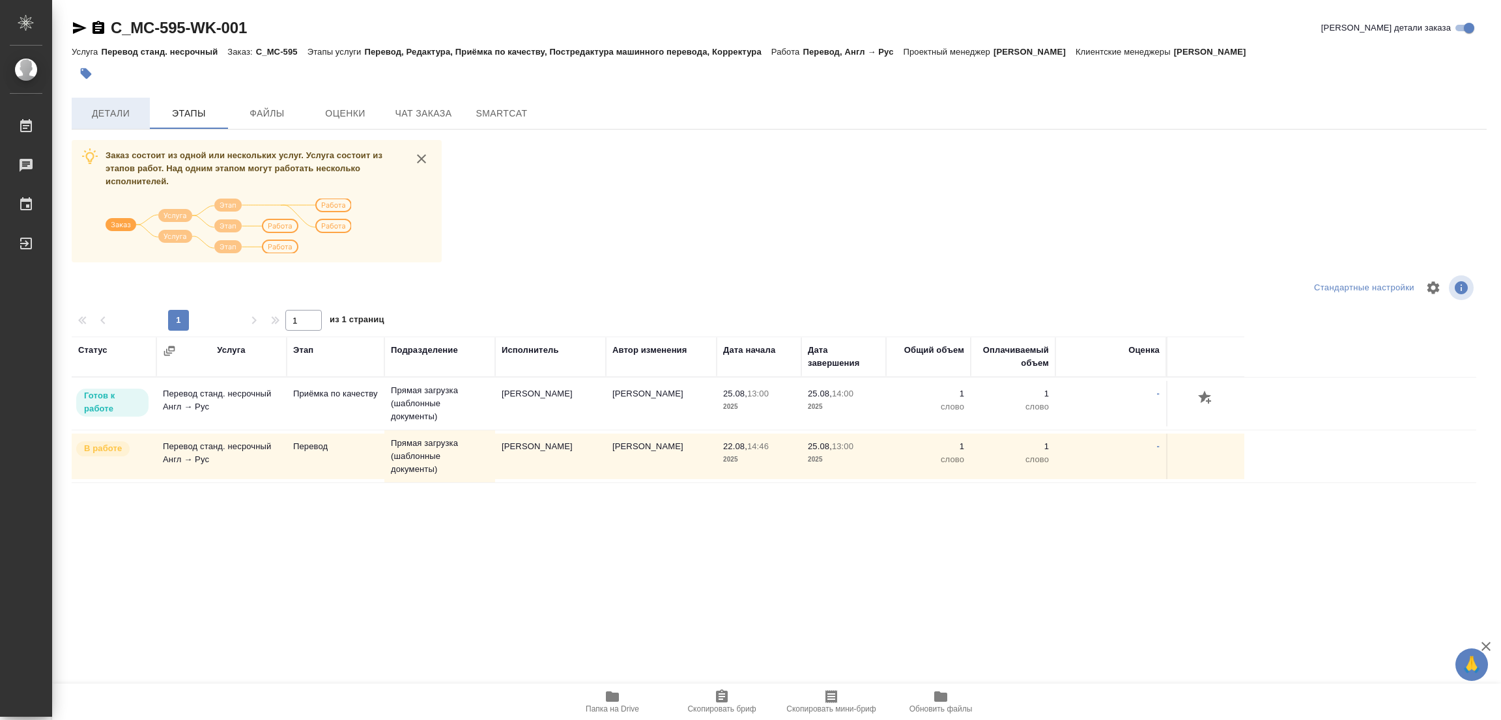
click at [99, 109] on span "Детали" at bounding box center [110, 114] width 63 height 16
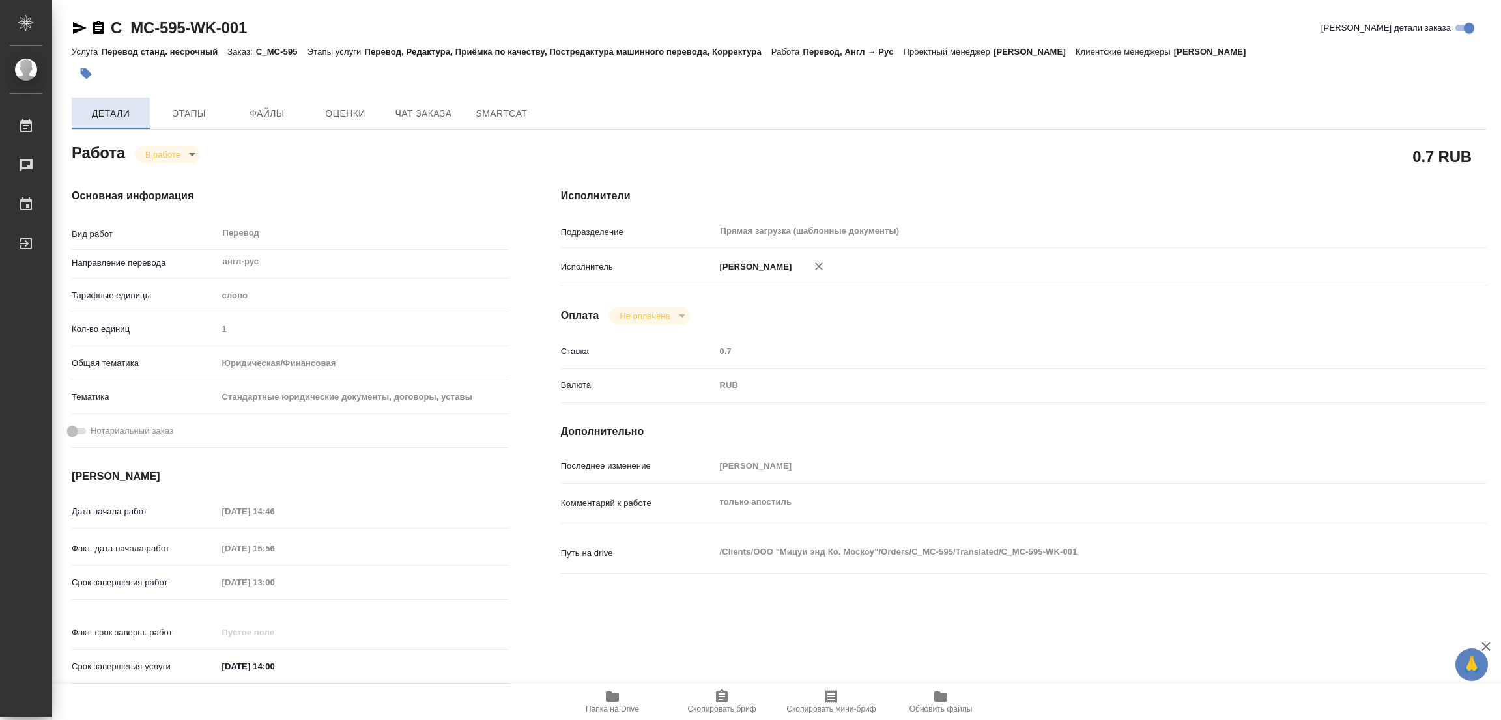
type textarea "x"
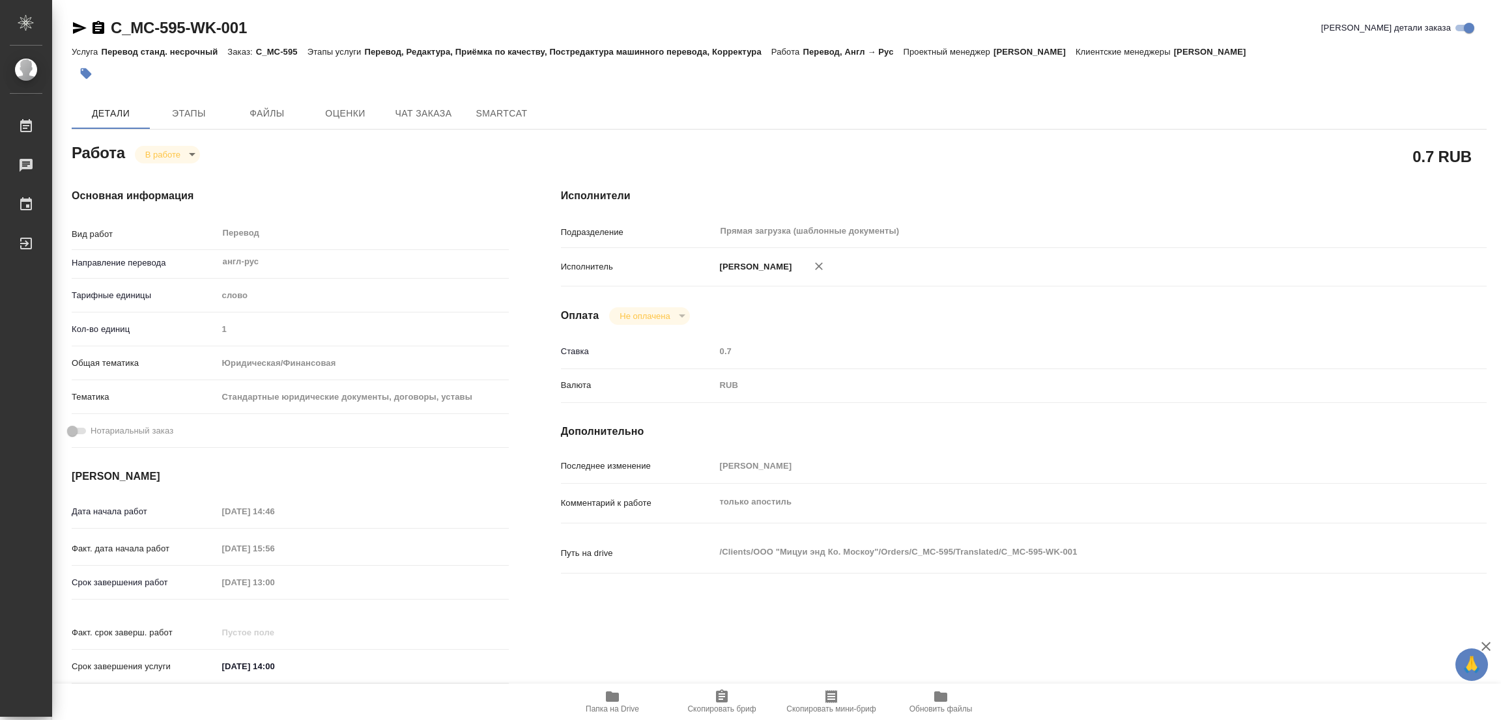
type textarea "x"
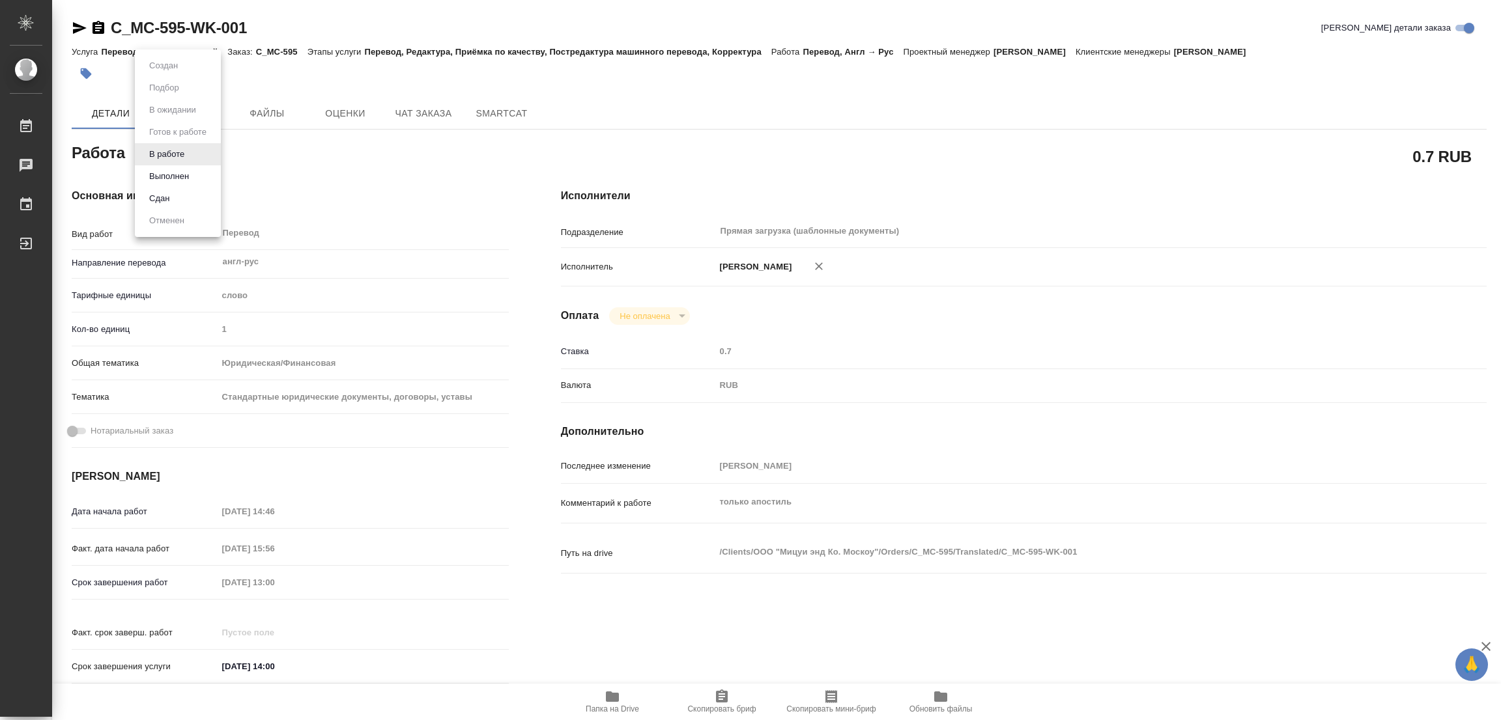
click at [141, 150] on body "🙏 .cls-1 fill:#fff; AWATERA [PERSON_NAME] Работы 0 Чаты График Выйти C_MC-595-W…" at bounding box center [750, 360] width 1501 height 720
type textarea "x"
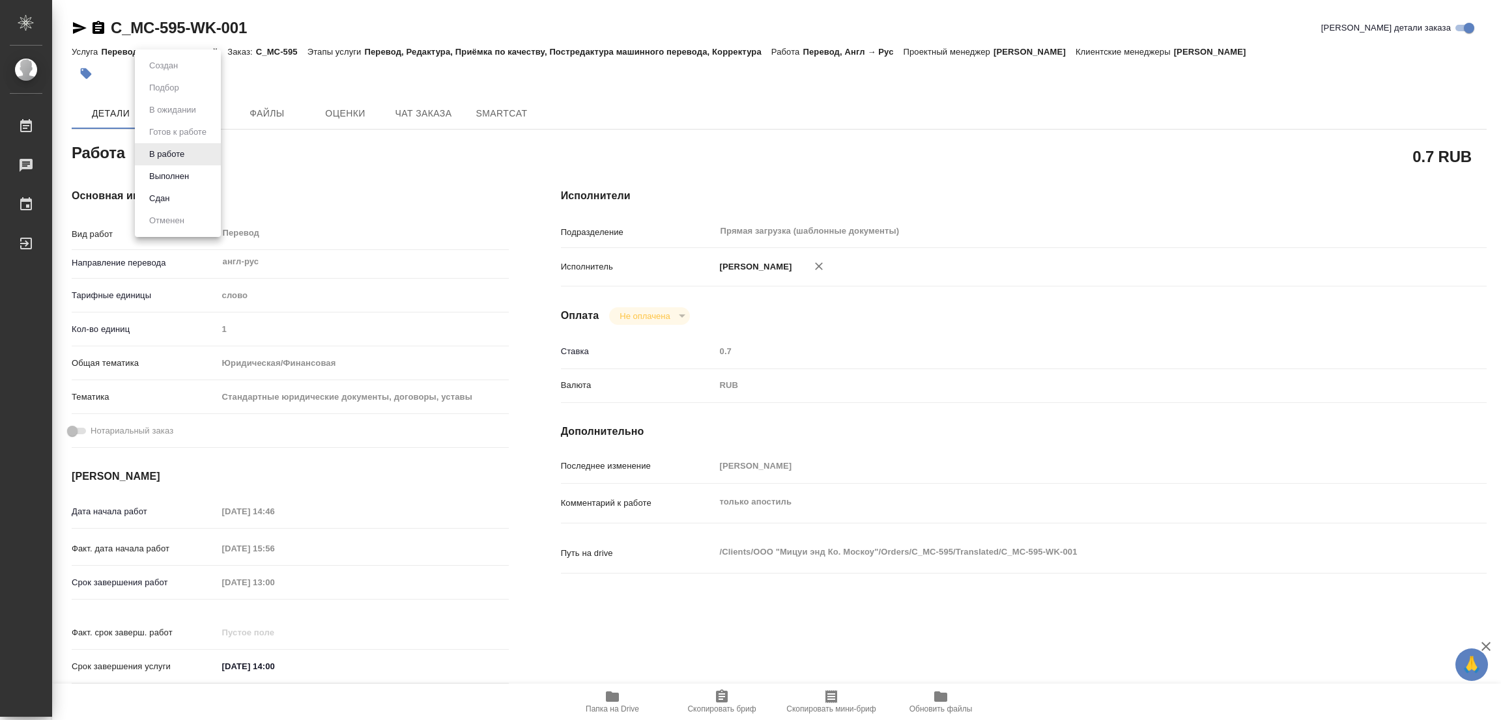
type textarea "x"
click at [156, 170] on button "Выполнен" at bounding box center [169, 176] width 48 height 14
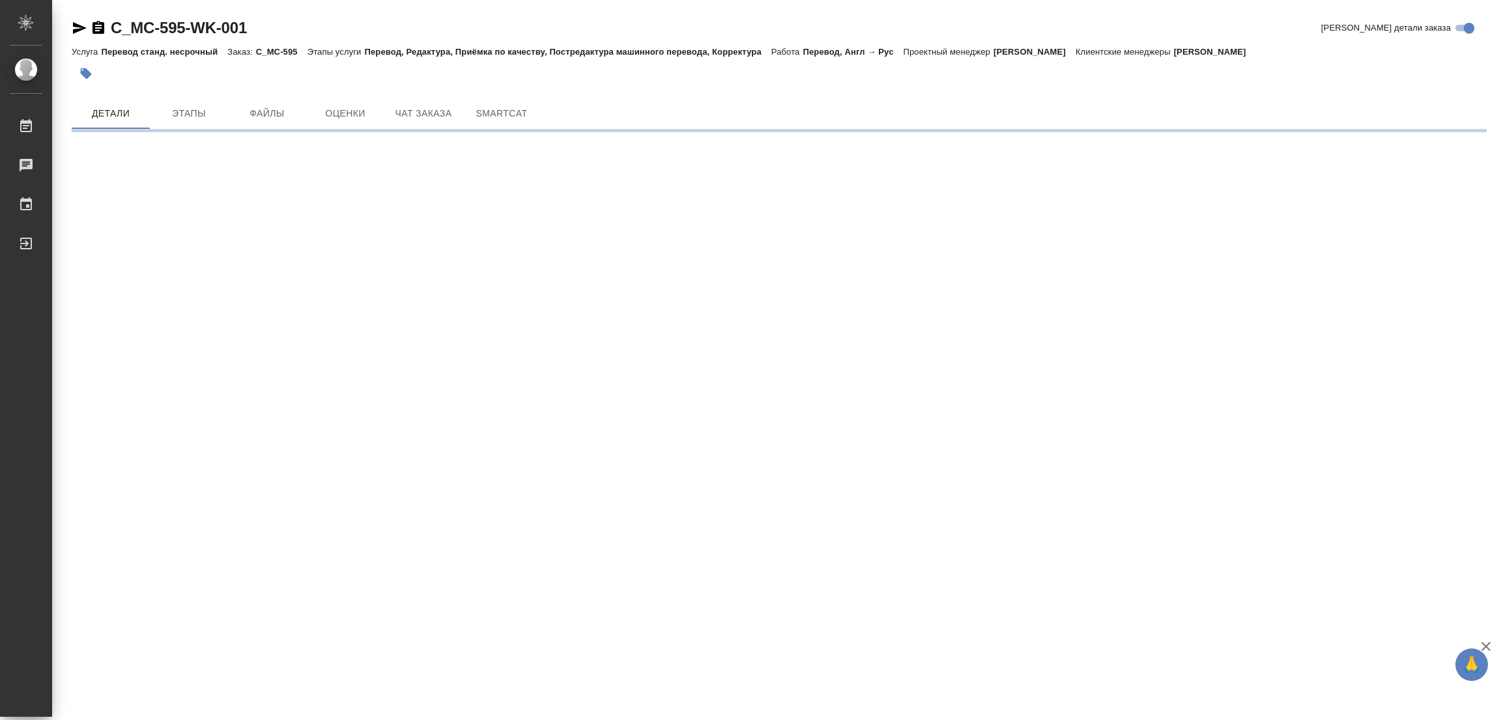
click at [80, 72] on icon "button" at bounding box center [85, 73] width 13 height 13
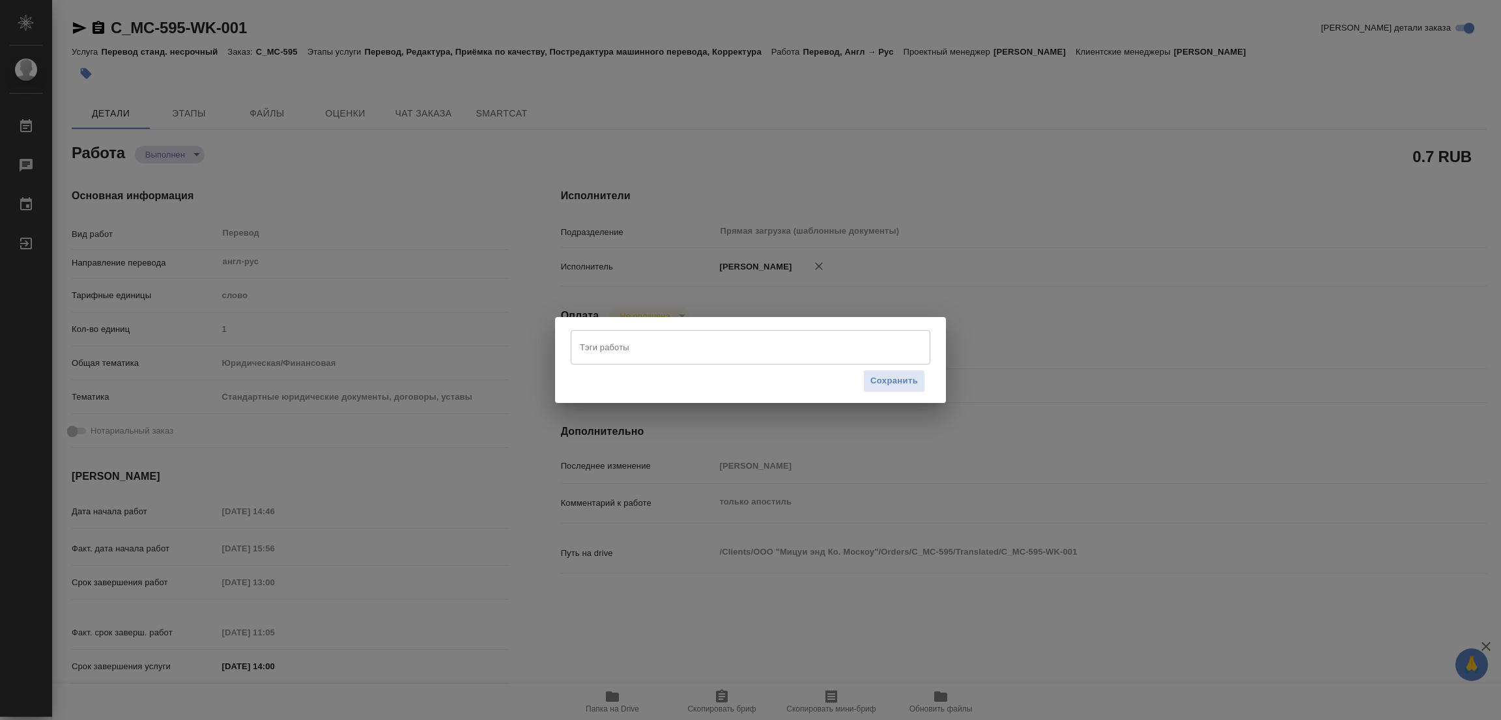
type textarea "x"
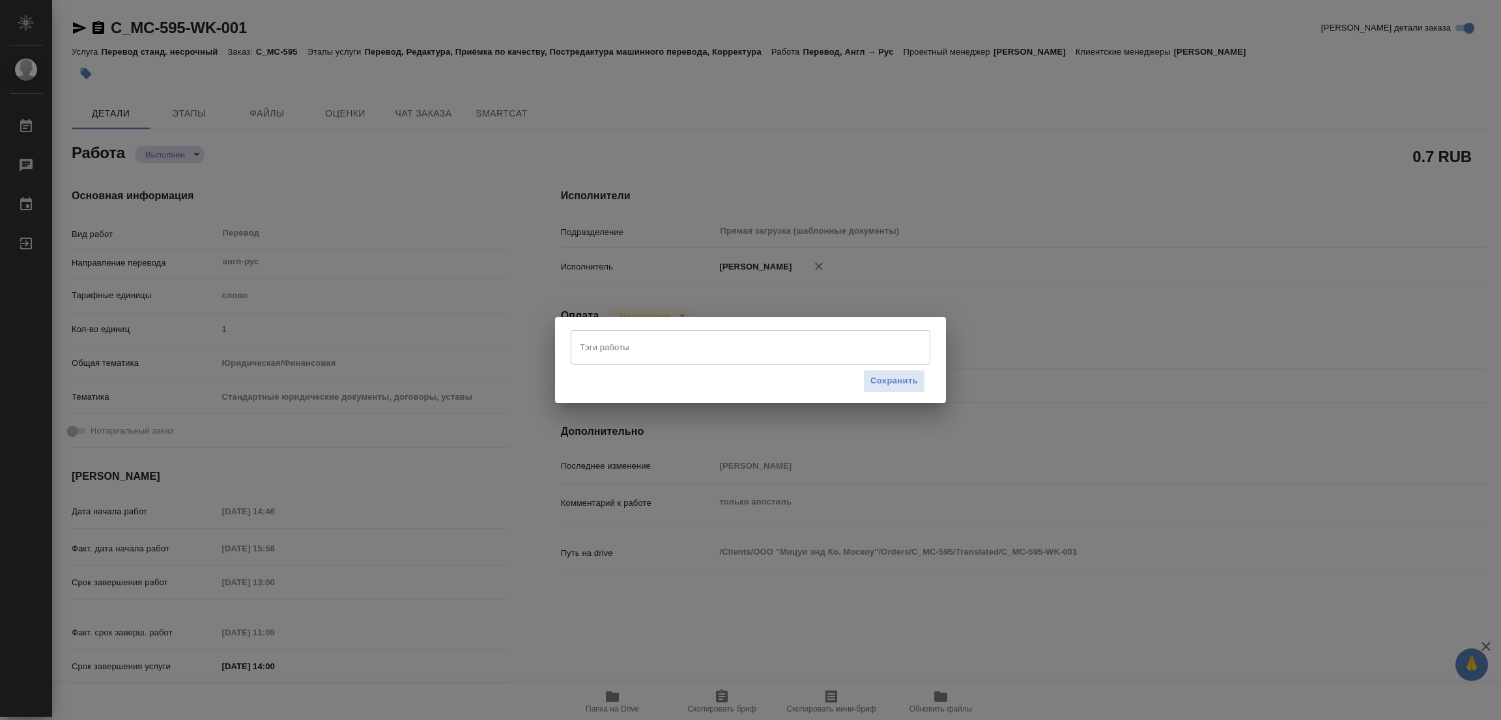
type textarea "x"
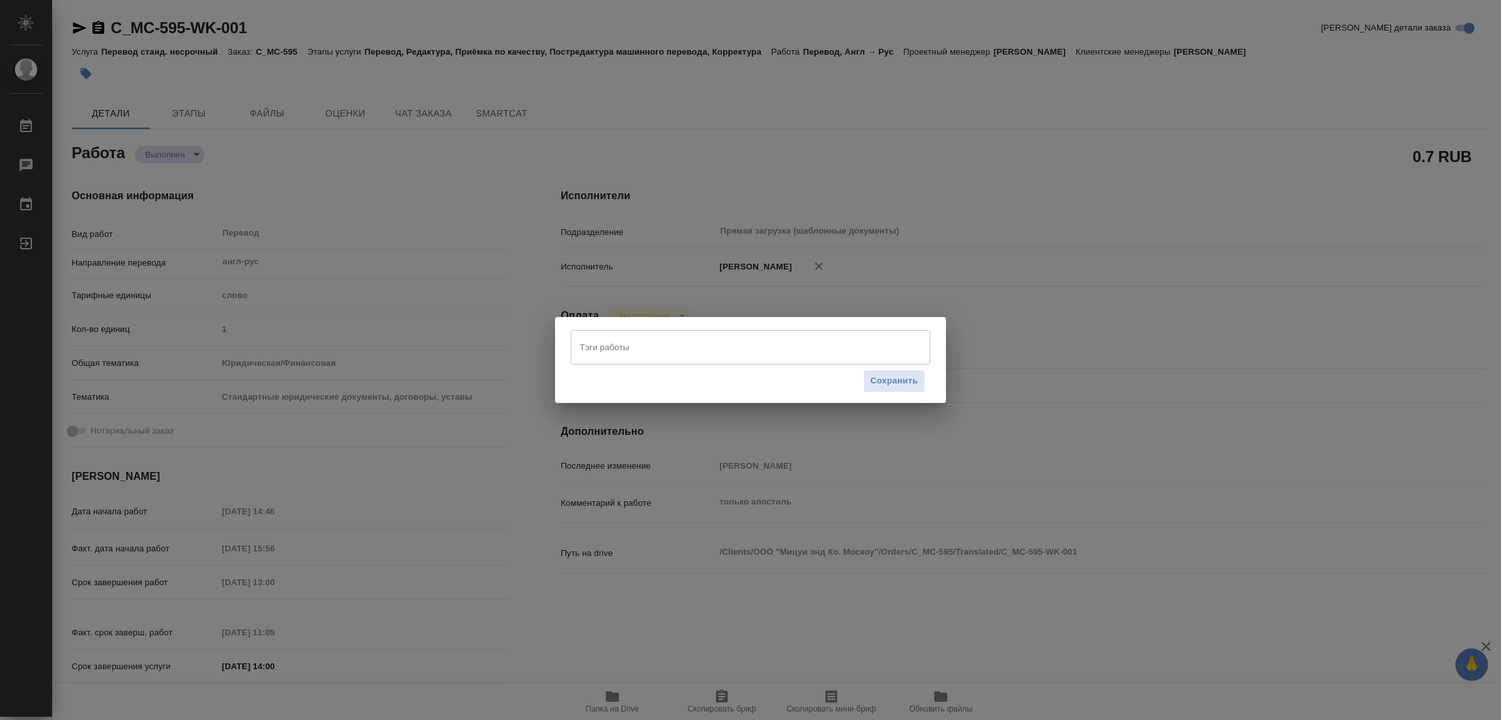
click at [627, 342] on input "Тэги работы" at bounding box center [737, 347] width 323 height 22
type textarea "x"
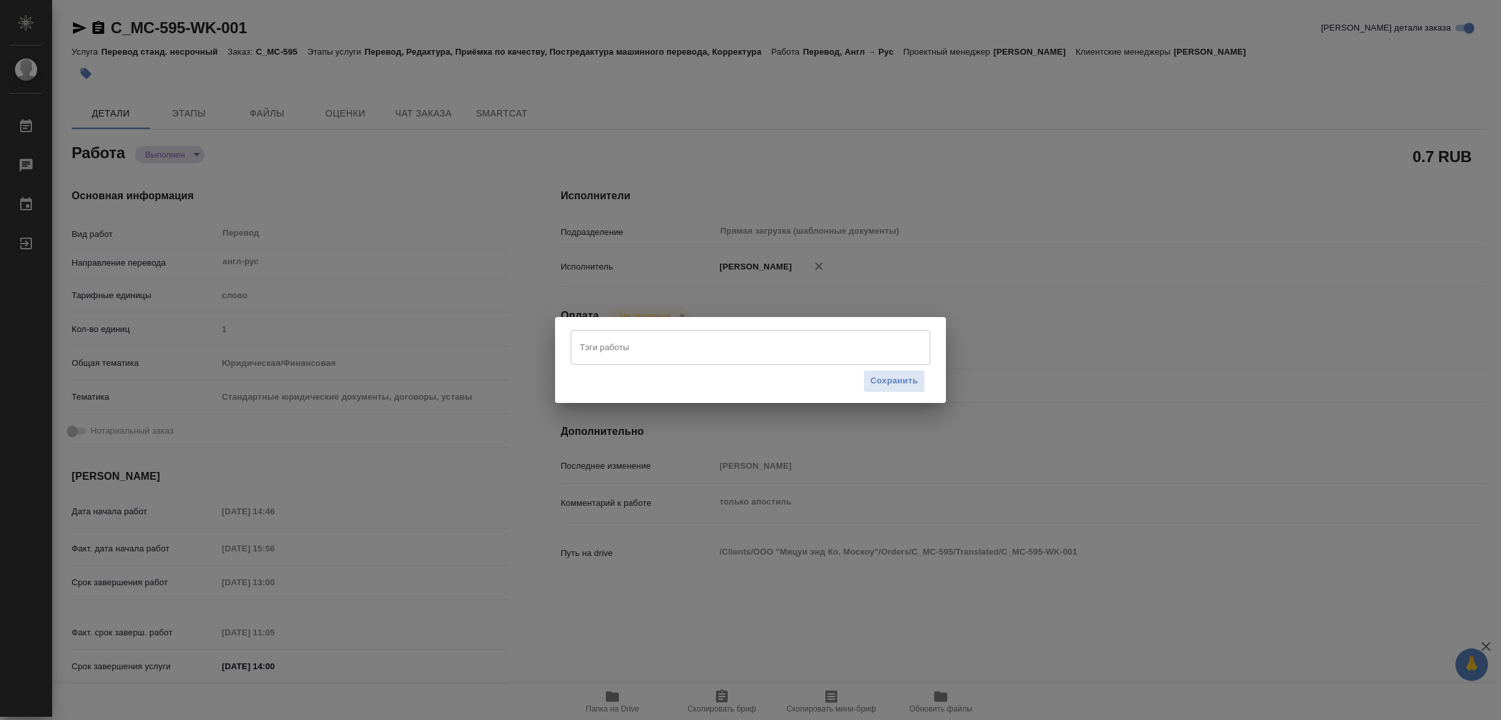
type textarea "x"
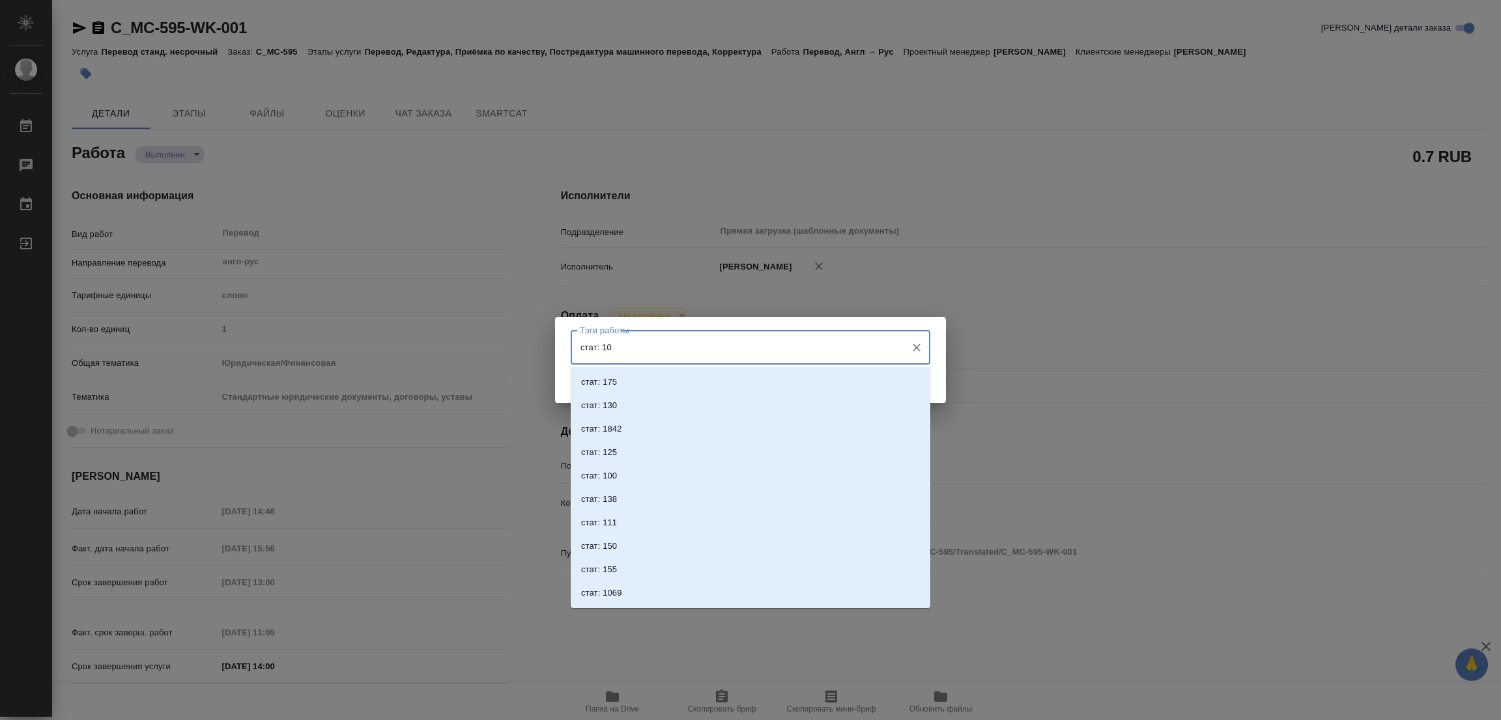
type input "стат: 100"
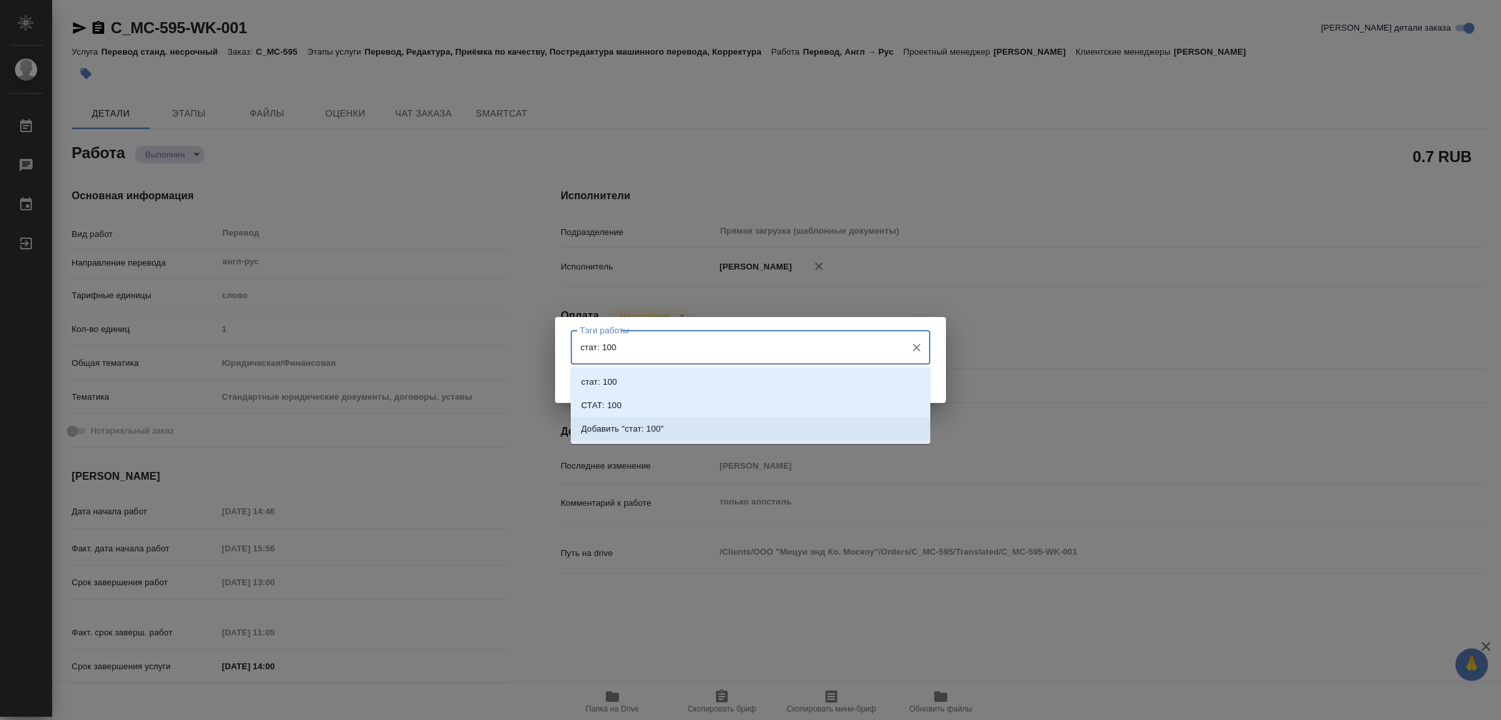
click at [630, 431] on p "Добавить "стат: 100"" at bounding box center [622, 429] width 83 height 13
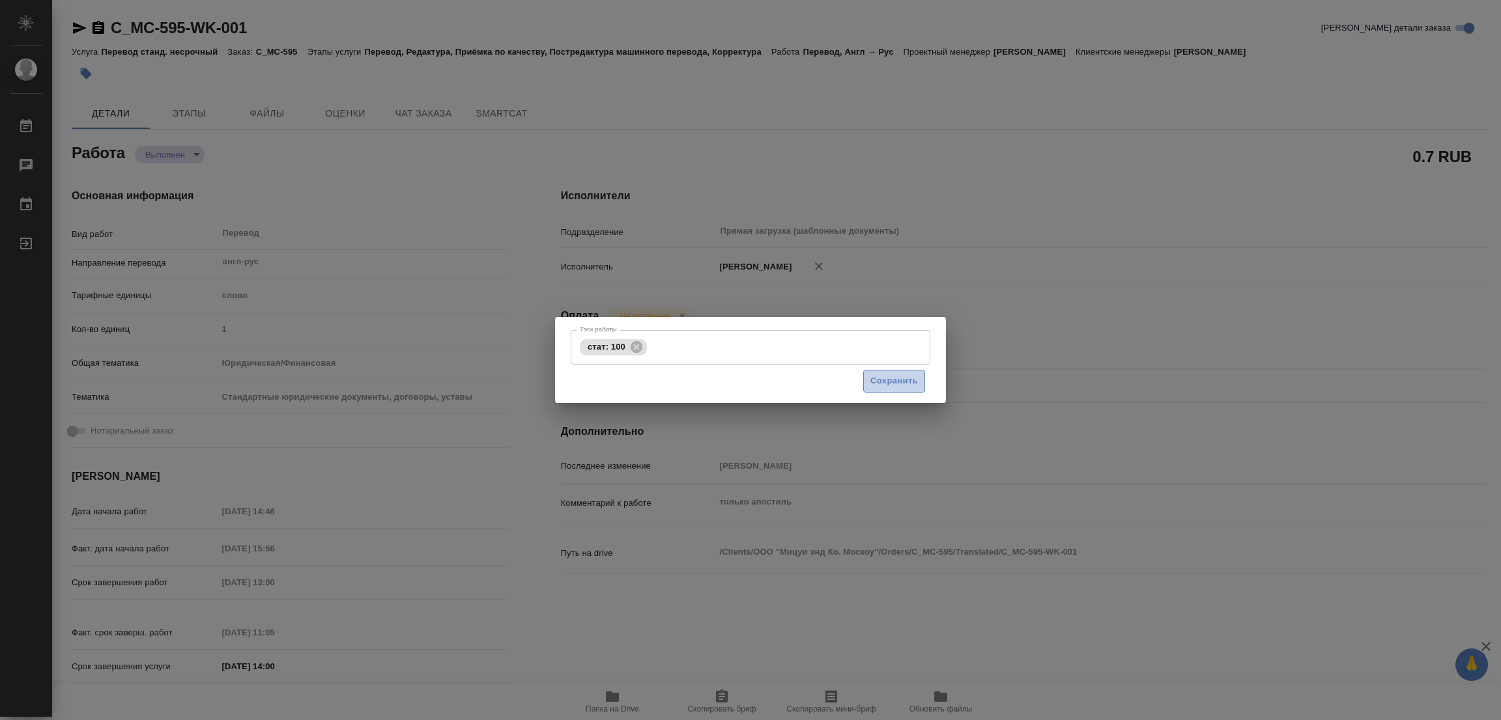
click at [901, 374] on span "Сохранить" at bounding box center [894, 381] width 48 height 15
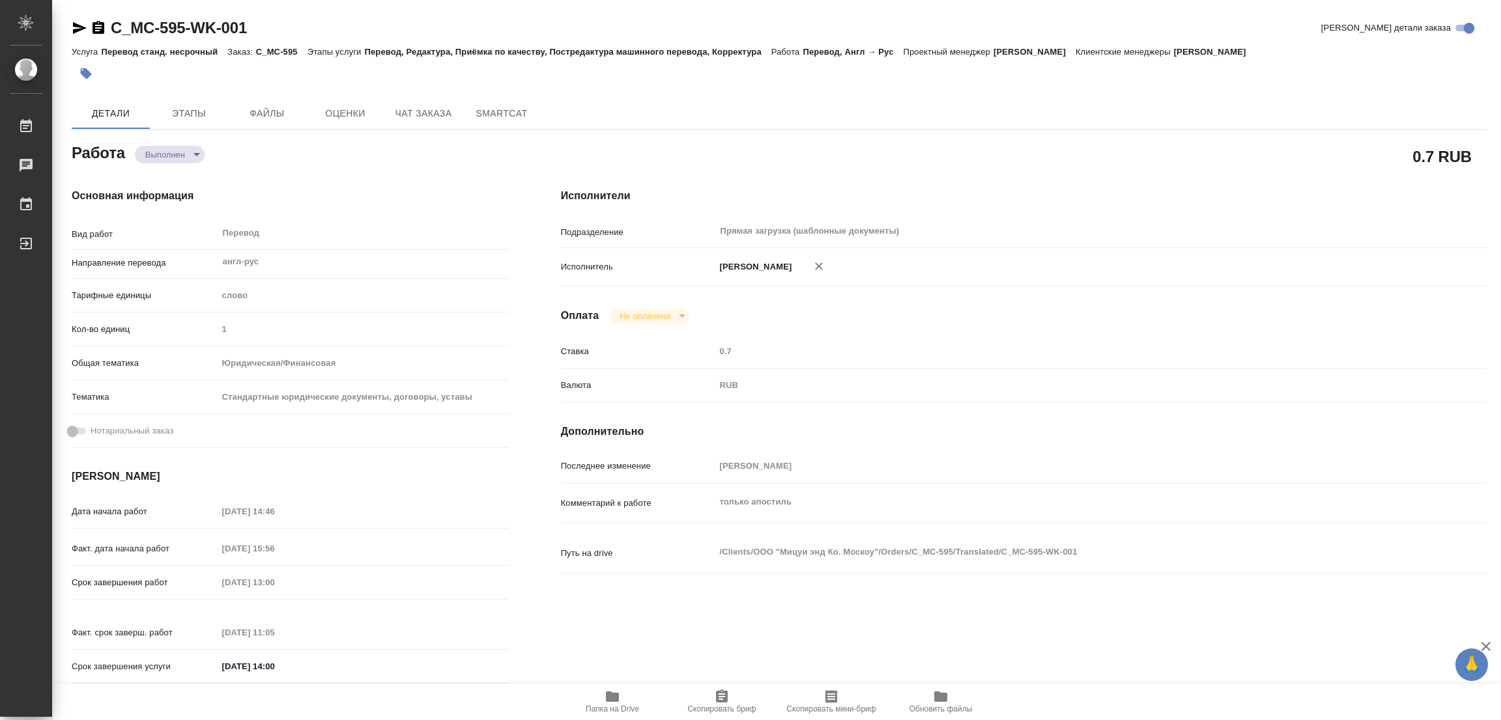
type input "completed"
type textarea "Перевод"
type textarea "x"
type input "англ-рус"
type input "5a8b1489cc6b4906c91bfd90"
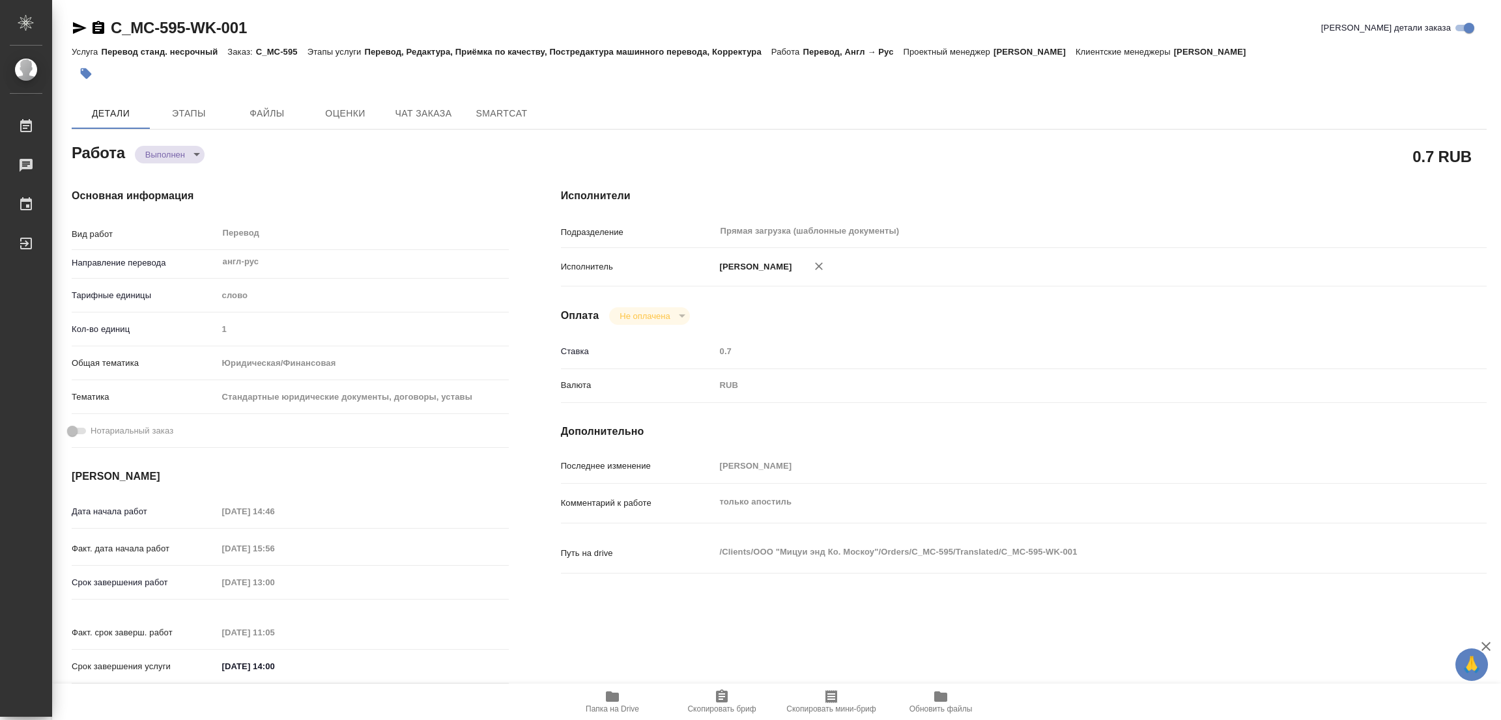
type input "1"
type input "yr-fn"
type input "5f647205b73bc97568ca66bf"
type input "22.08.2025 14:46"
type input "22.08.2025 15:56"
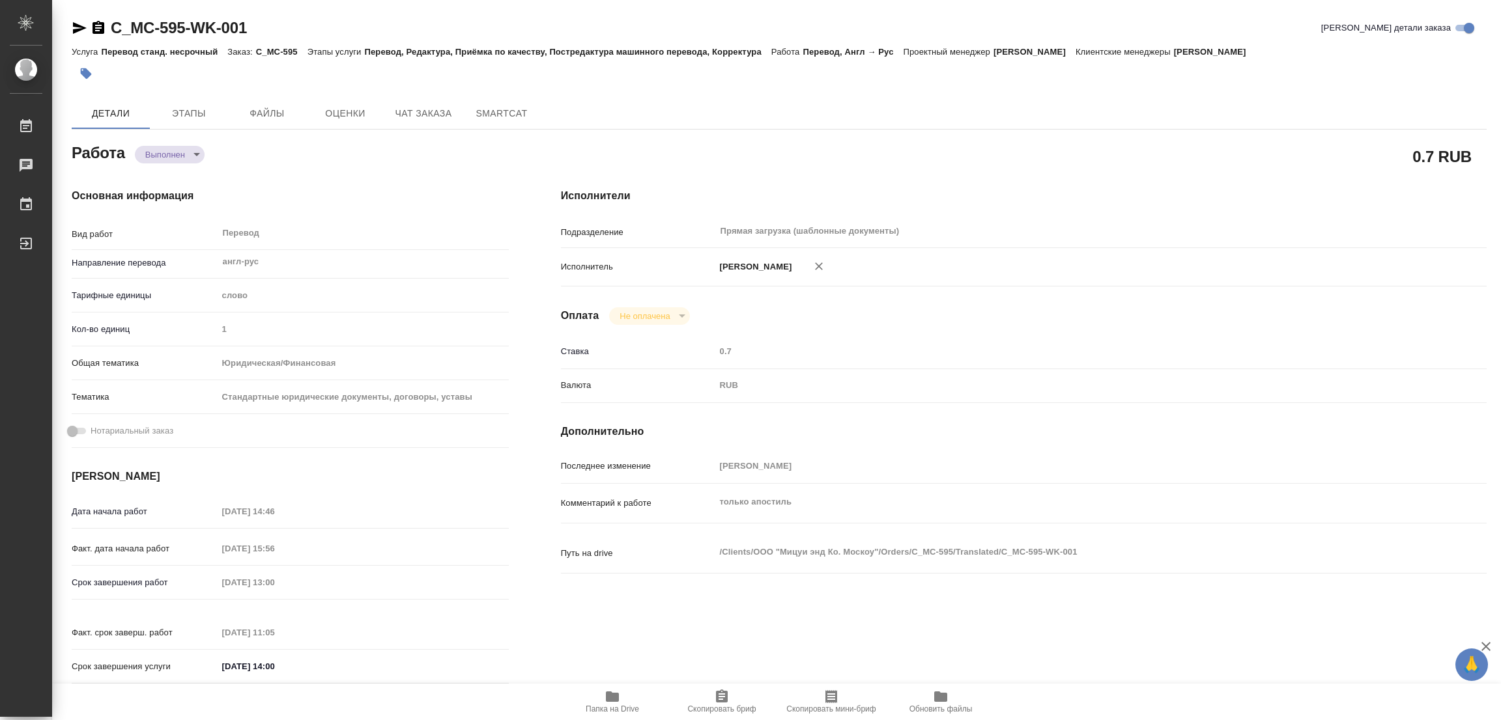
type input "25.08.2025 13:00"
type input "25.08.2025 11:05"
type input "25.08.2025 14:00"
type input "Прямая загрузка (шаблонные документы)"
type input "notPayed"
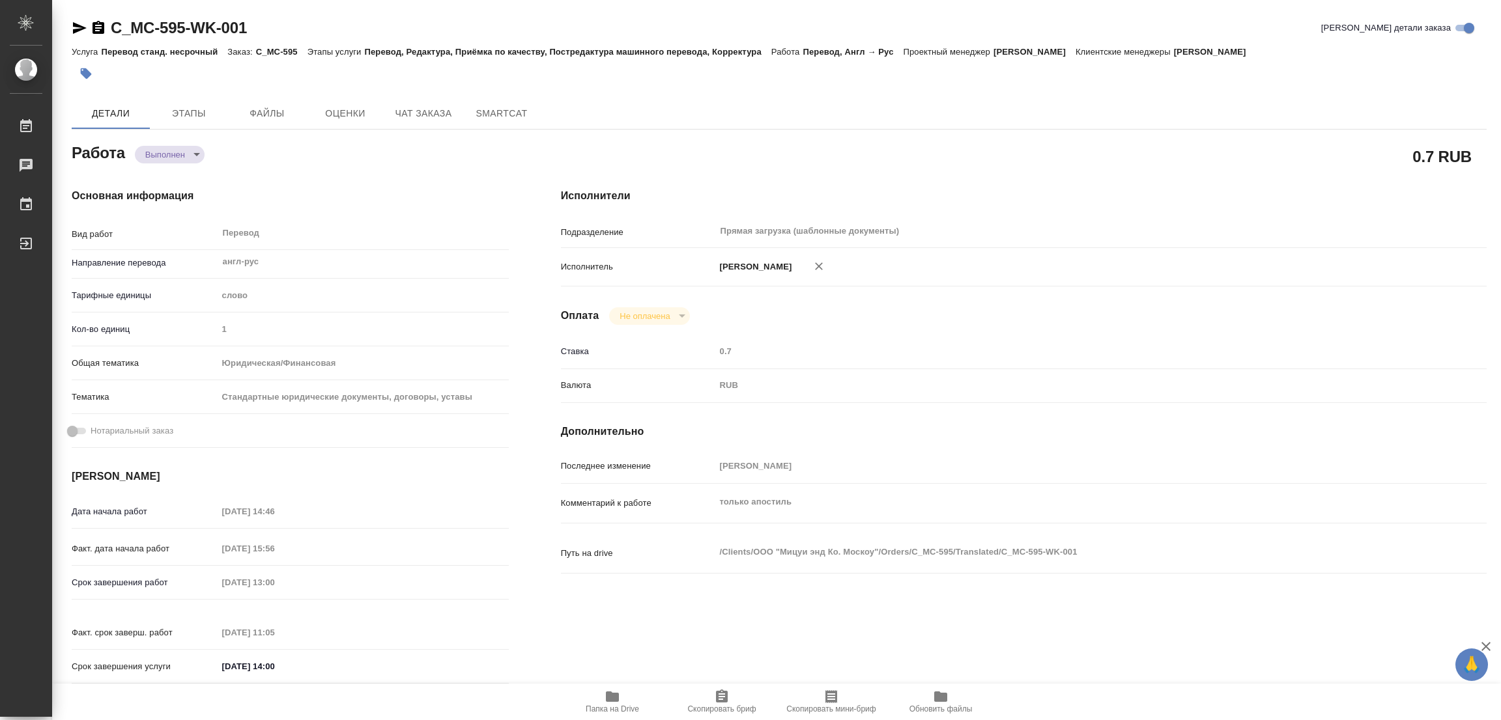
type input "0.7"
type input "RUB"
type input "Попова Галина"
type textarea "только апостиль"
type textarea "x"
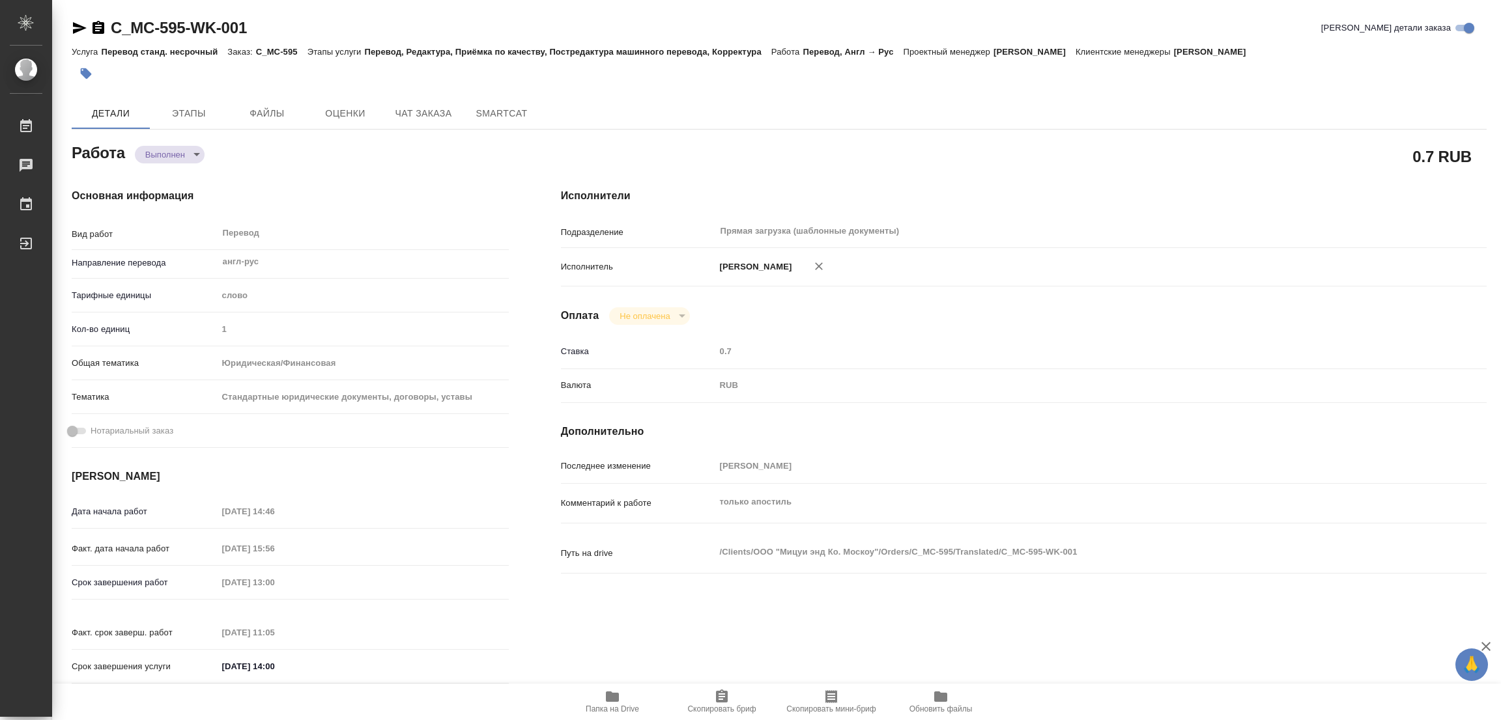
type textarea "/Clients/ООО "Мицуи энд Ко. Москоу"/Orders/C_MC-595/Translated/C_MC-595-WK-001"
type textarea "x"
type input "C_MC-595"
type input "Перевод станд. несрочный"
type input "Перевод, Редактура, Приёмка по качеству, Постредактура машинного перевода, Корр…"
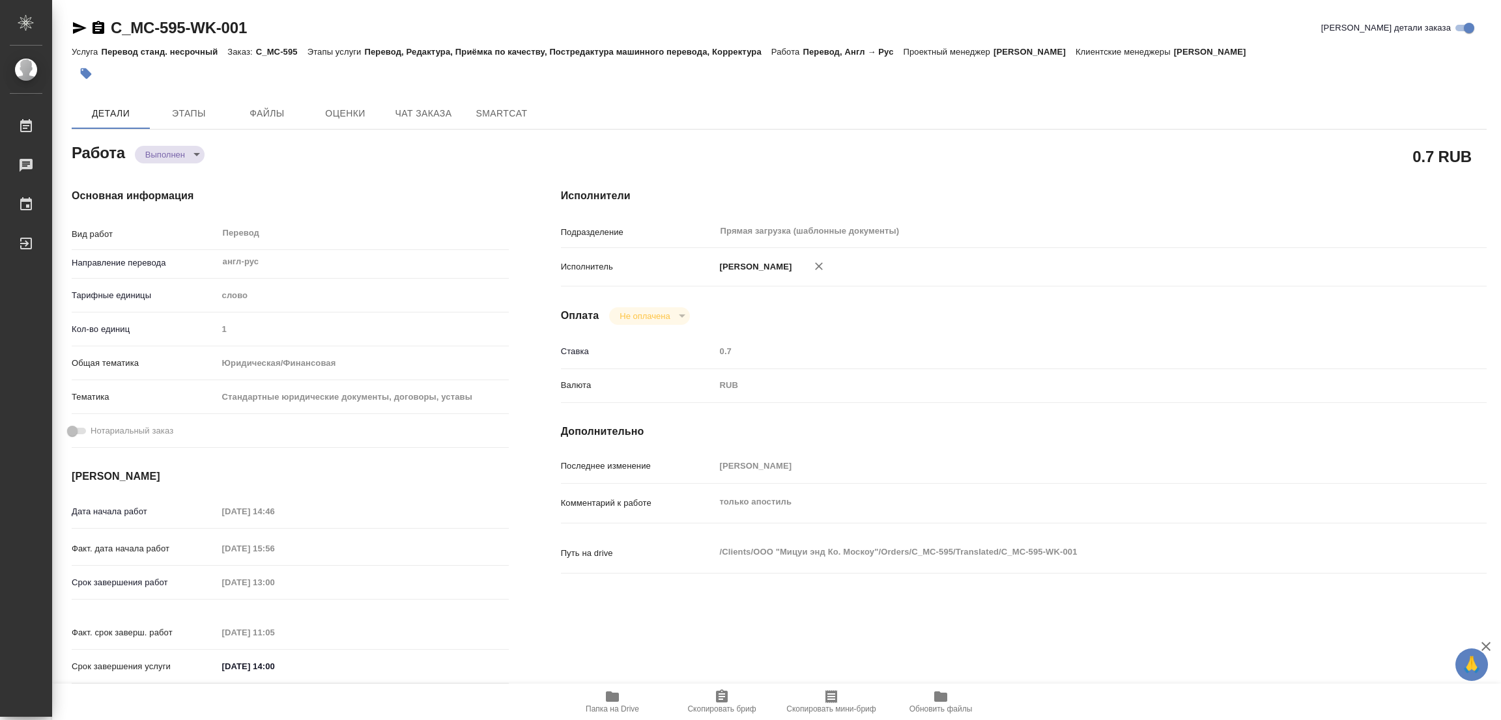
type input "Лямина Надежда"
type input "/Clients/ООО "Мицуи энд Ко. Москоу"/Orders/C_MC-595"
type textarea "x"
type textarea "переводим только апостиль на последней странице"
type textarea "x"
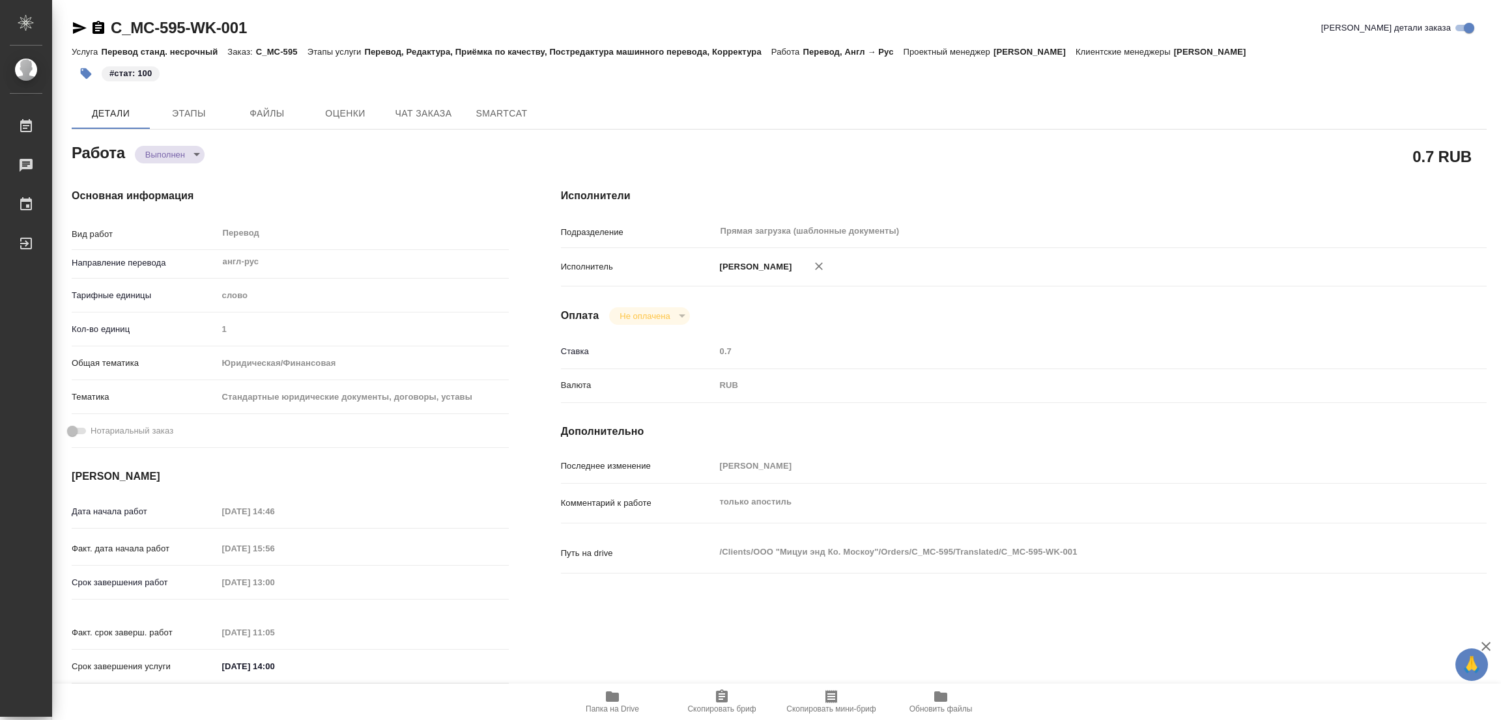
type textarea "x"
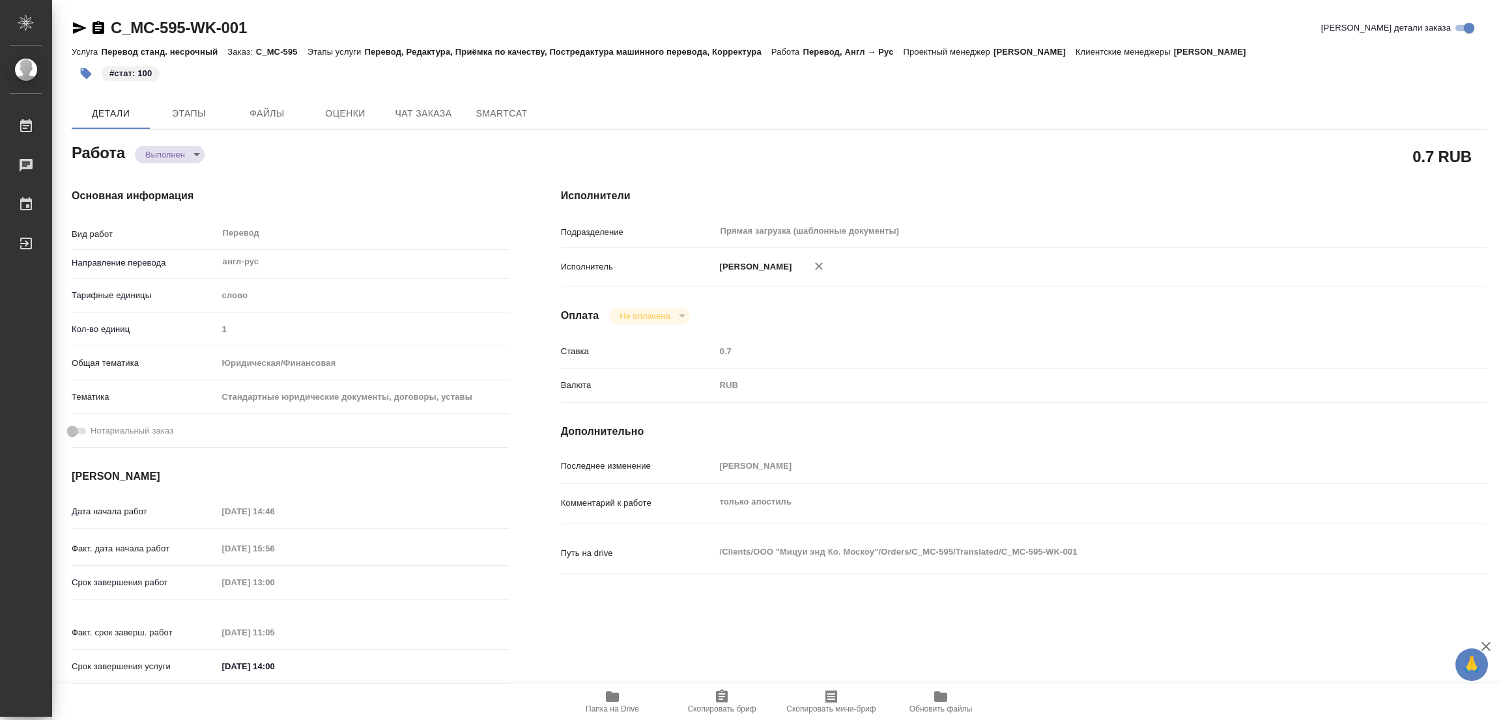
type textarea "x"
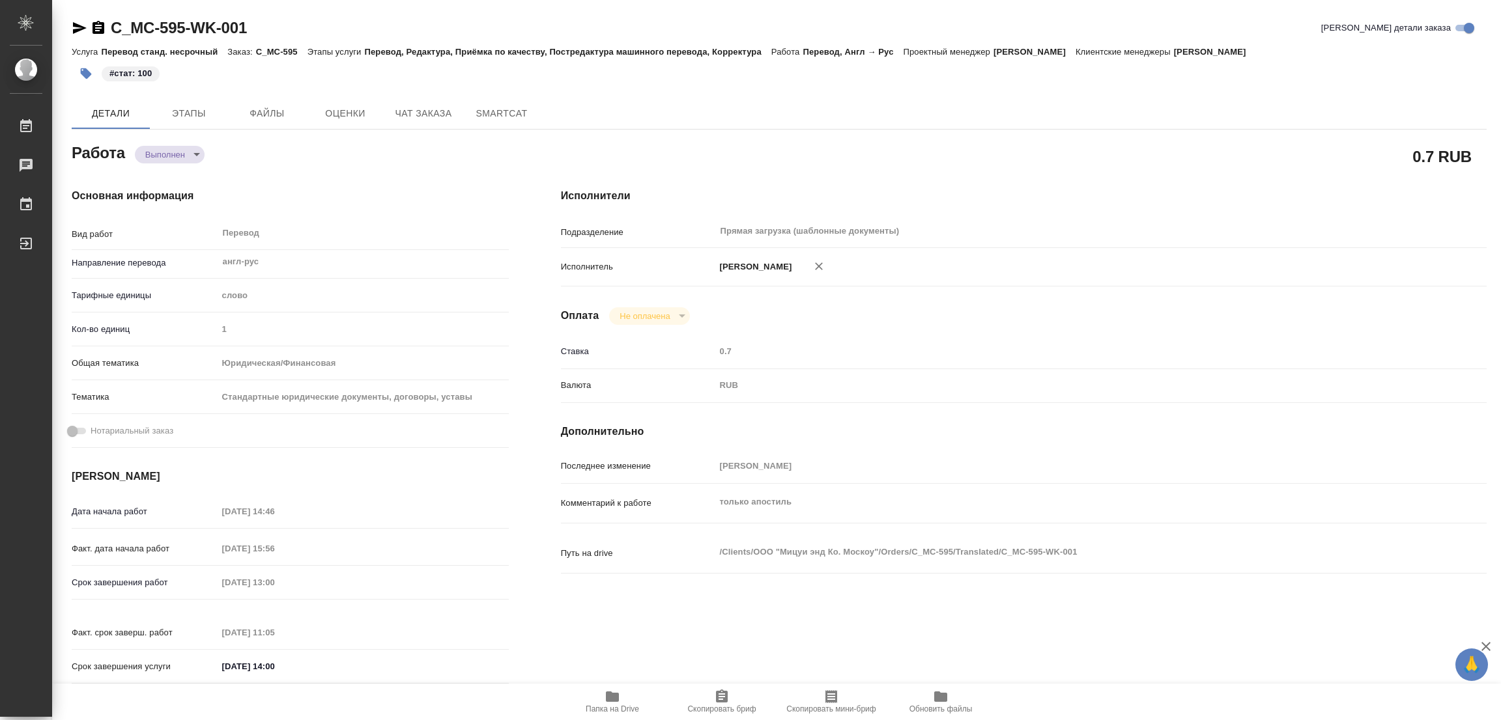
type textarea "x"
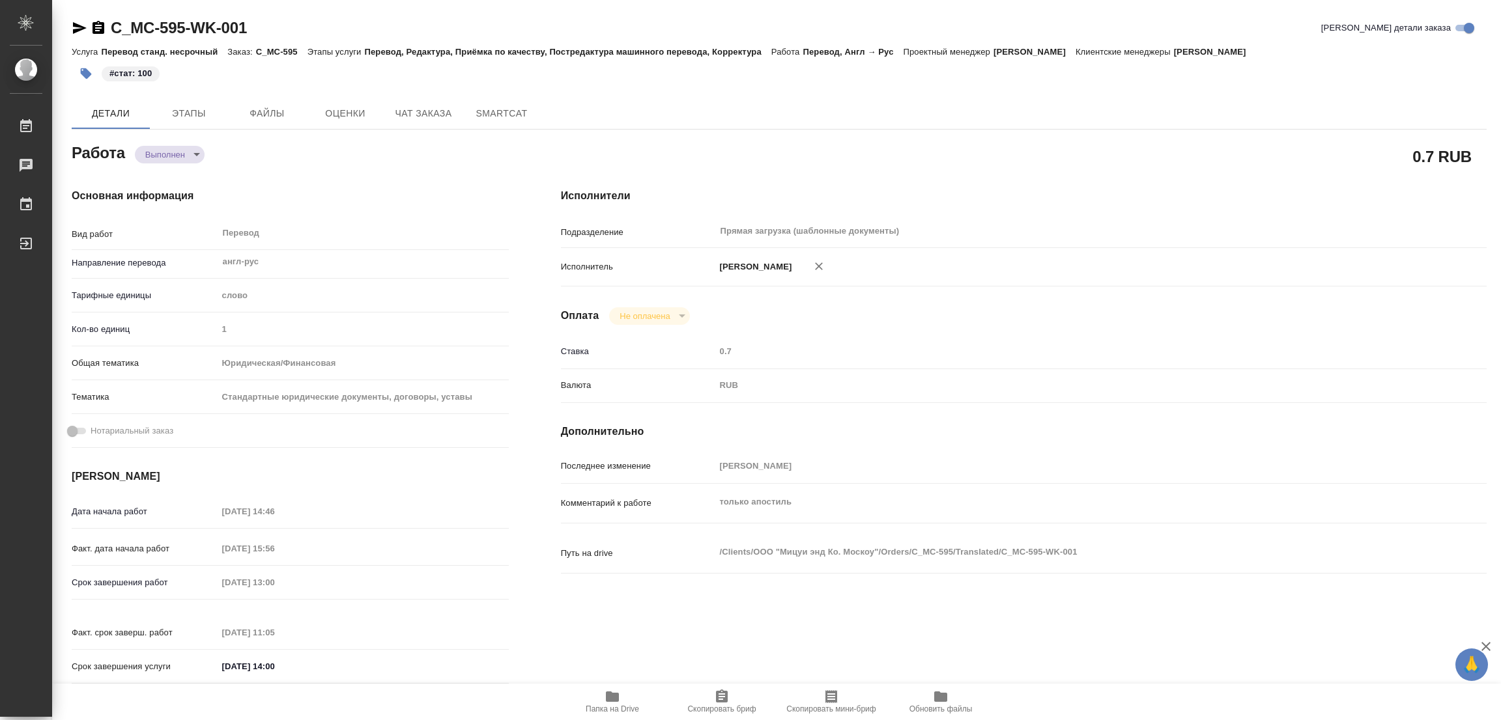
click at [945, 104] on div "Детали Этапы Файлы Оценки Чат заказа SmartCat" at bounding box center [779, 113] width 1415 height 31
click at [701, 615] on div "Исполнители Подразделение Прямая загрузка (шаблонные документы) ​ Исполнитель П…" at bounding box center [1024, 440] width 978 height 556
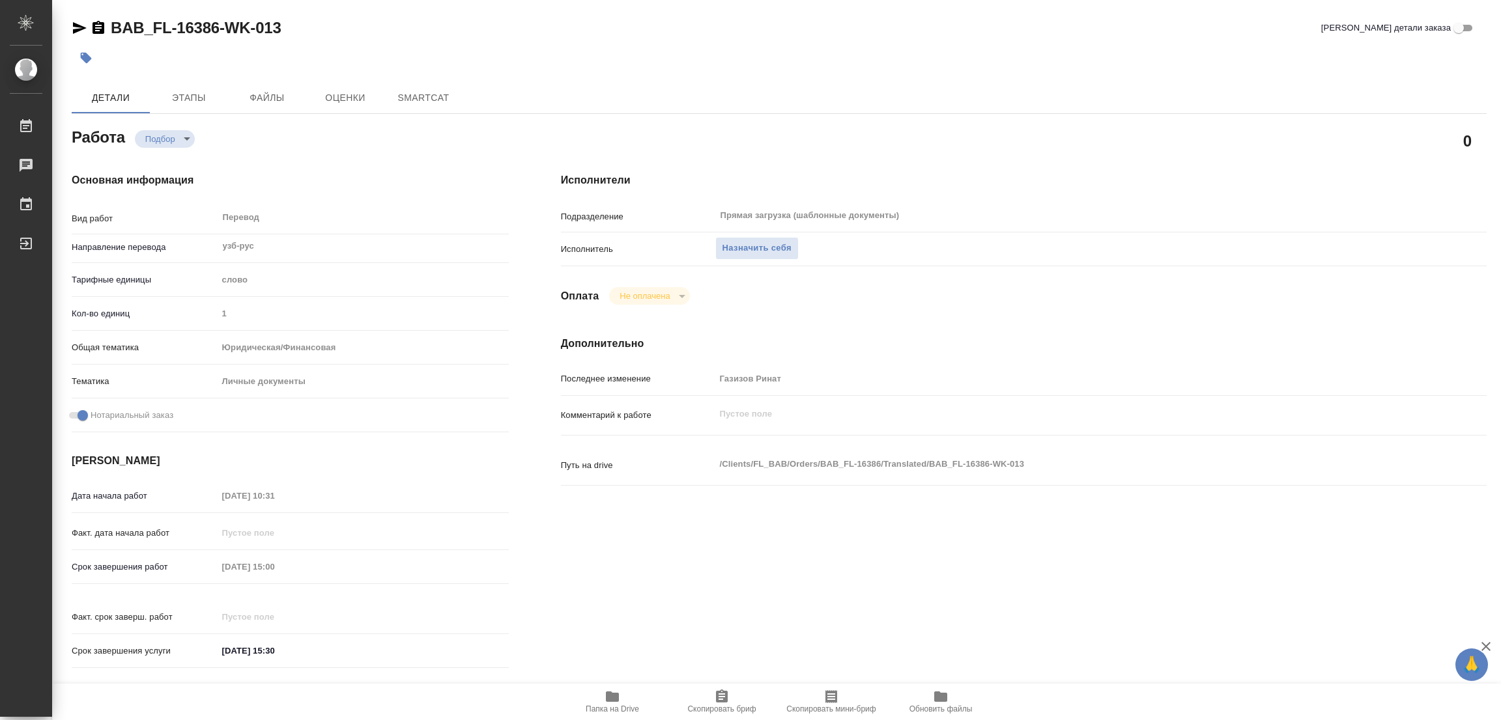
type textarea "x"
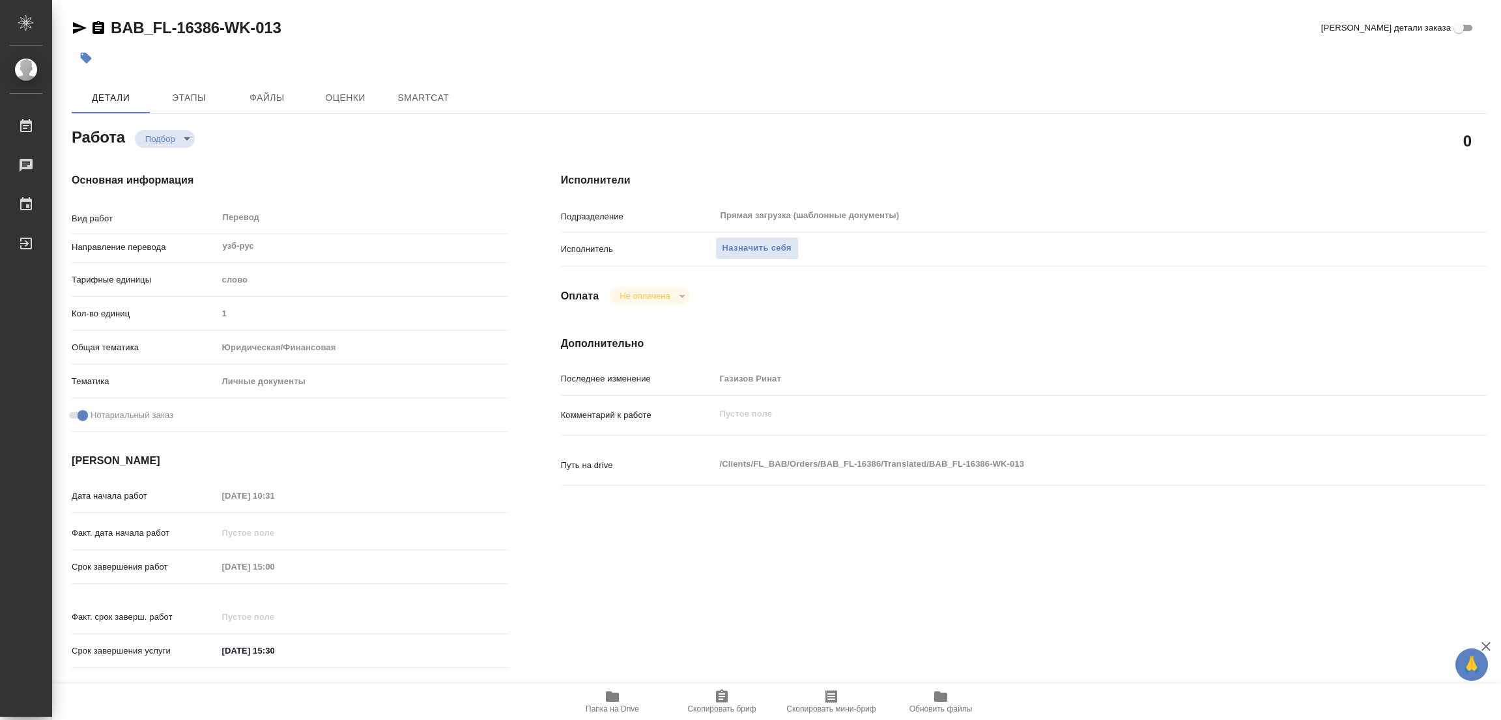
type textarea "x"
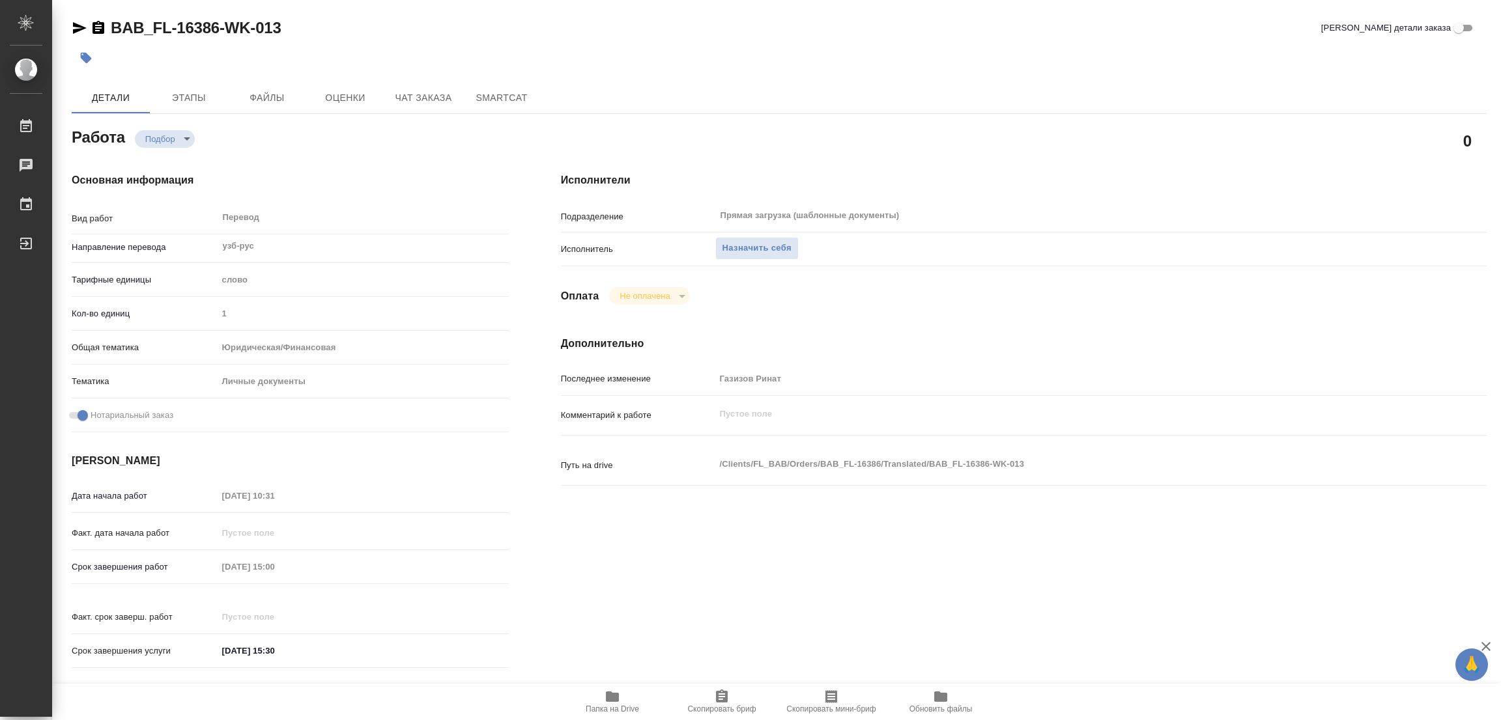
type textarea "x"
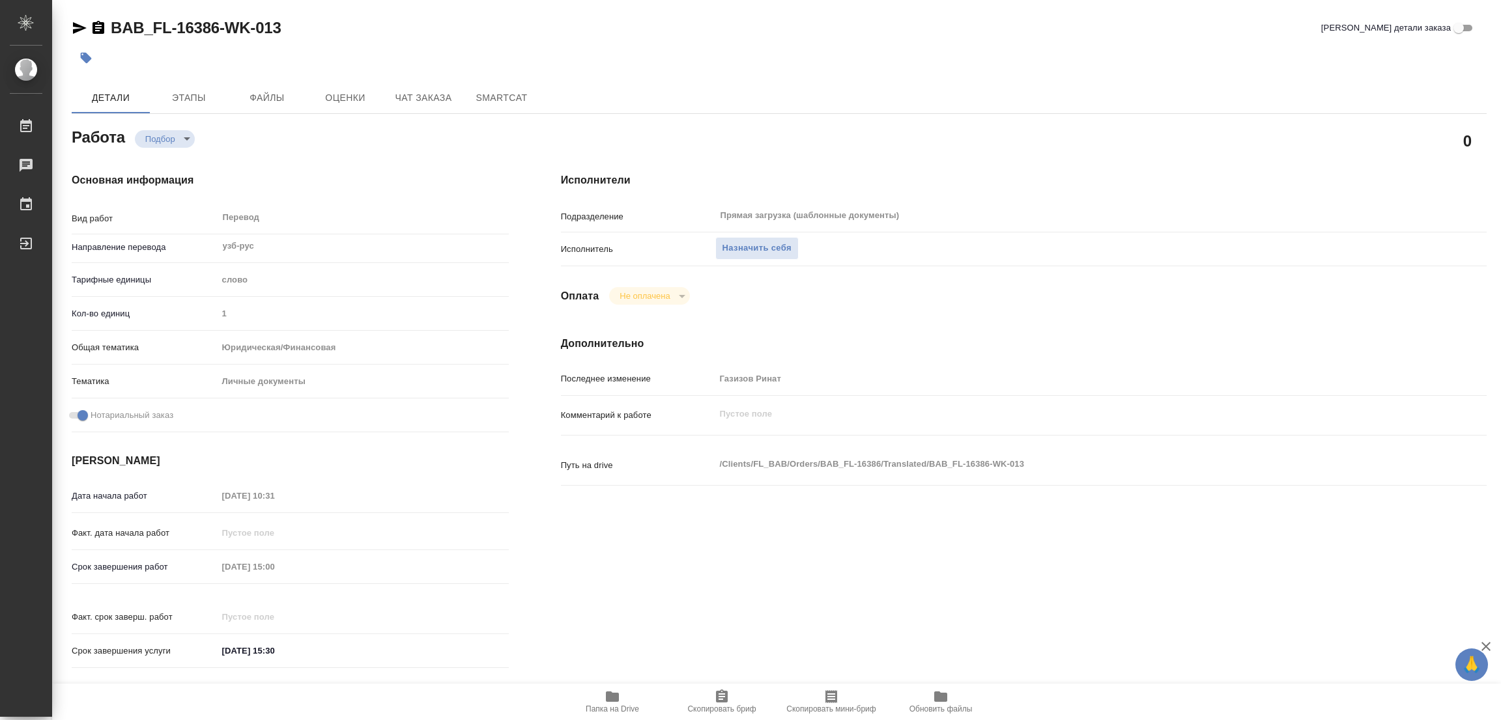
type textarea "x"
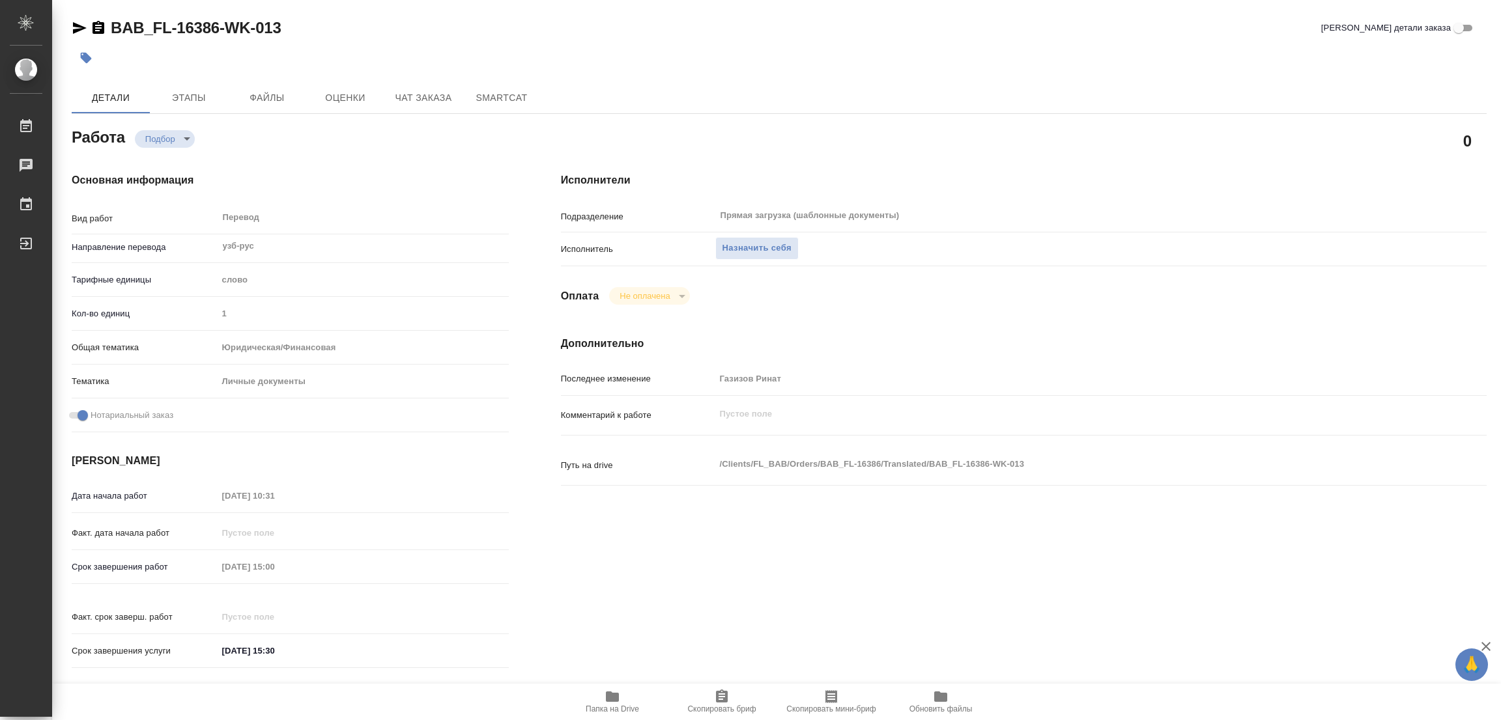
click at [605, 703] on icon "button" at bounding box center [612, 697] width 16 height 16
click at [752, 244] on span "Назначить себя" at bounding box center [756, 248] width 69 height 15
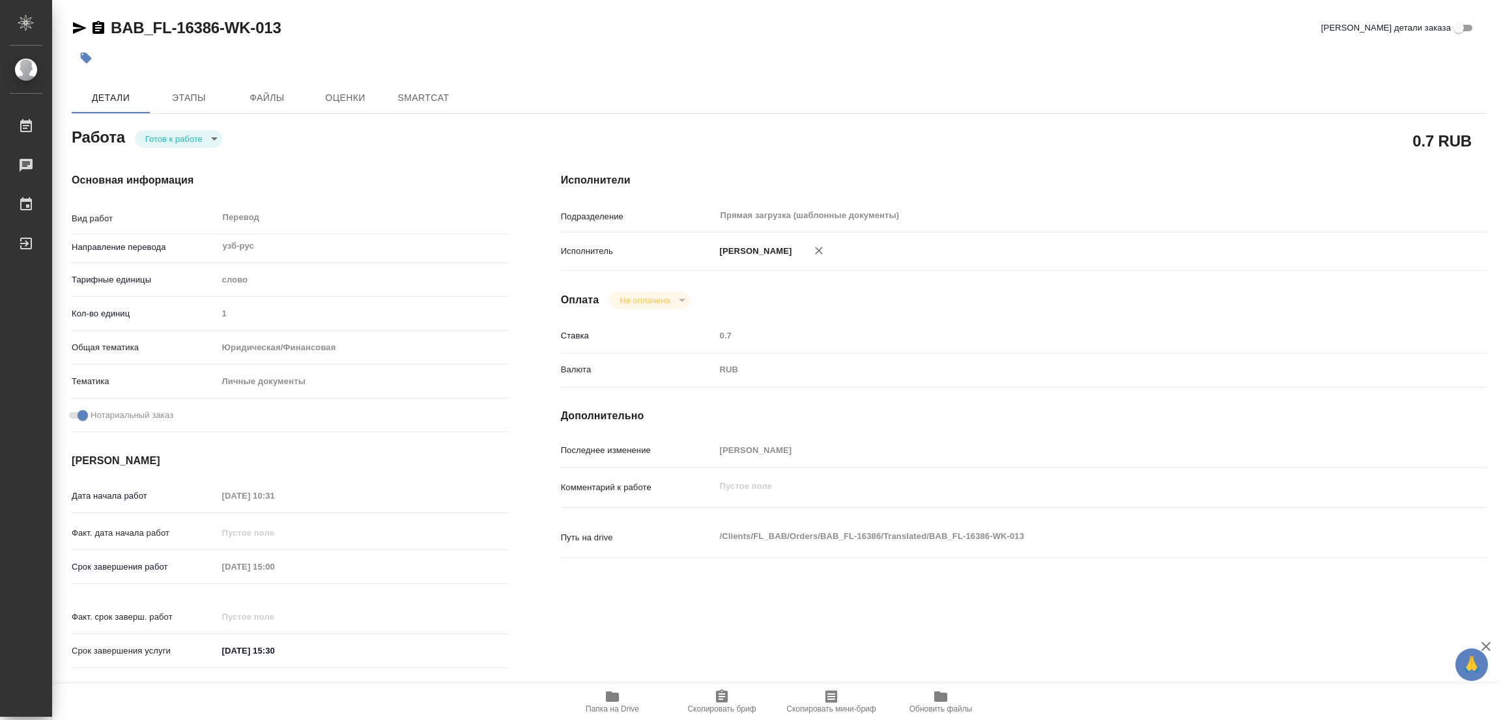
type textarea "x"
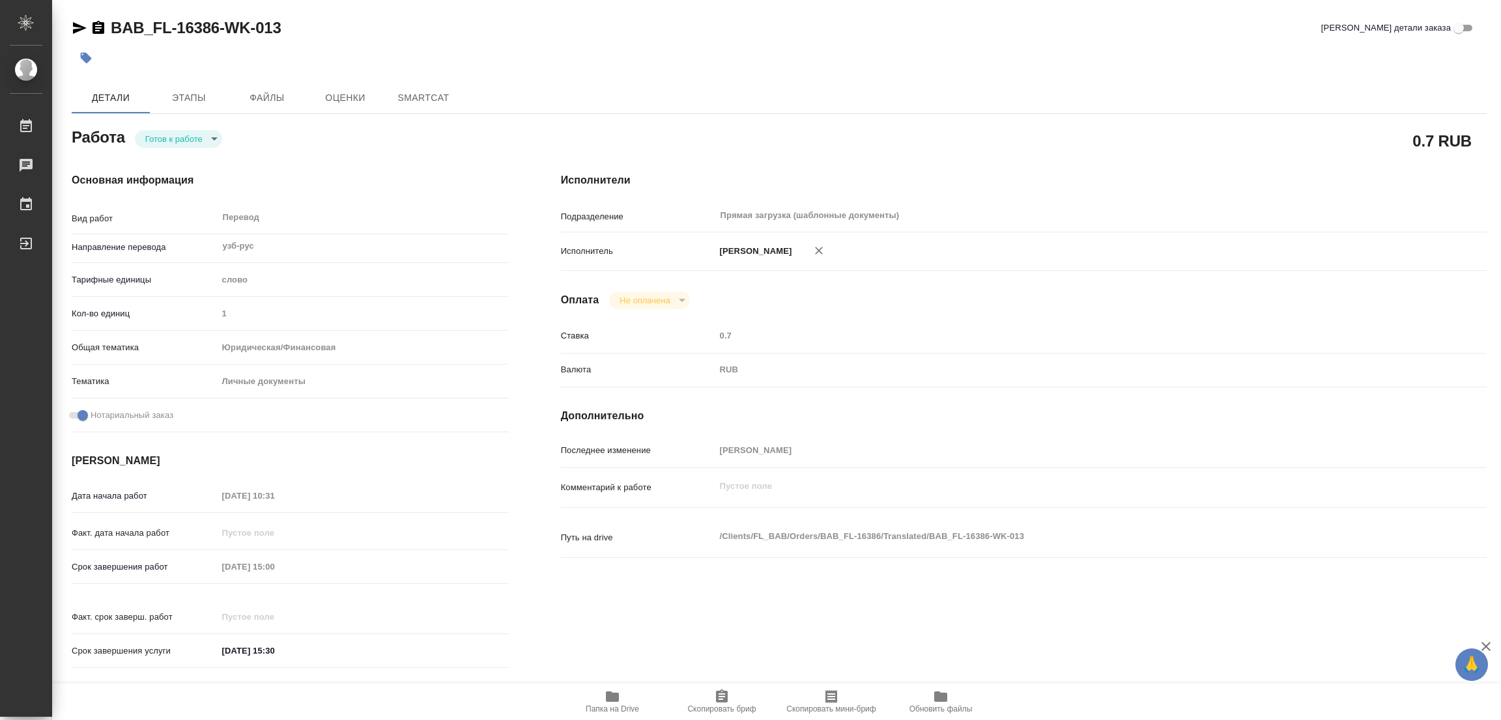
type textarea "x"
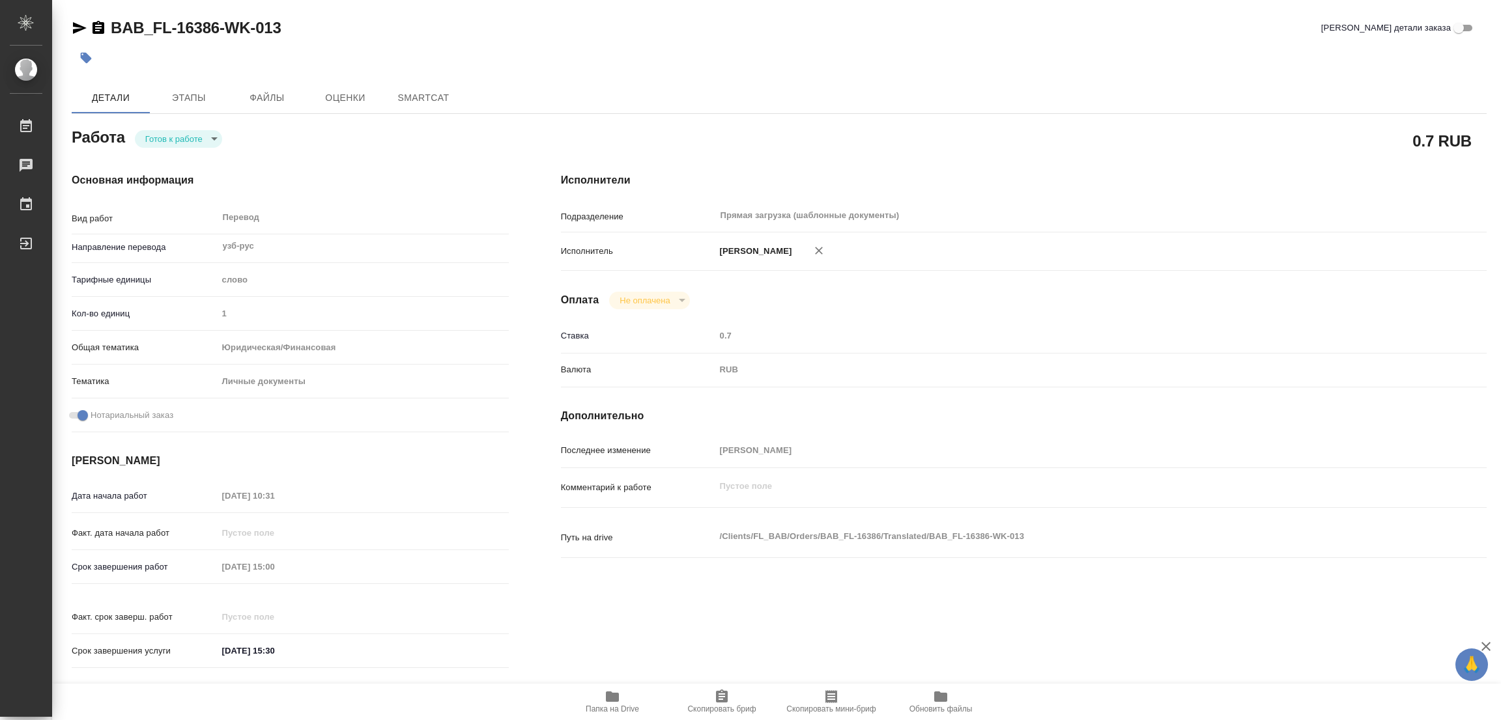
type textarea "x"
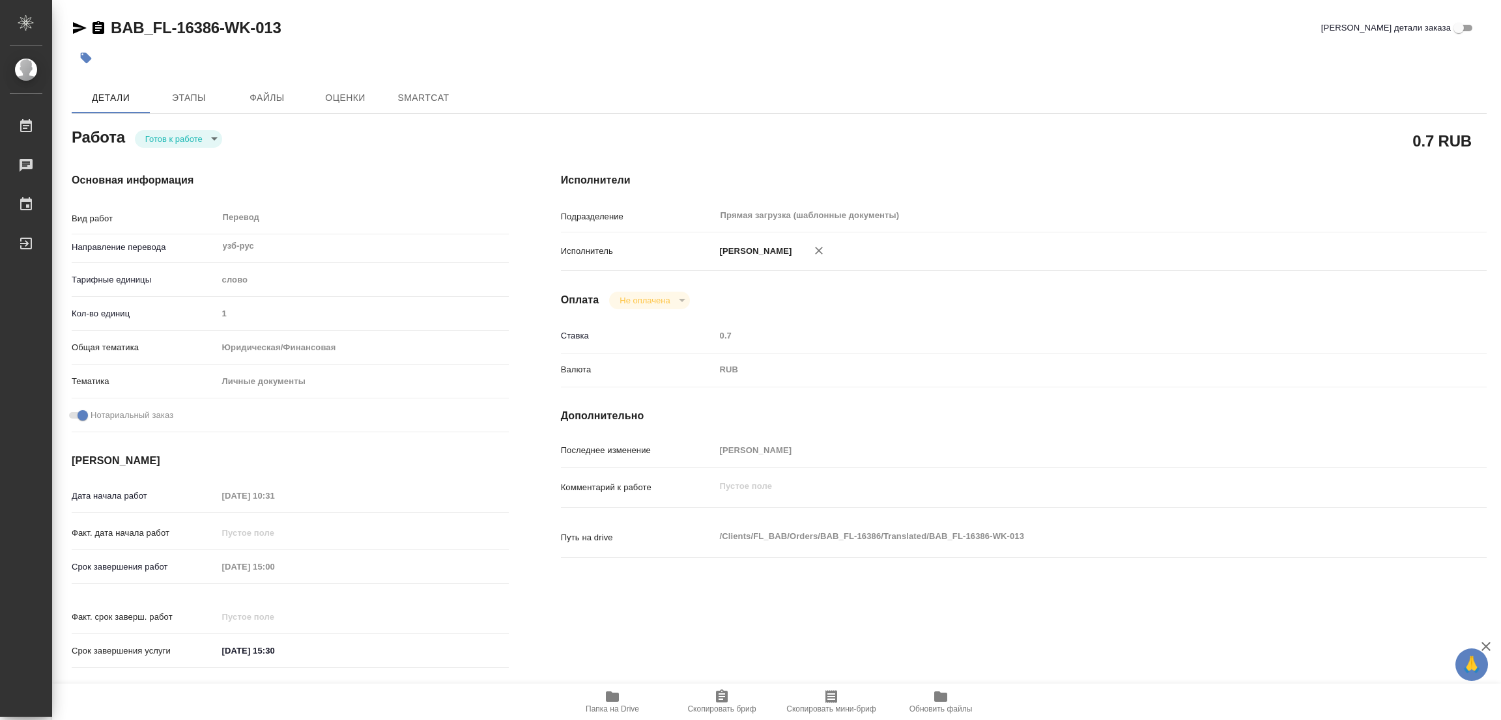
type textarea "x"
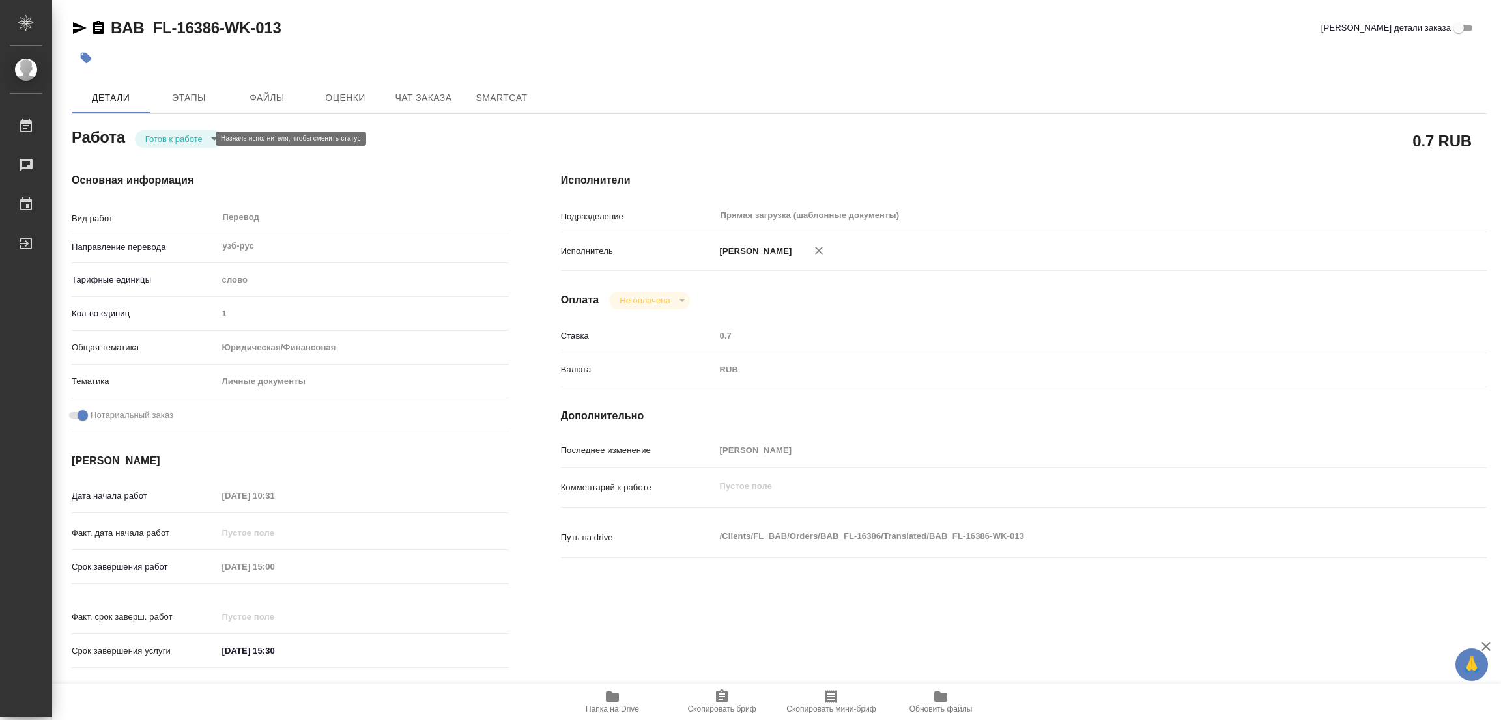
click at [171, 133] on body "🙏 .cls-1 fill:#fff; AWATERA [PERSON_NAME] Работы Чаты График Выйти BAB_FL-16386…" at bounding box center [750, 360] width 1501 height 720
click at [170, 138] on button "В работе" at bounding box center [166, 139] width 43 height 14
type textarea "x"
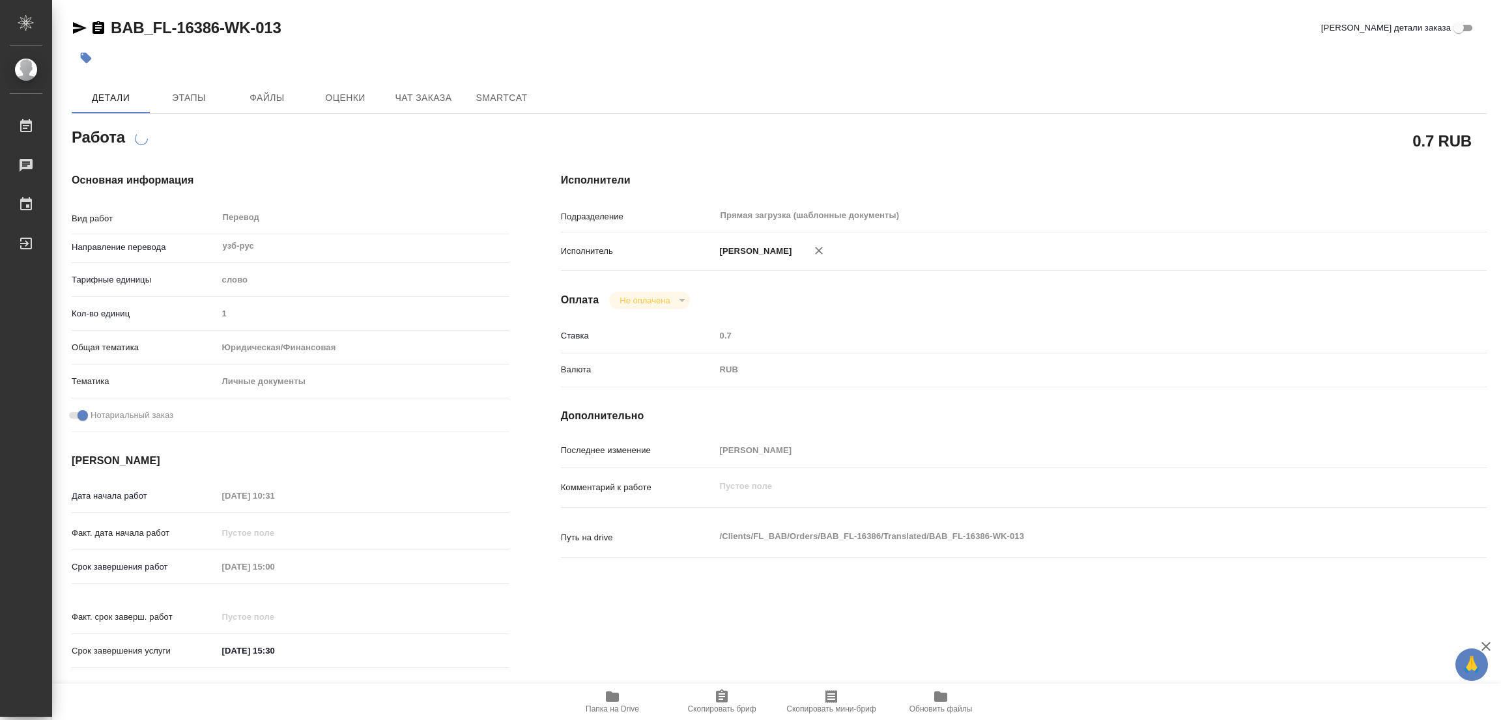
type textarea "x"
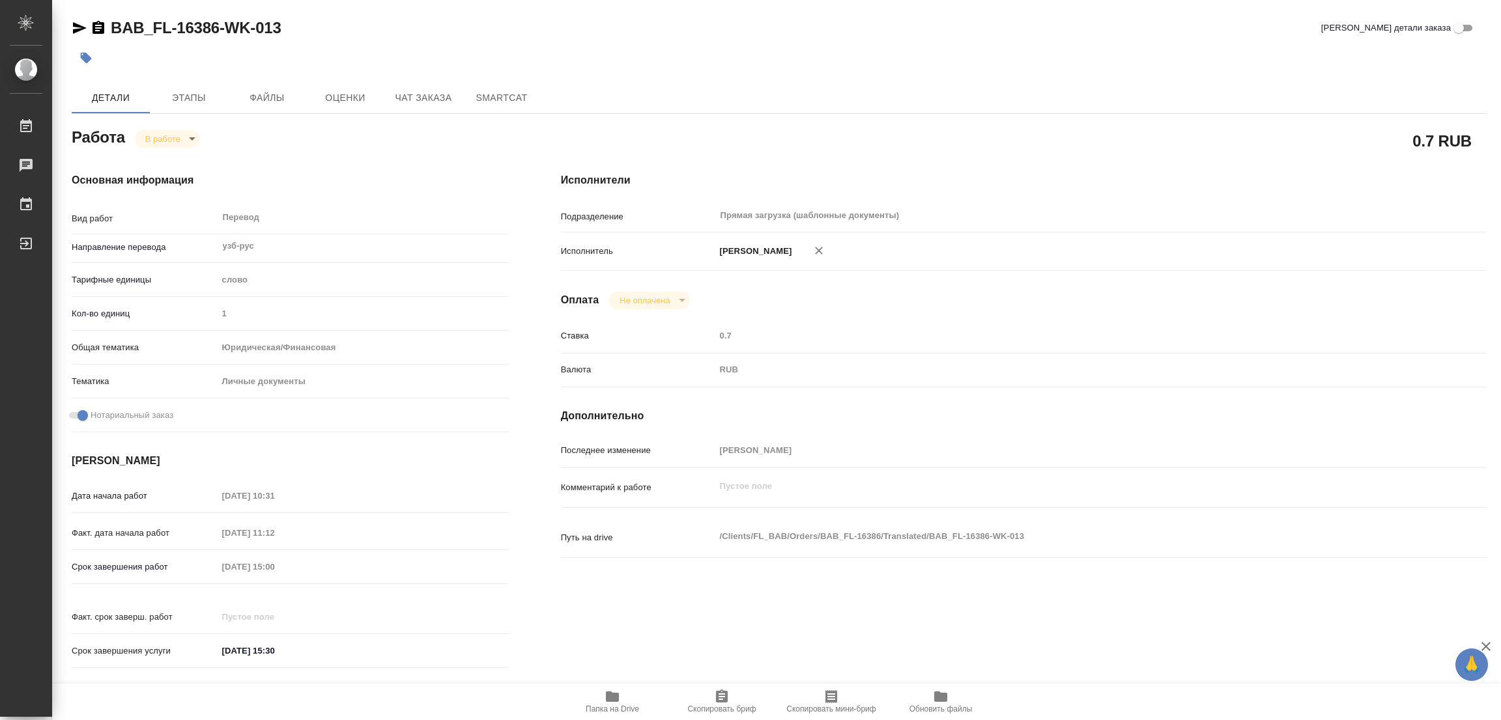
type textarea "x"
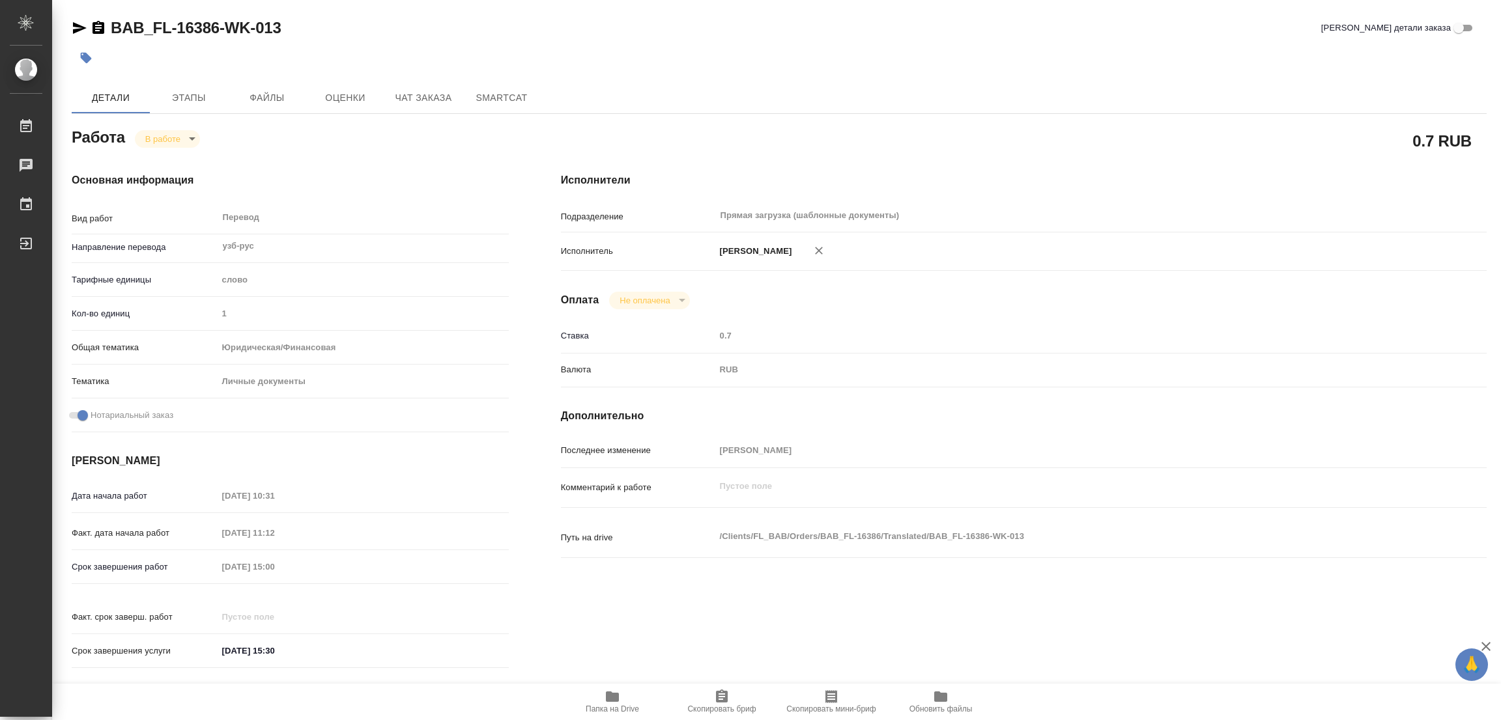
type textarea "x"
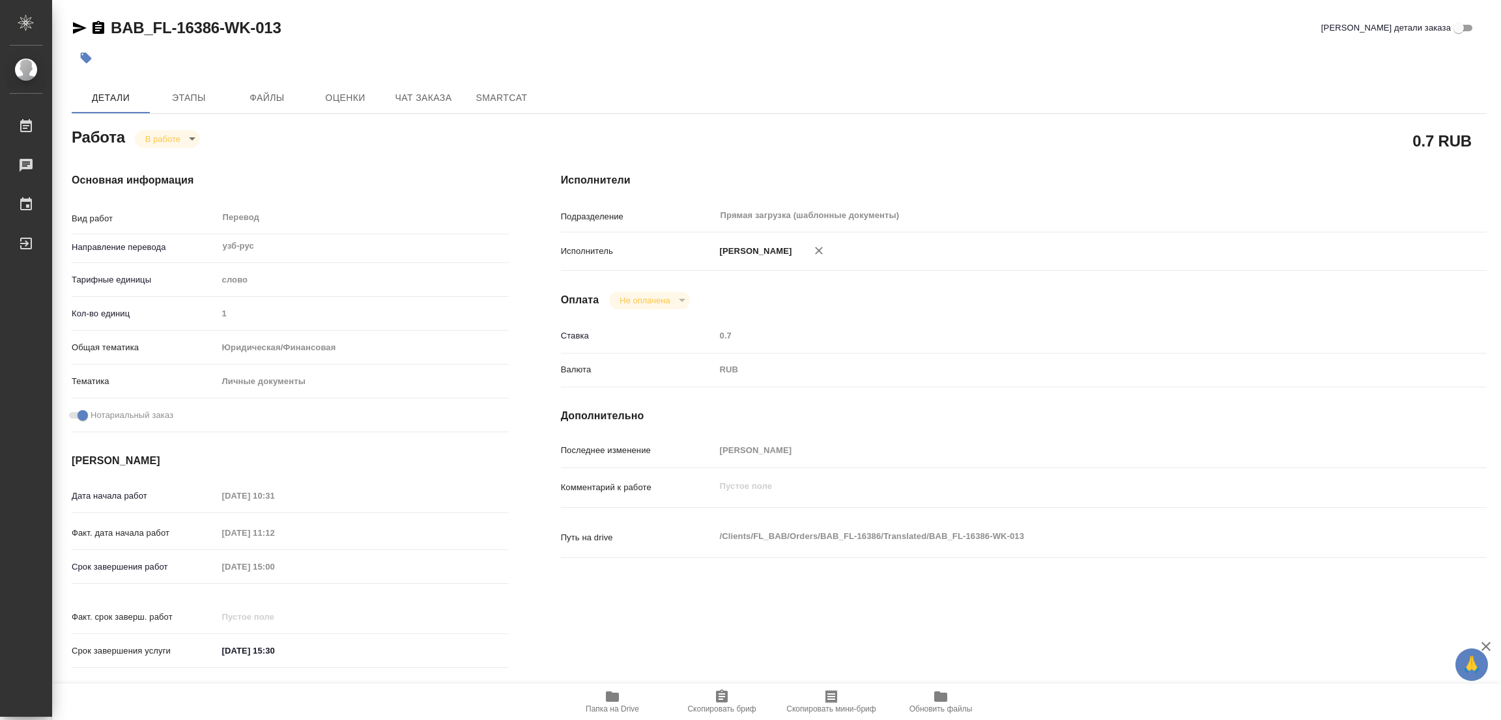
type textarea "x"
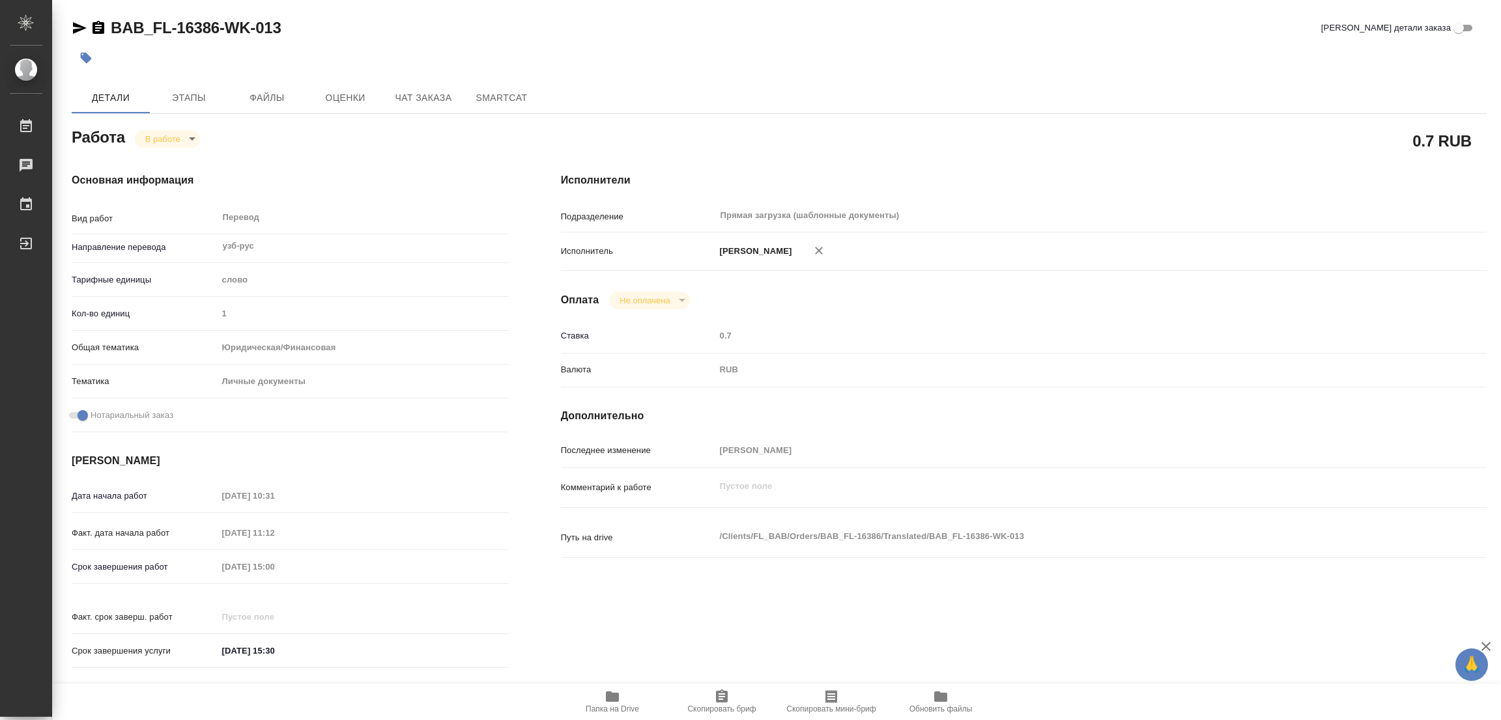
type textarea "x"
